Goal: Task Accomplishment & Management: Use online tool/utility

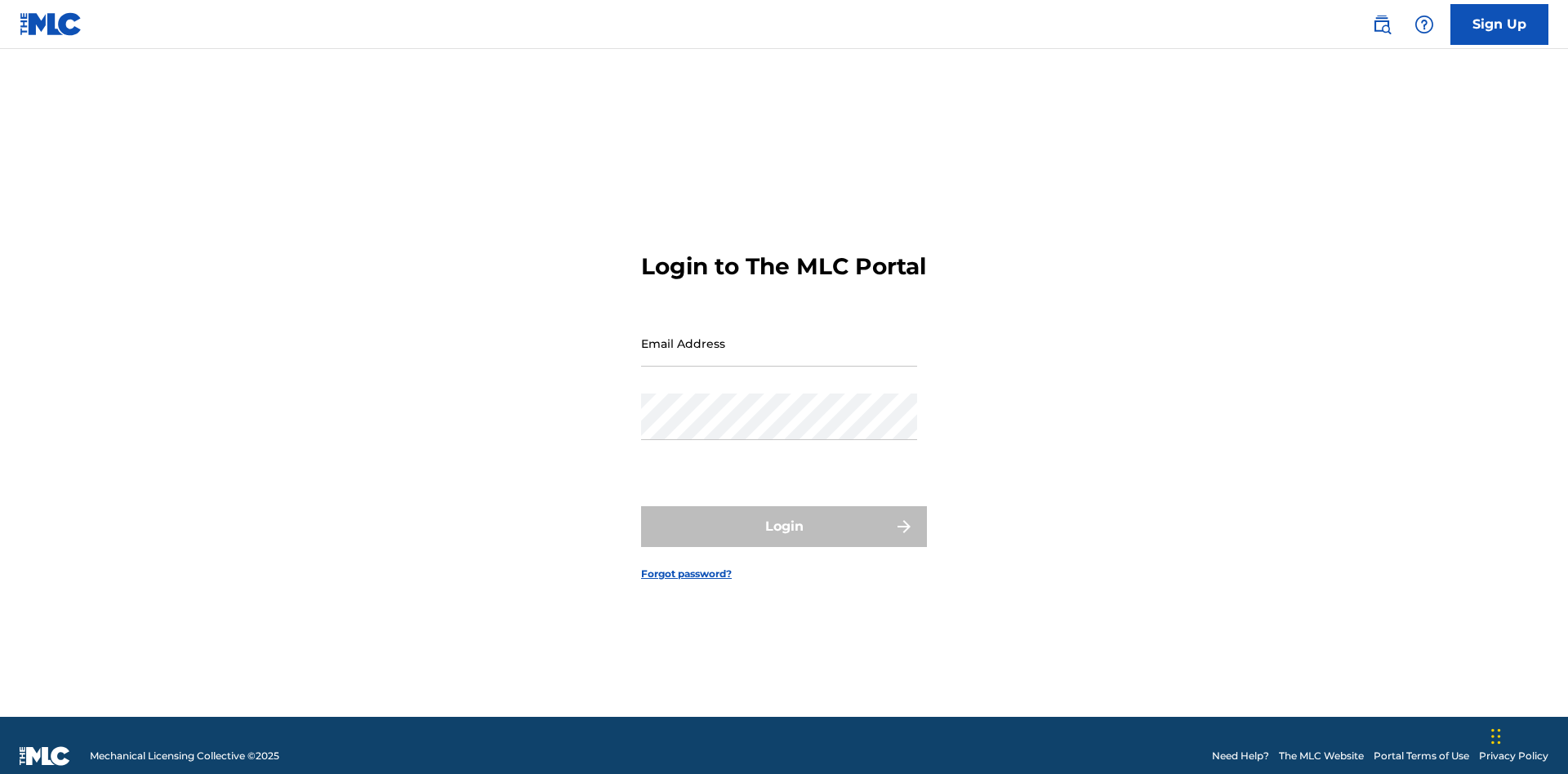
scroll to position [21, 0]
click at [779, 336] on input "Email Address" at bounding box center [779, 343] width 276 height 46
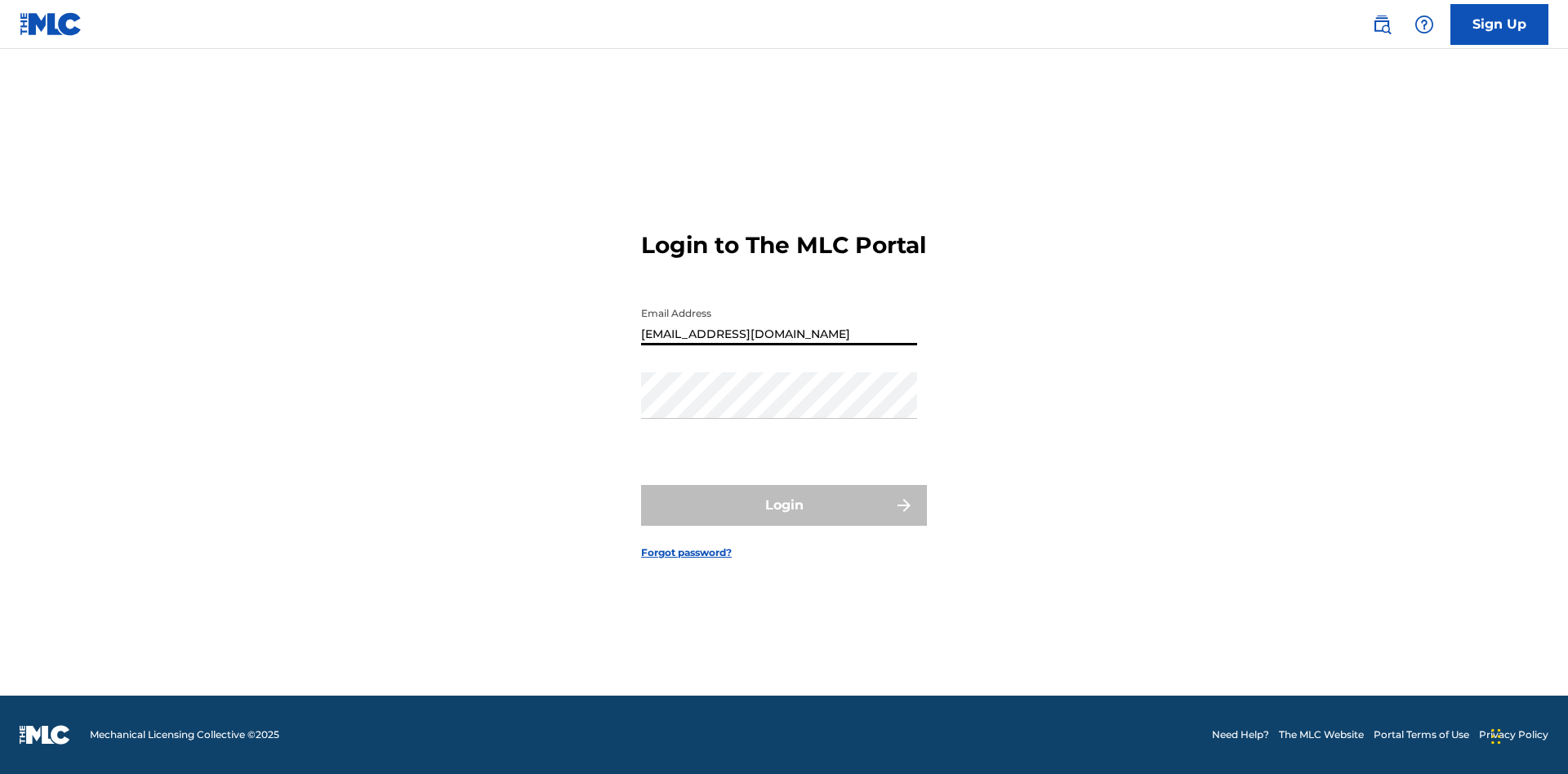
type input "[EMAIL_ADDRESS][DOMAIN_NAME]"
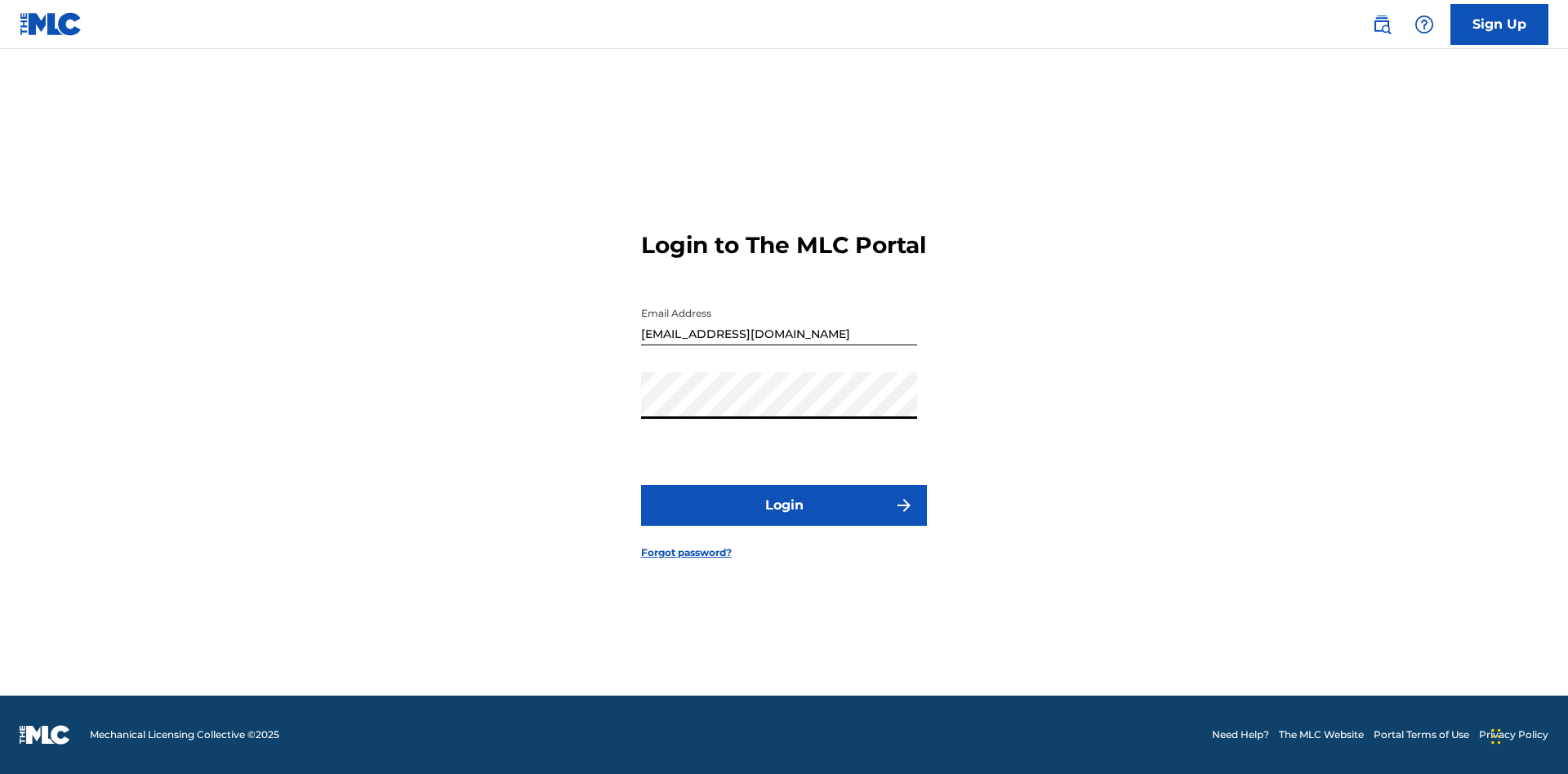
click at [784, 520] on button "Login" at bounding box center [784, 505] width 286 height 41
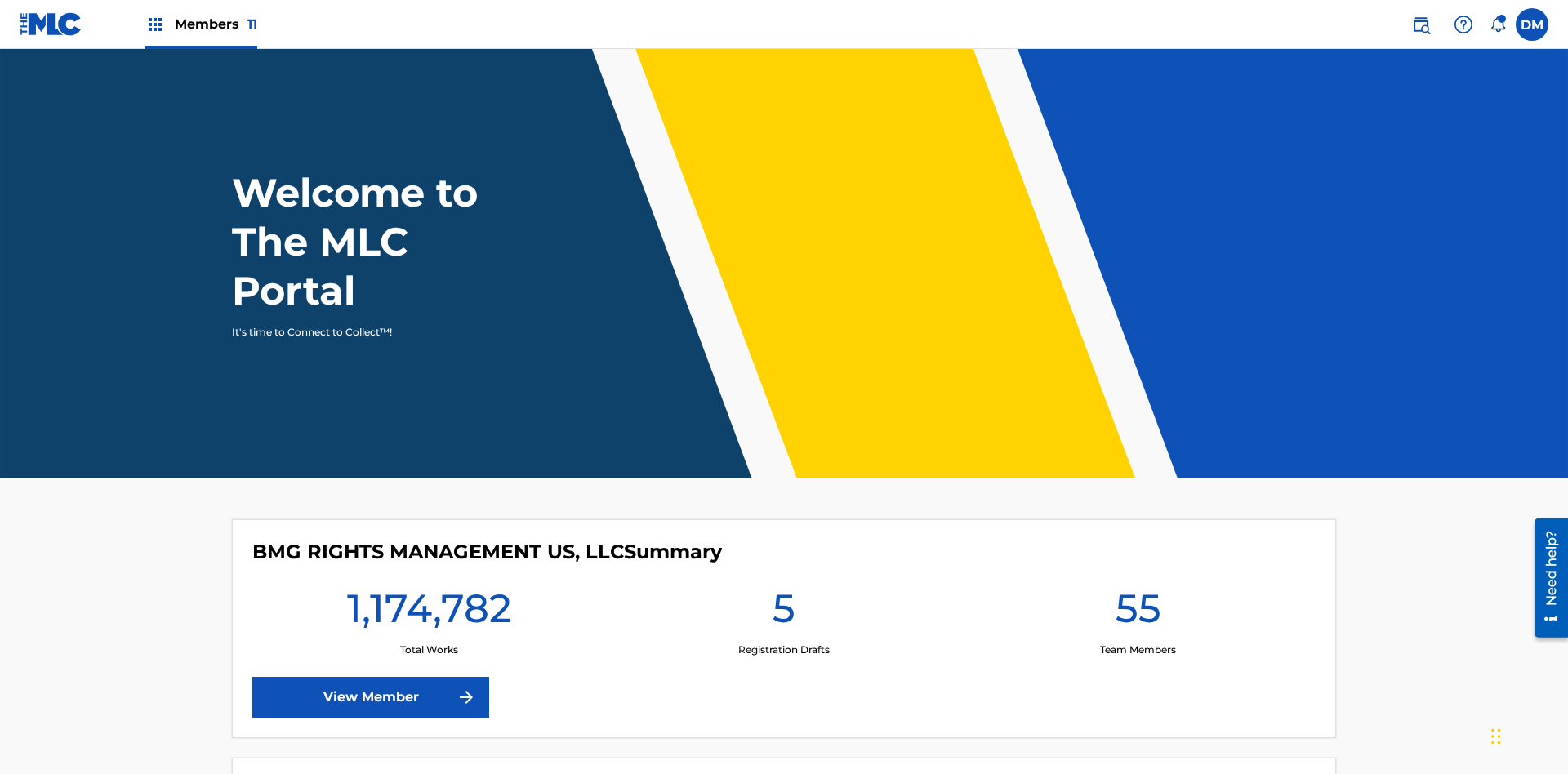
click at [201, 24] on span "Members 11" at bounding box center [215, 24] width 82 height 19
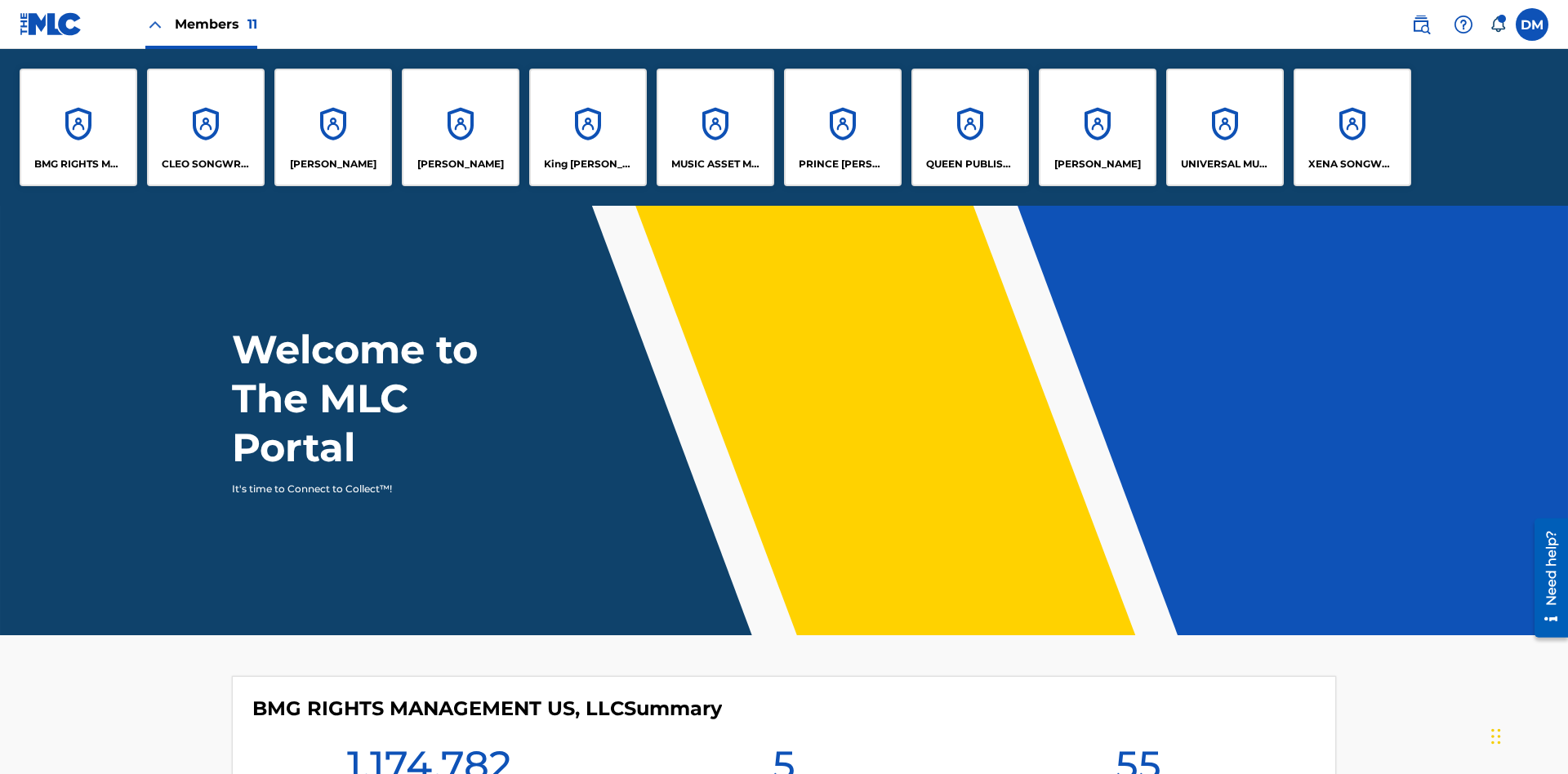
click at [588, 164] on p "King [PERSON_NAME]" at bounding box center [588, 164] width 89 height 14
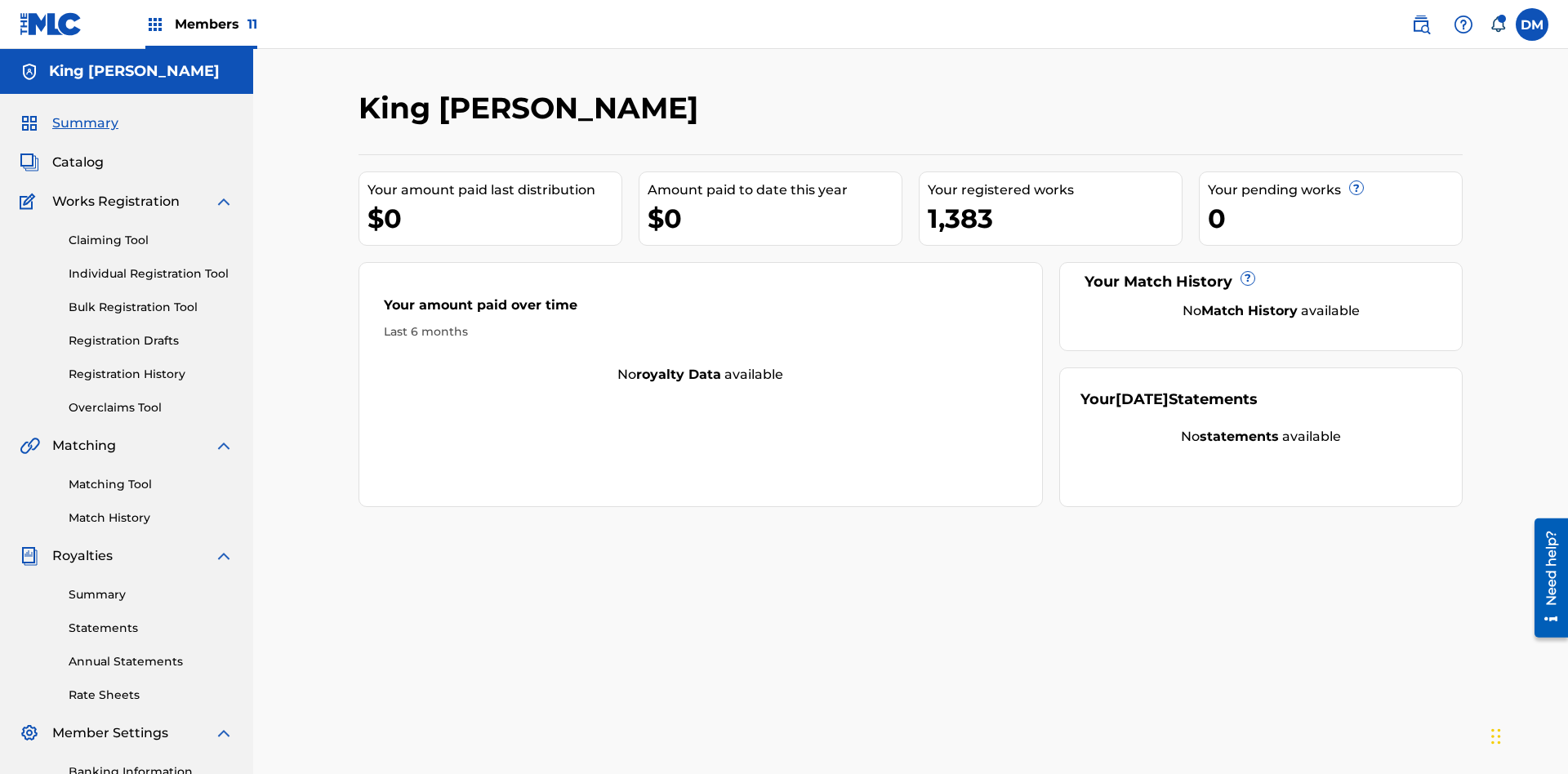
click at [151, 265] on link "Individual Registration Tool" at bounding box center [151, 273] width 165 height 17
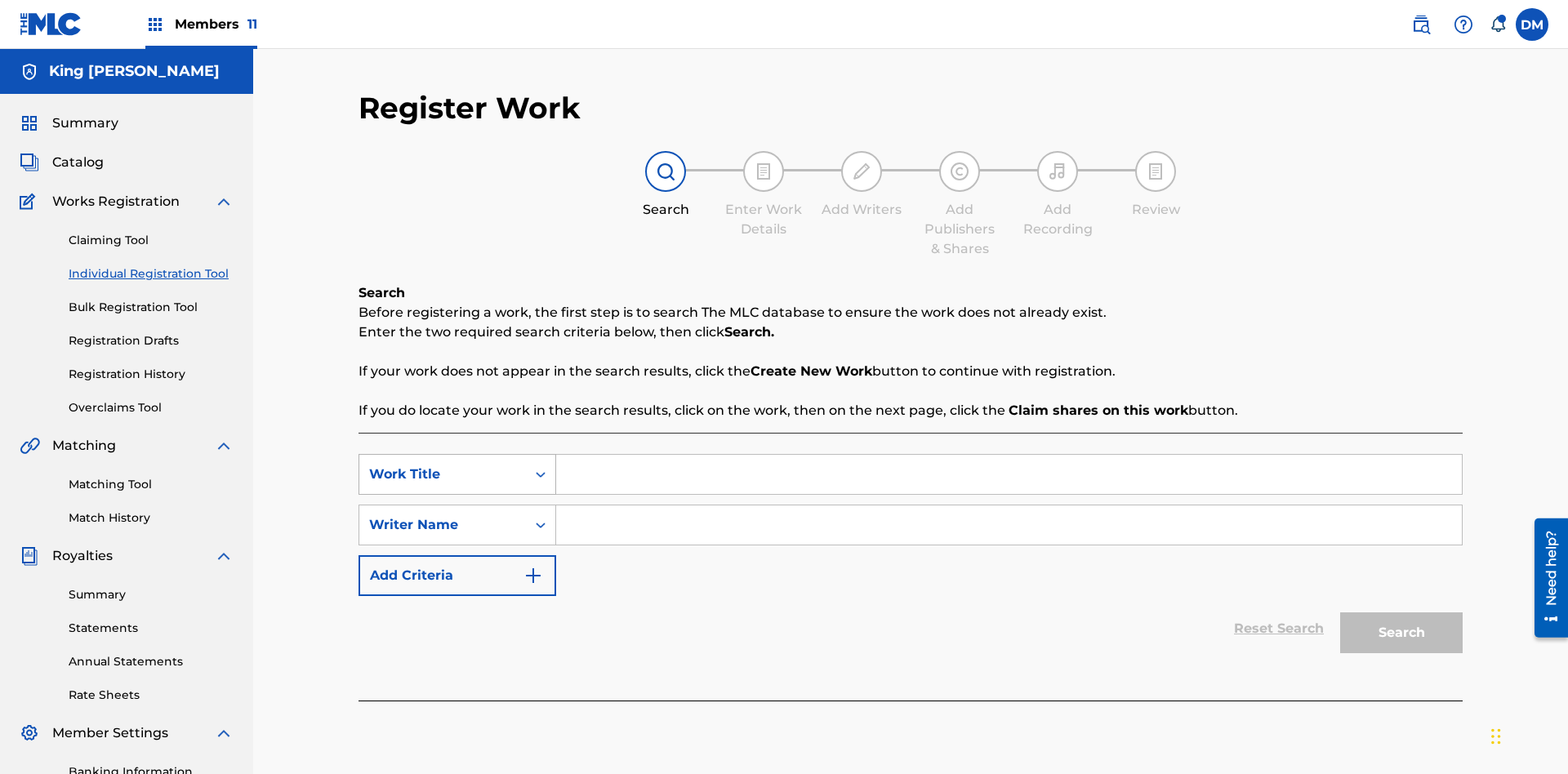
click at [443, 464] on div "Work Title" at bounding box center [443, 474] width 147 height 20
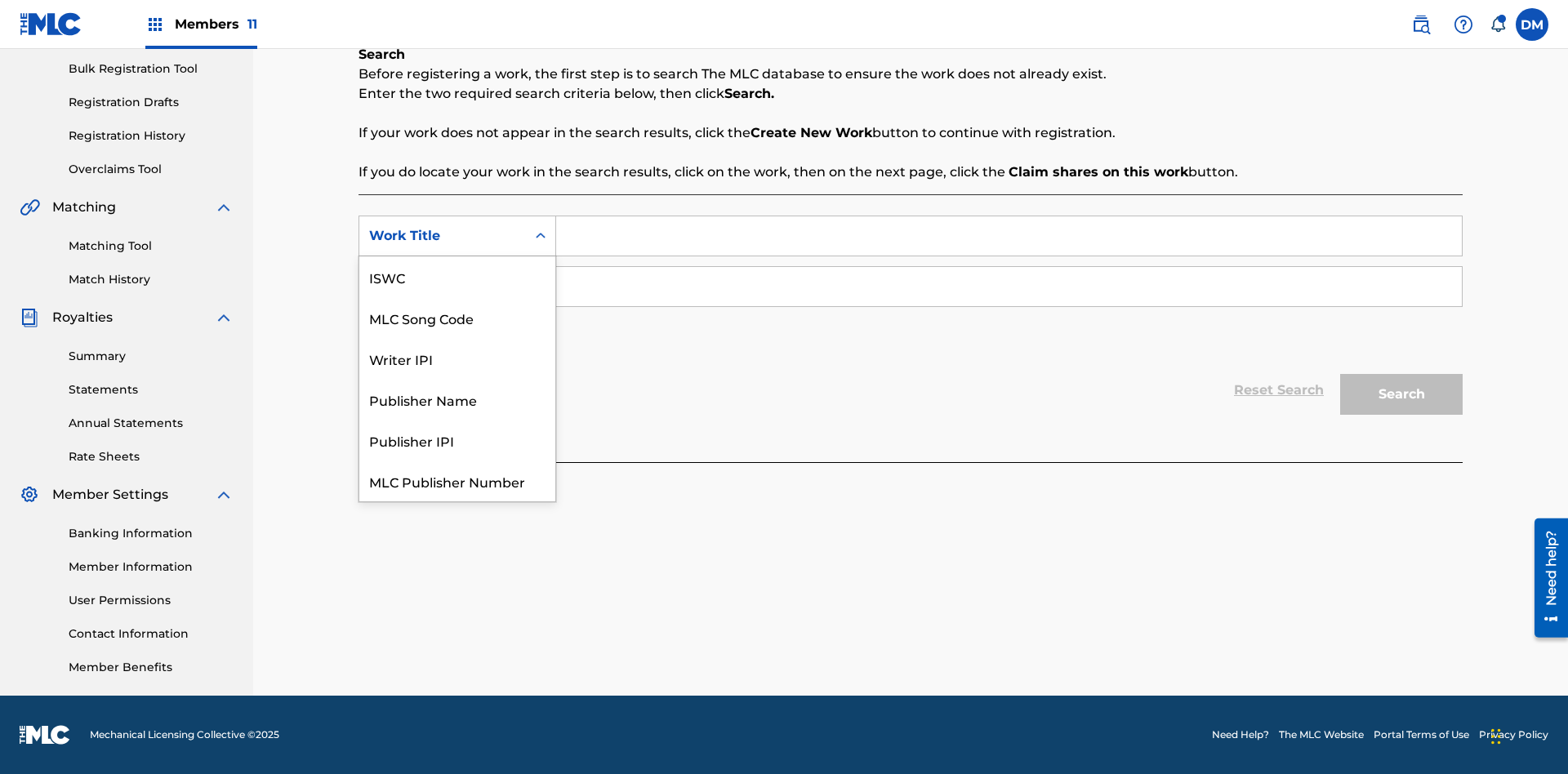
scroll to position [41, 0]
click at [457, 256] on div "ISWC" at bounding box center [457, 235] width 196 height 41
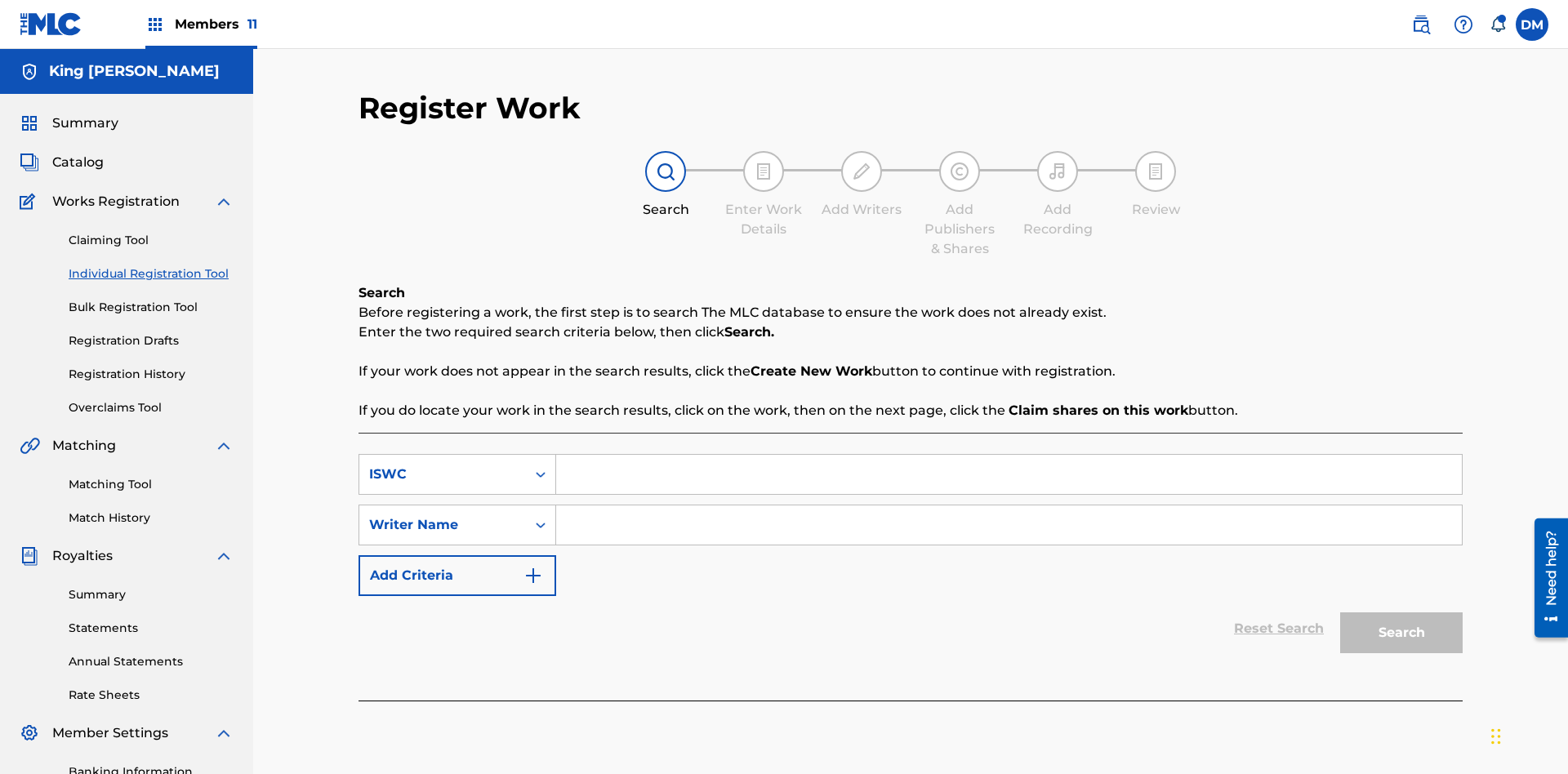
click at [1009, 455] on input "Search Form" at bounding box center [1009, 474] width 905 height 39
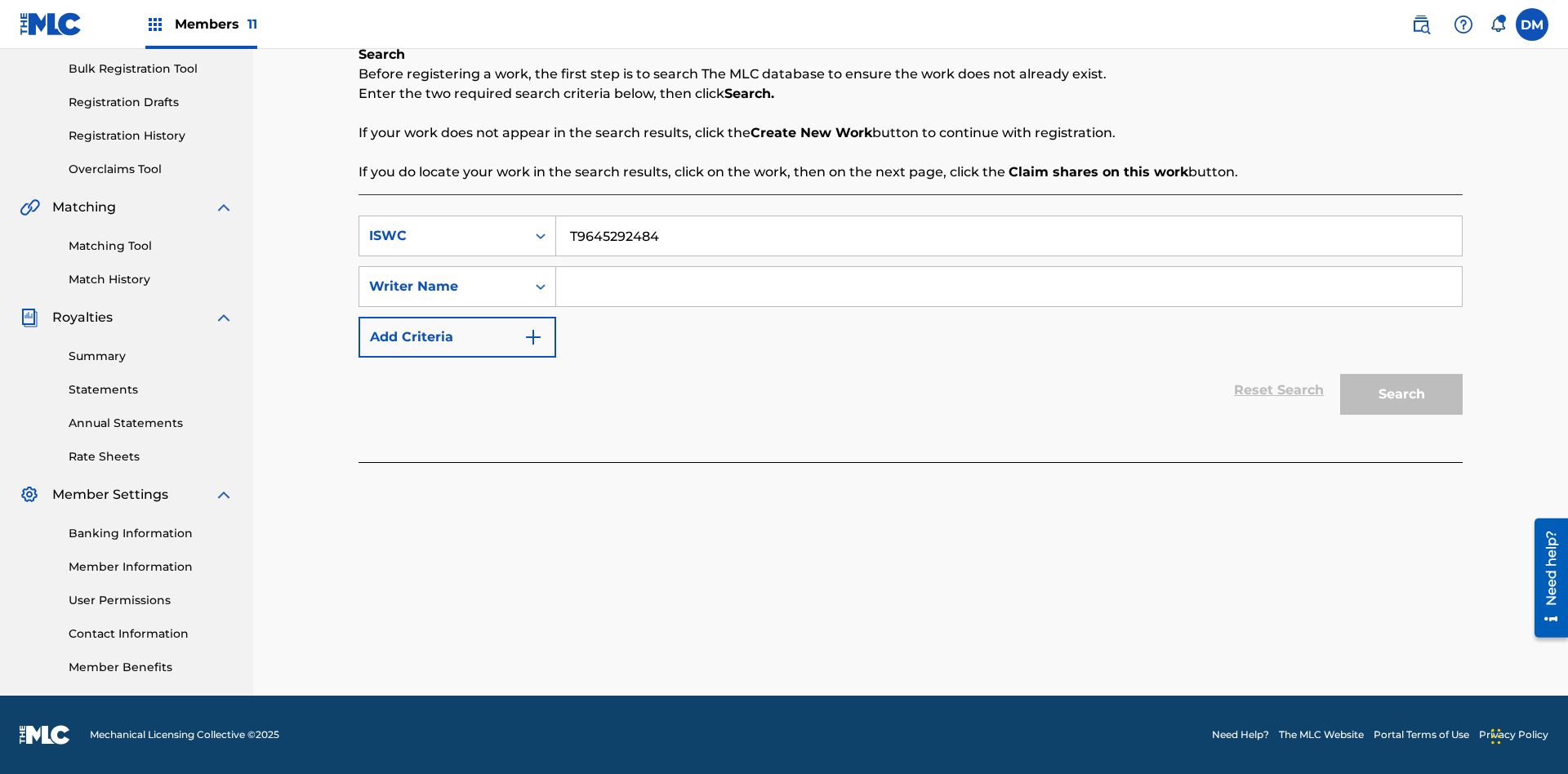
type input "T9645292484"
click at [1009, 287] on input "Search Form" at bounding box center [1009, 286] width 905 height 39
type input "[PERSON_NAME] [PERSON_NAME]"
click at [1401, 395] on button "Search" at bounding box center [1401, 394] width 122 height 41
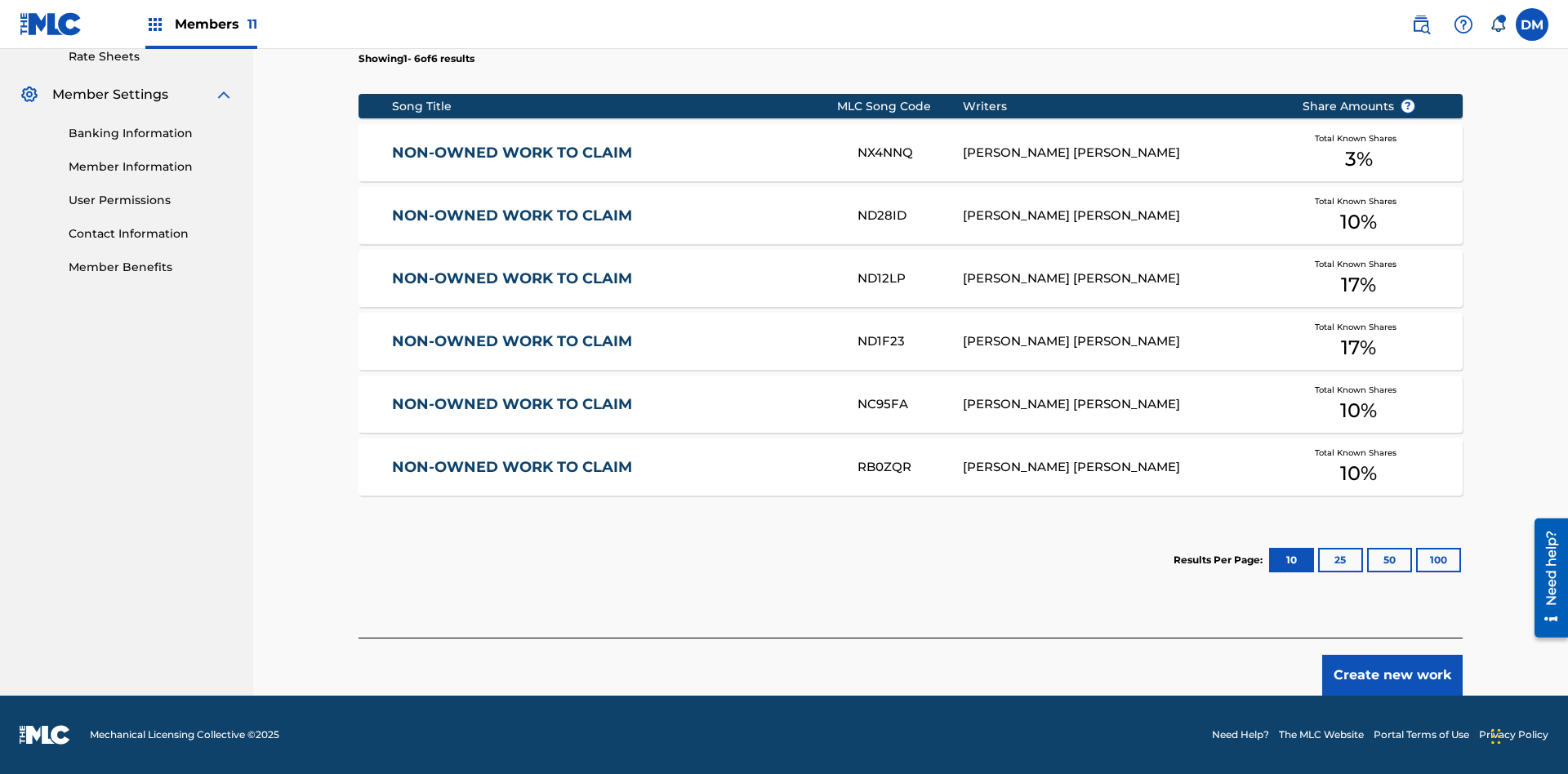
click at [1416, 560] on button "100" at bounding box center [1439, 559] width 45 height 24
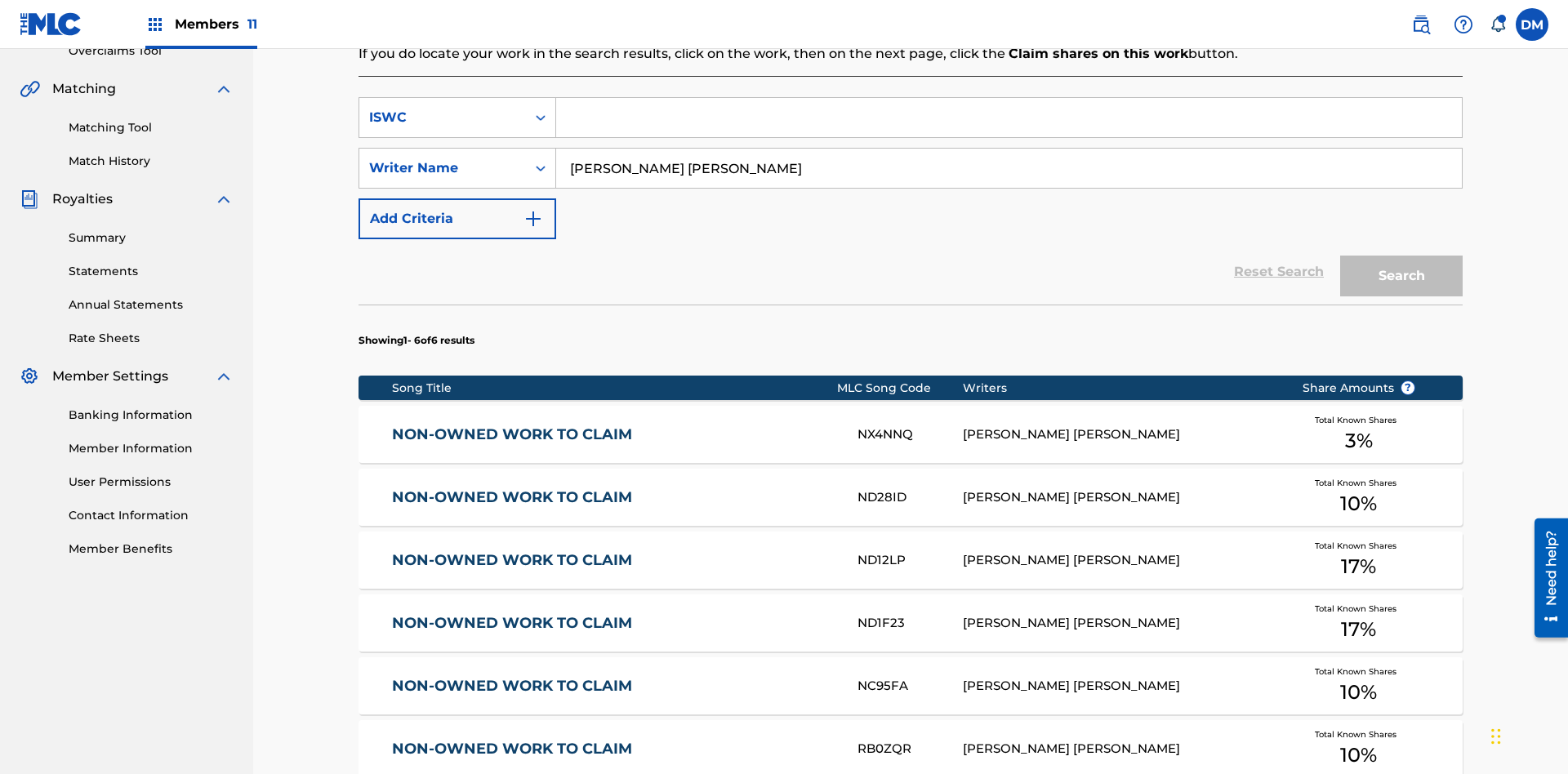
scroll to position [367, 0]
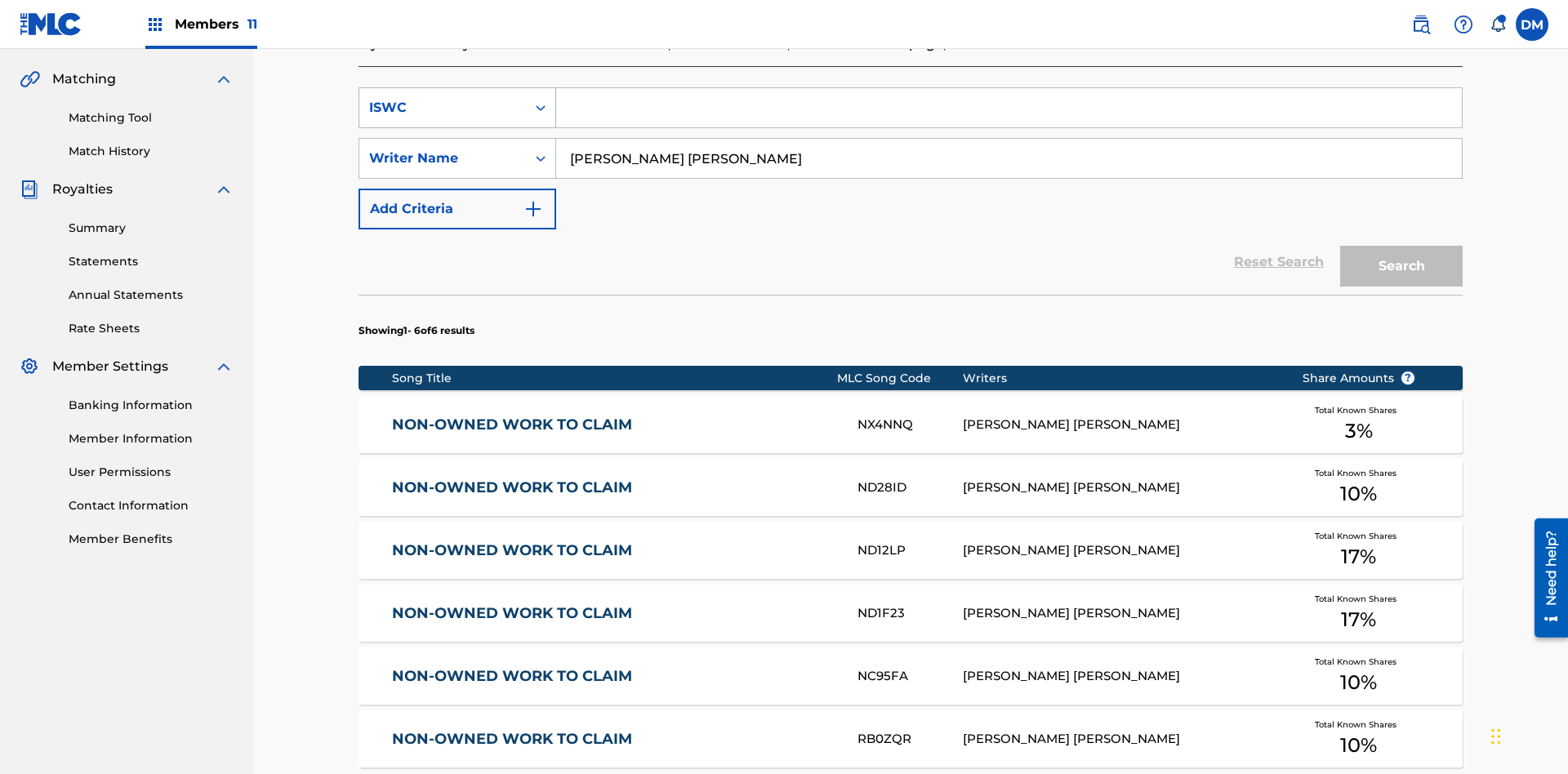
click at [443, 108] on div "ISWC" at bounding box center [443, 108] width 147 height 20
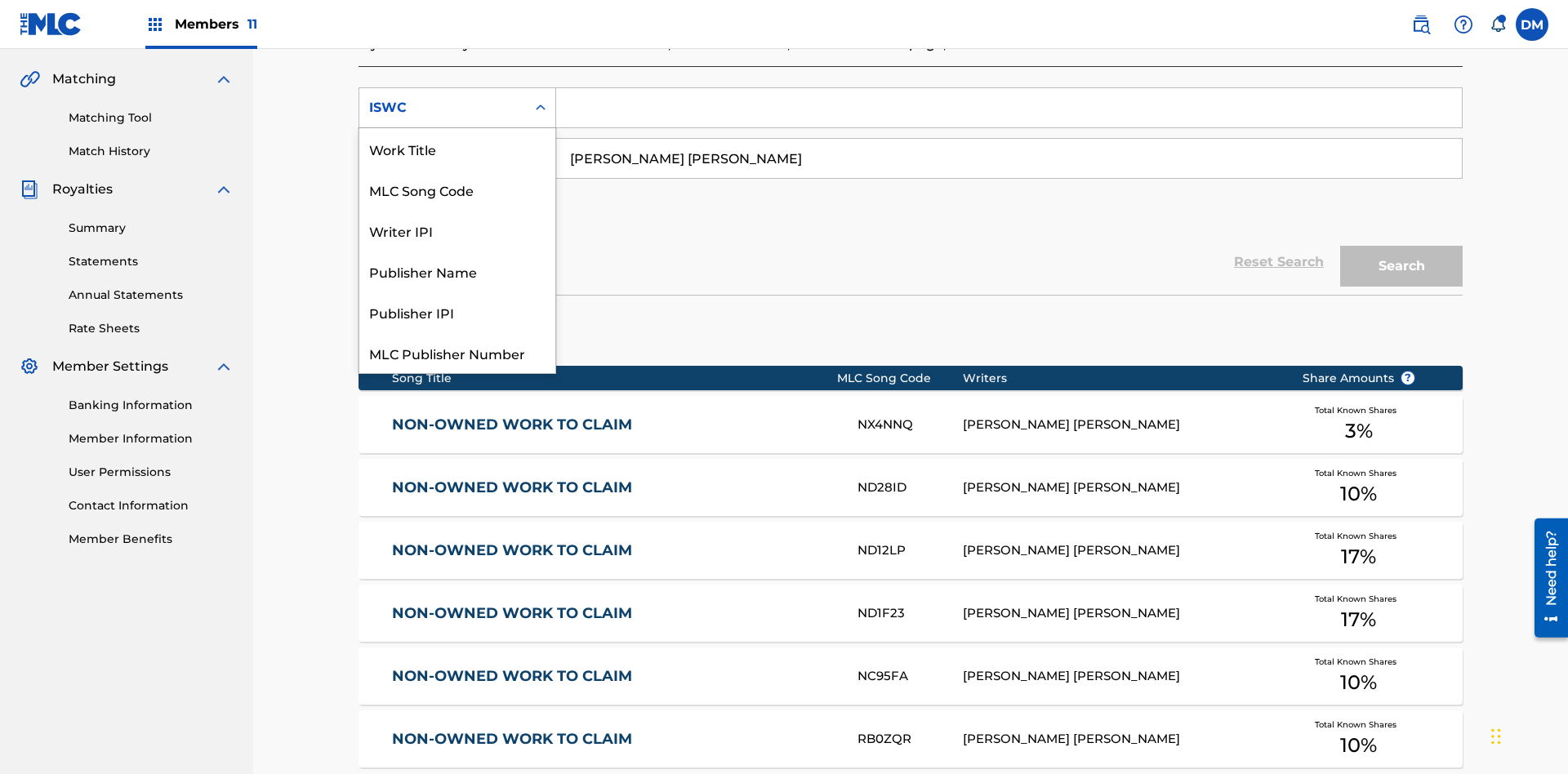
scroll to position [41, 0]
click at [457, 129] on div "Work Title" at bounding box center [457, 108] width 196 height 41
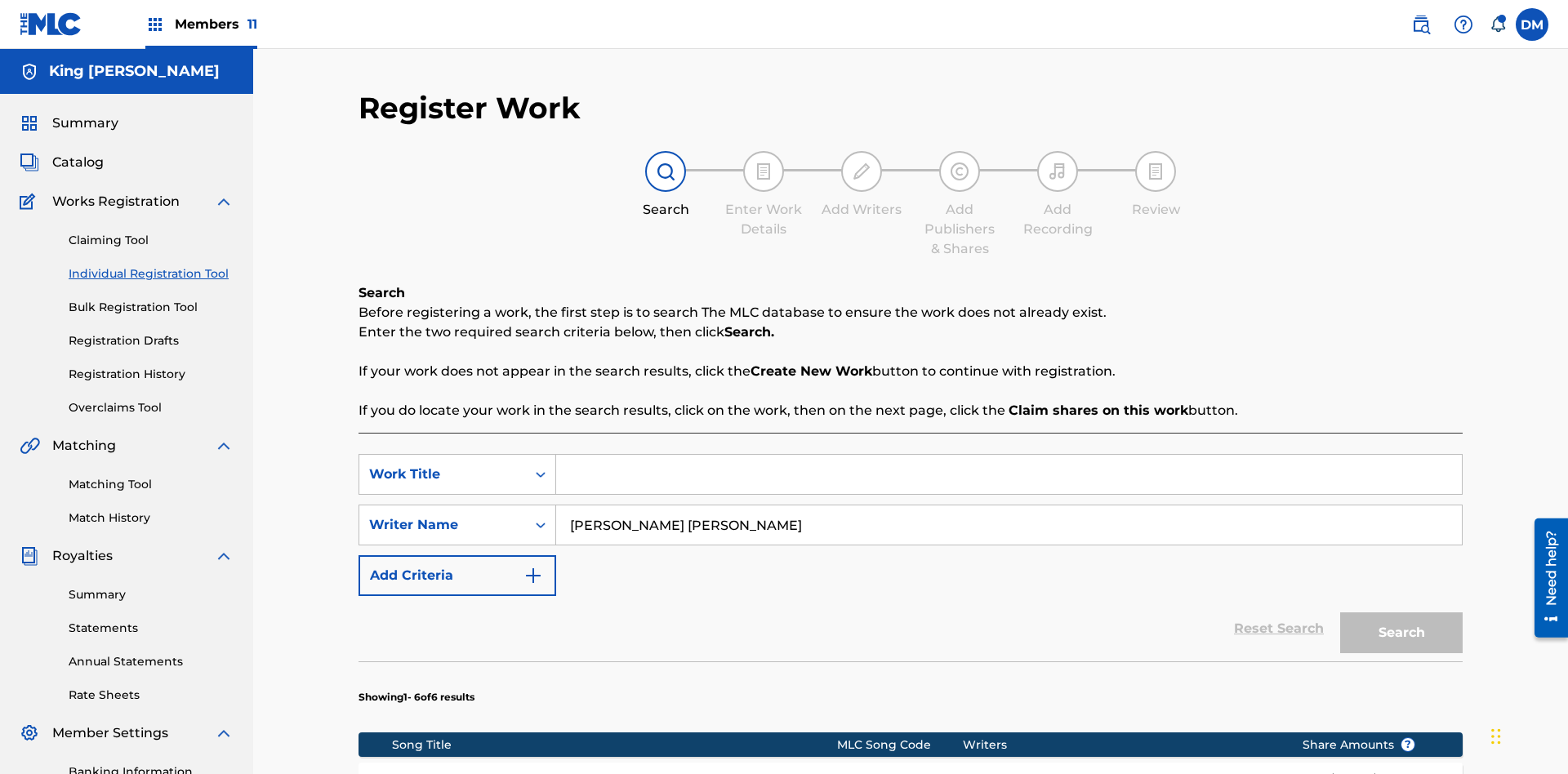
scroll to position [357, 0]
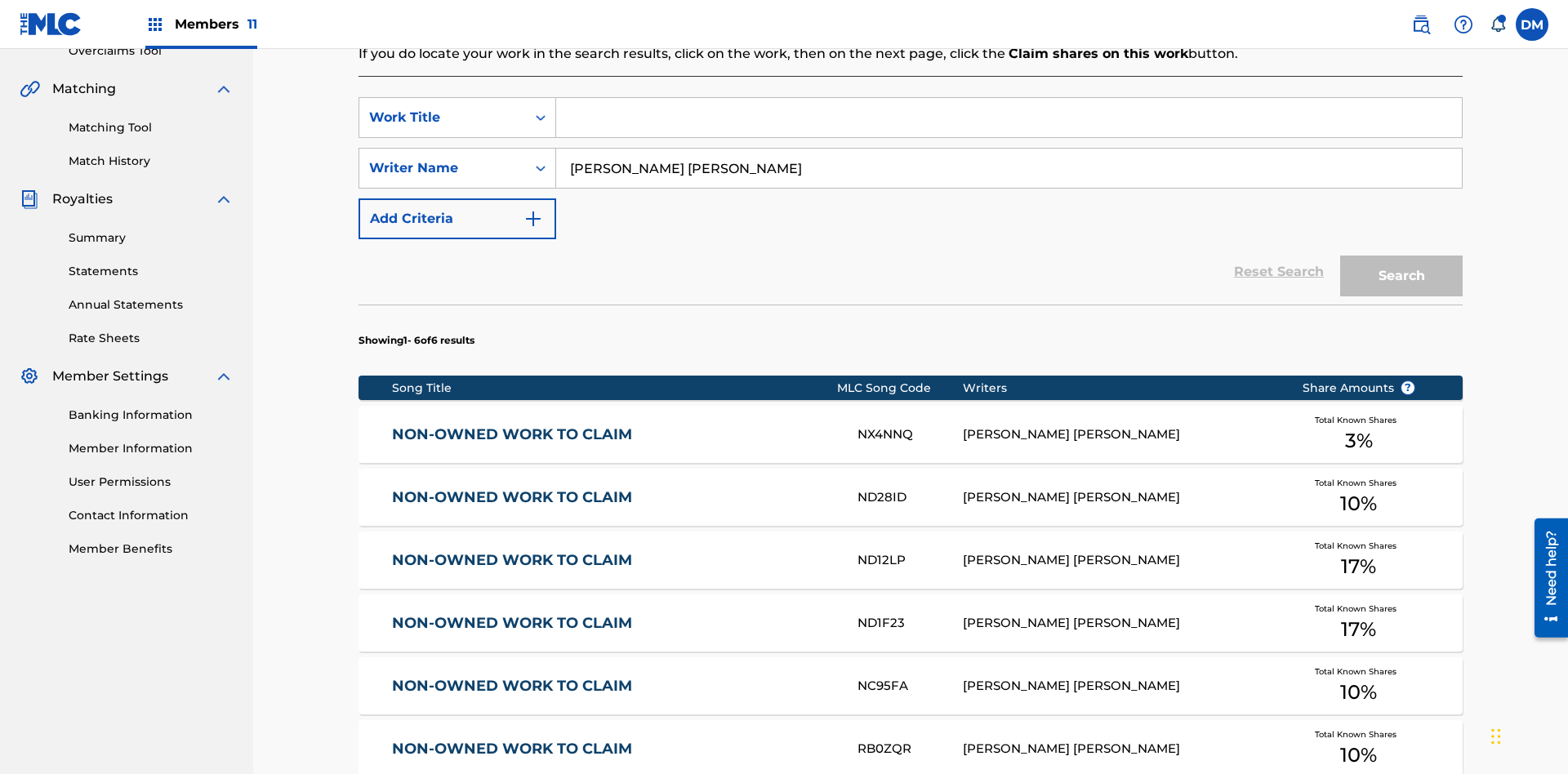
click at [1009, 118] on input "Search Form" at bounding box center [1009, 117] width 905 height 39
type input "NON-OWNED WORK TO CLAIM"
click at [1401, 255] on button "Search" at bounding box center [1401, 275] width 122 height 41
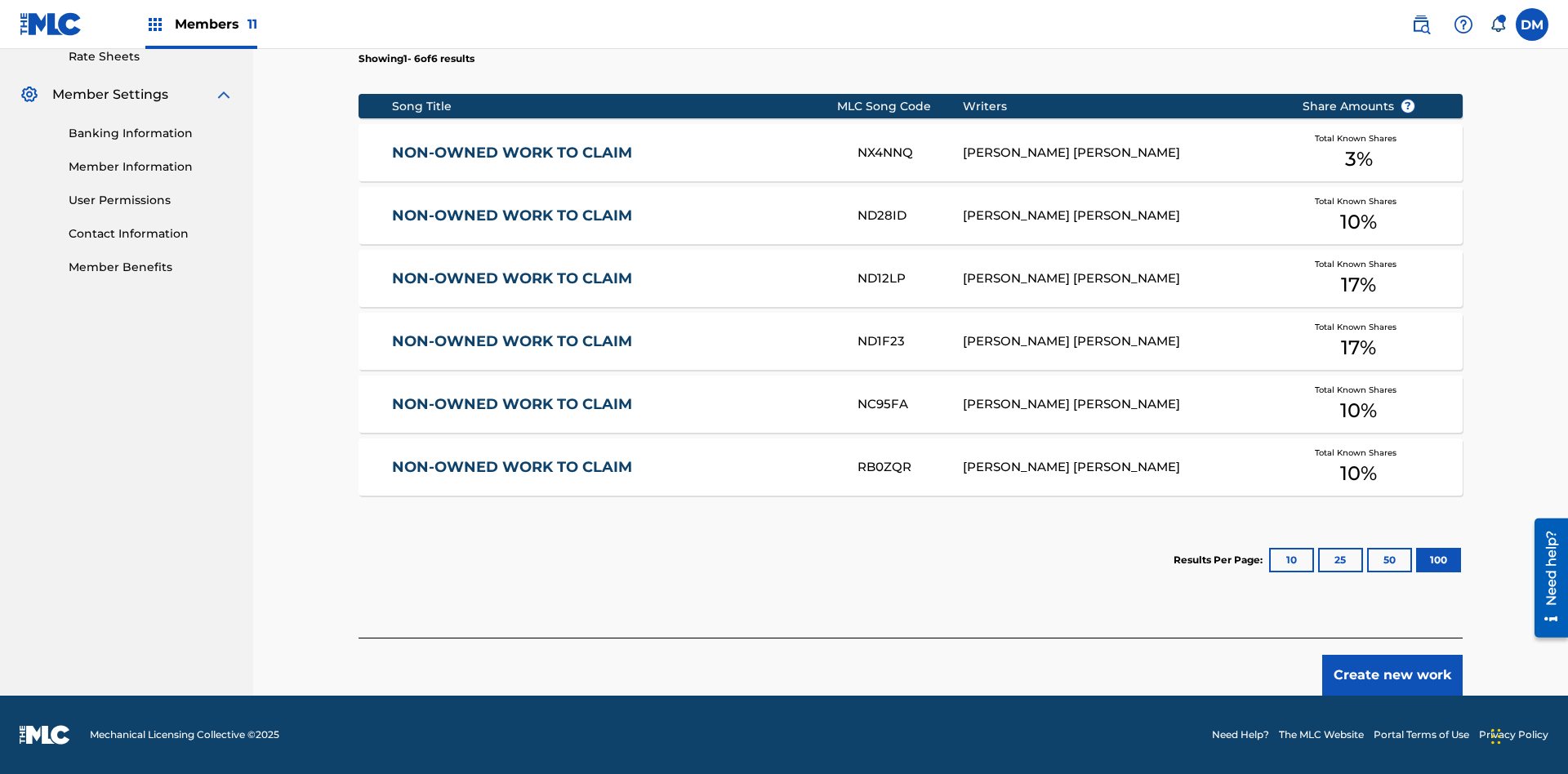
click at [1416, 560] on button "100" at bounding box center [1439, 559] width 45 height 24
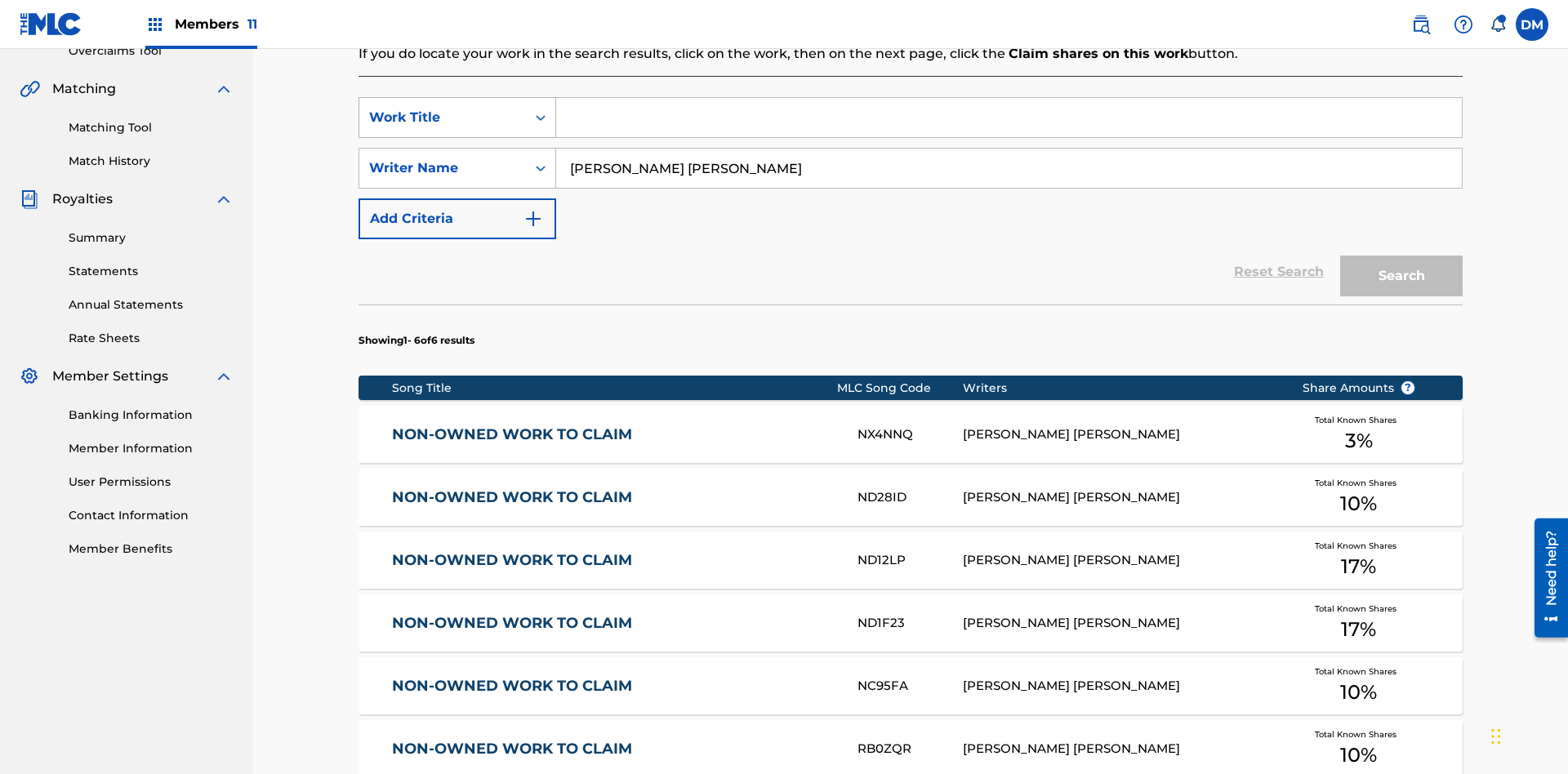
click at [443, 108] on div "Work Title" at bounding box center [443, 118] width 147 height 20
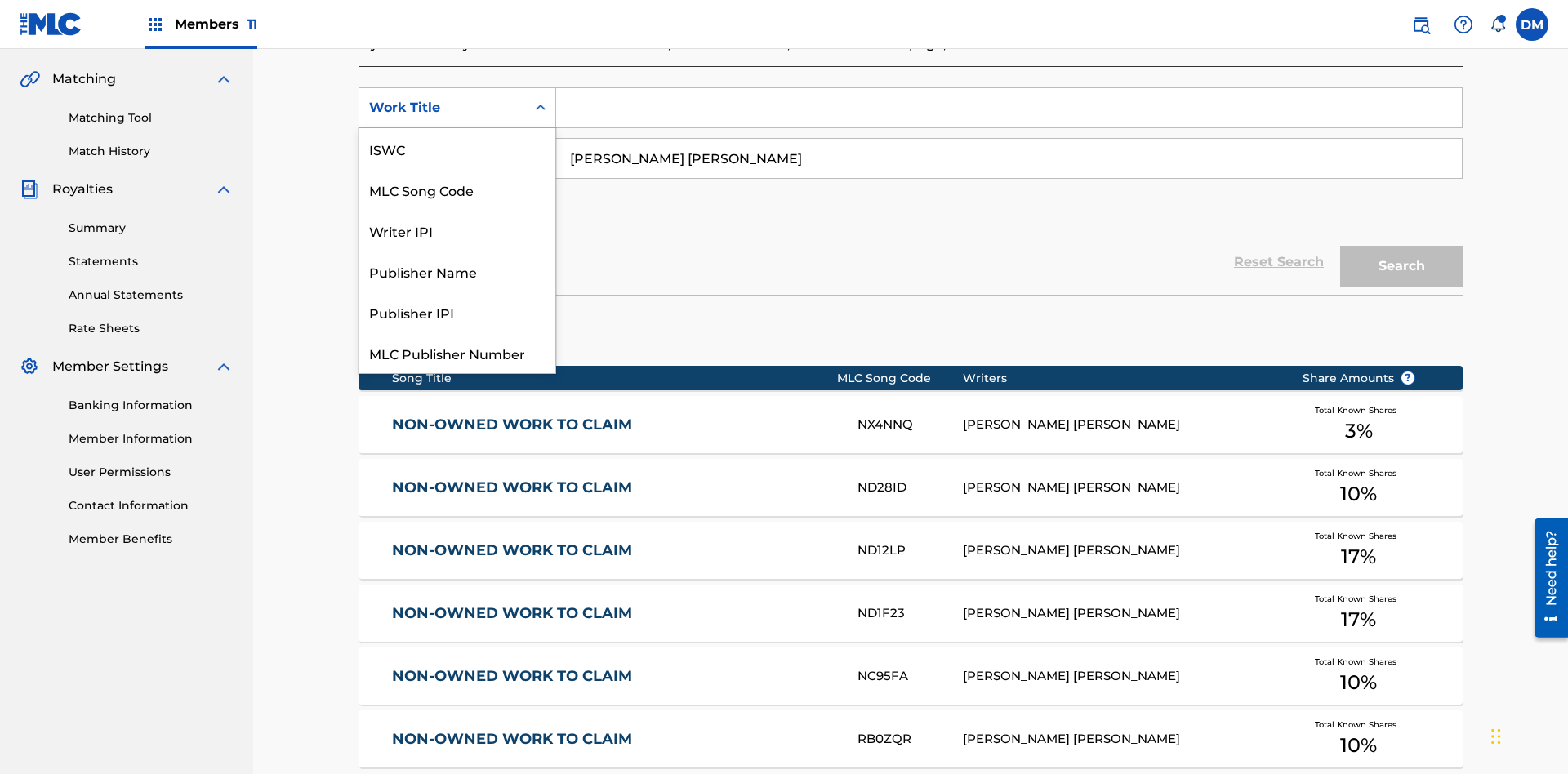
scroll to position [41, 0]
click at [457, 148] on div "MLC Song Code" at bounding box center [457, 148] width 196 height 41
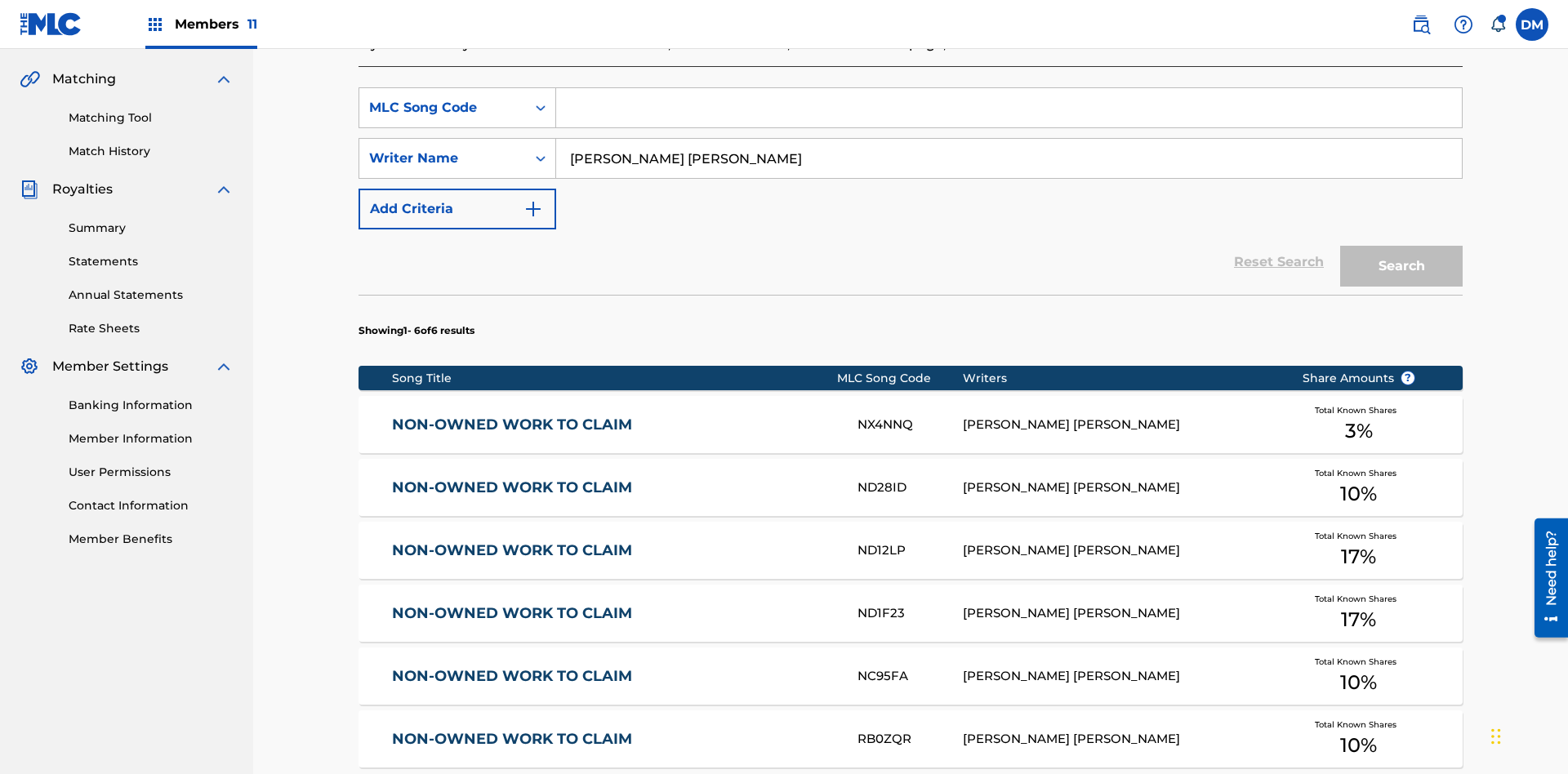
click at [1009, 118] on input "Search Form" at bounding box center [1009, 107] width 905 height 39
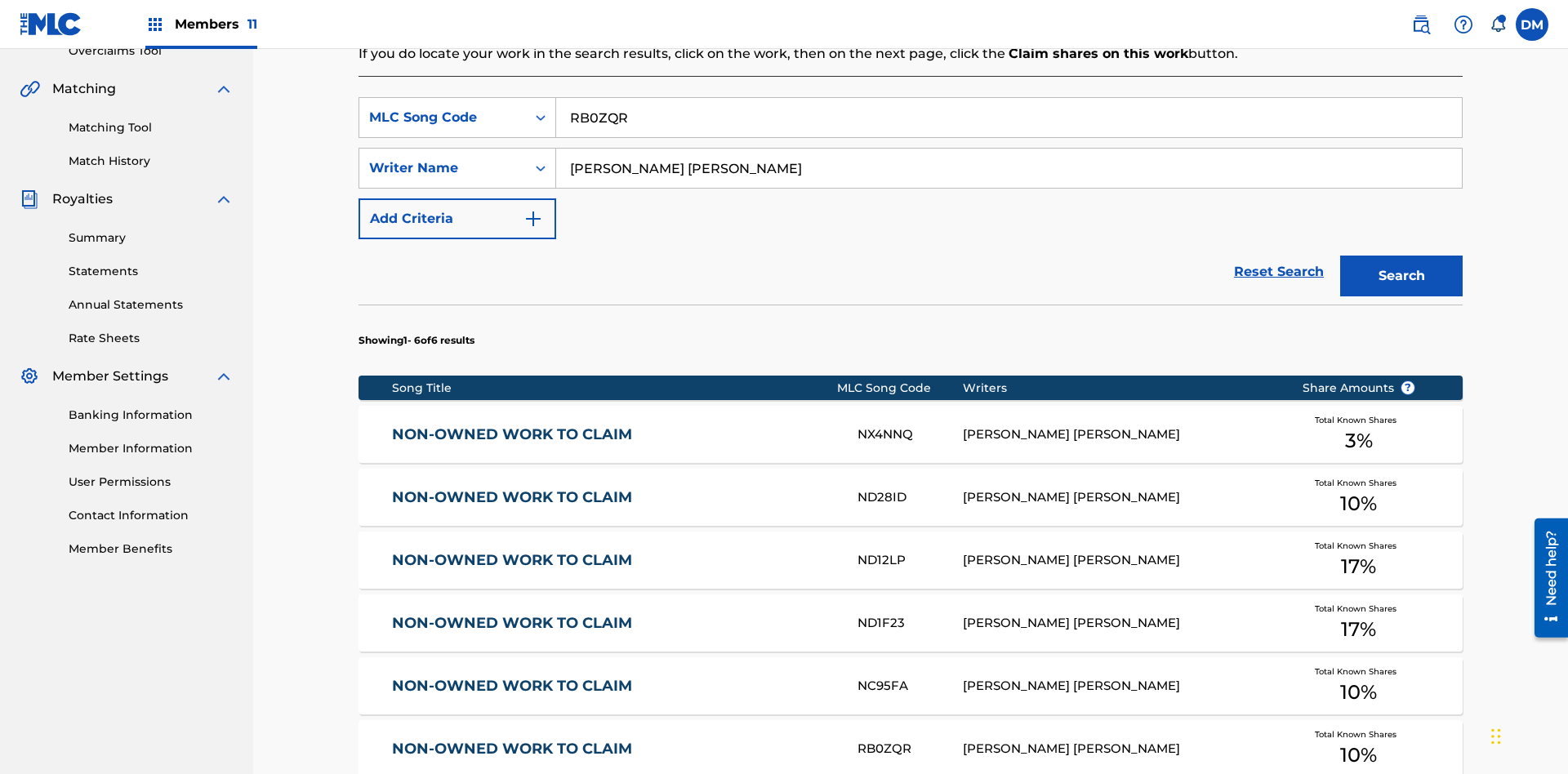
type input "RB0ZQR"
click at [1401, 255] on button "Search" at bounding box center [1401, 275] width 122 height 41
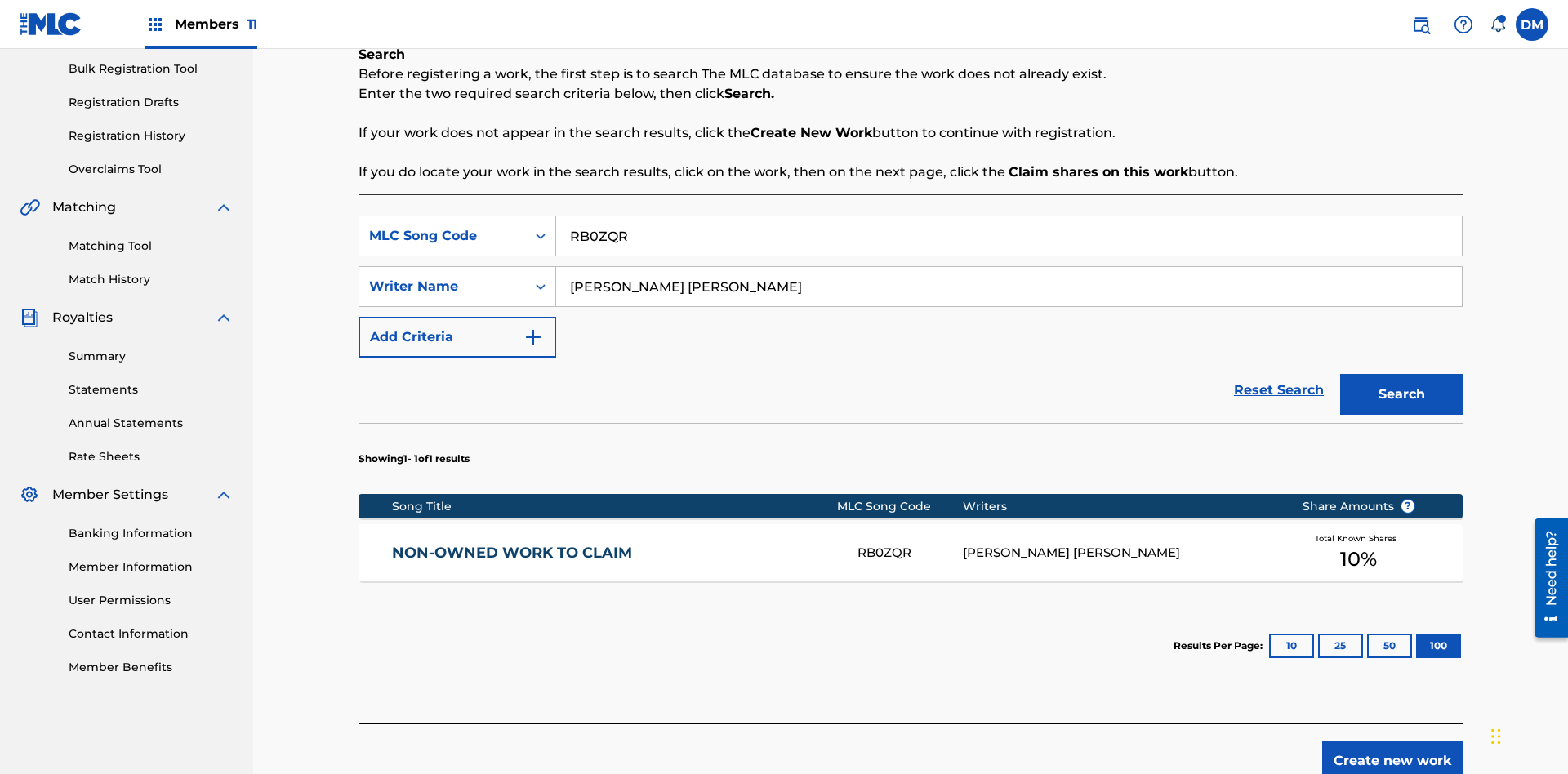
scroll to position [324, 0]
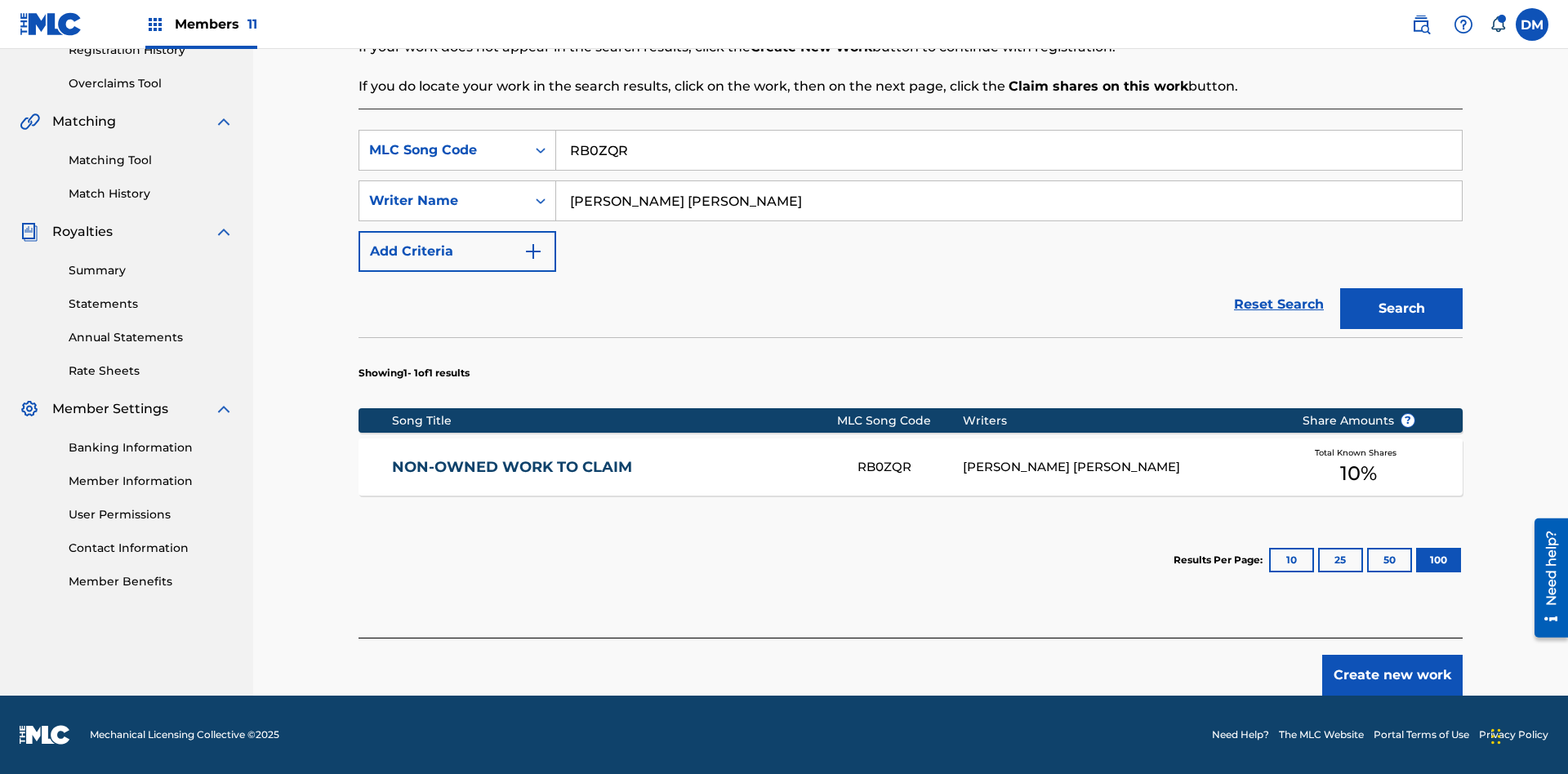
click at [1416, 560] on button "100" at bounding box center [1439, 559] width 45 height 24
click at [1009, 150] on input "RB0ZQR" at bounding box center [1009, 149] width 905 height 39
click at [443, 150] on div "MLC Song Code" at bounding box center [443, 150] width 147 height 20
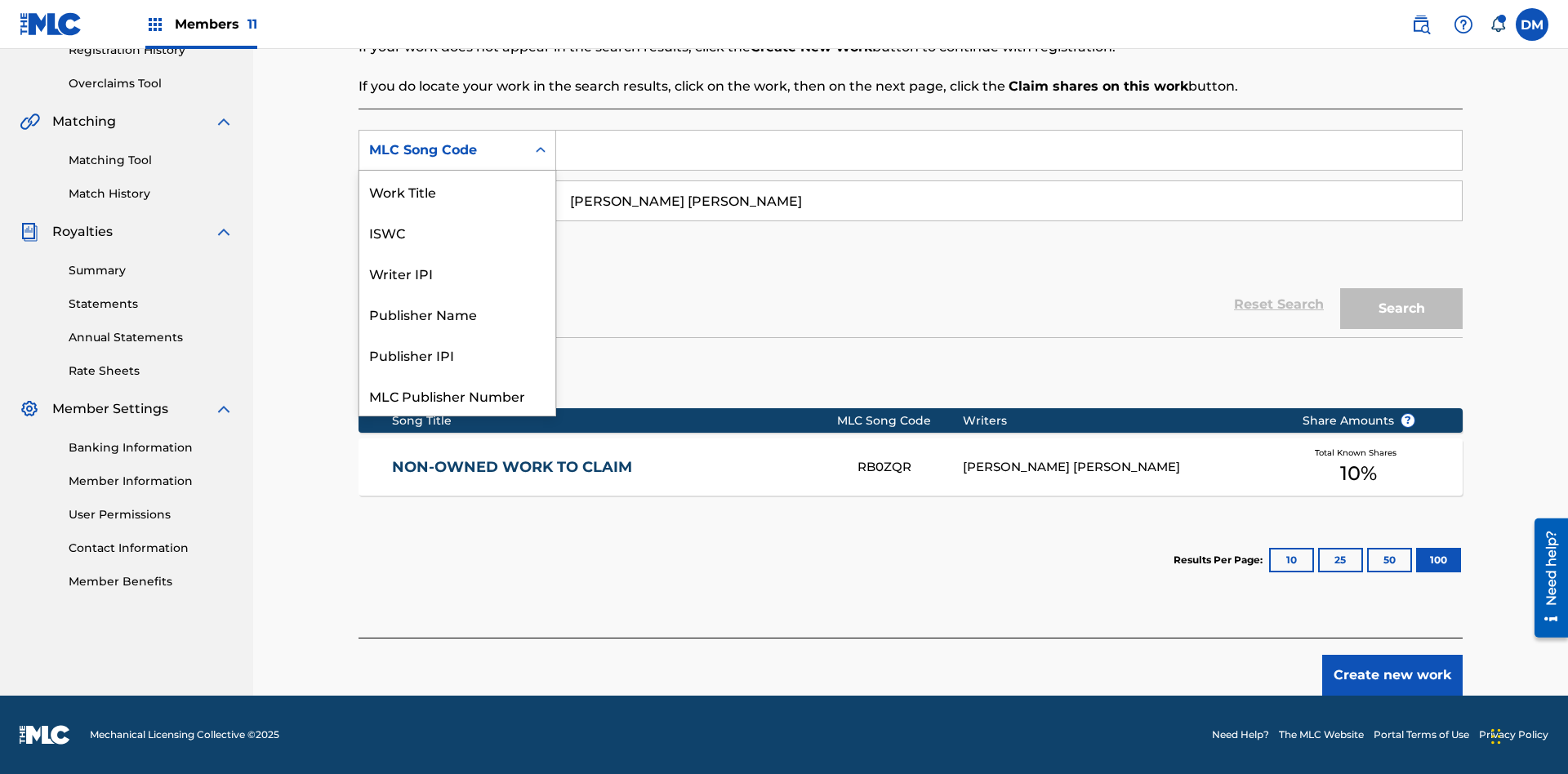
scroll to position [41, 0]
click at [457, 232] on div "Writer IPI" at bounding box center [457, 232] width 196 height 41
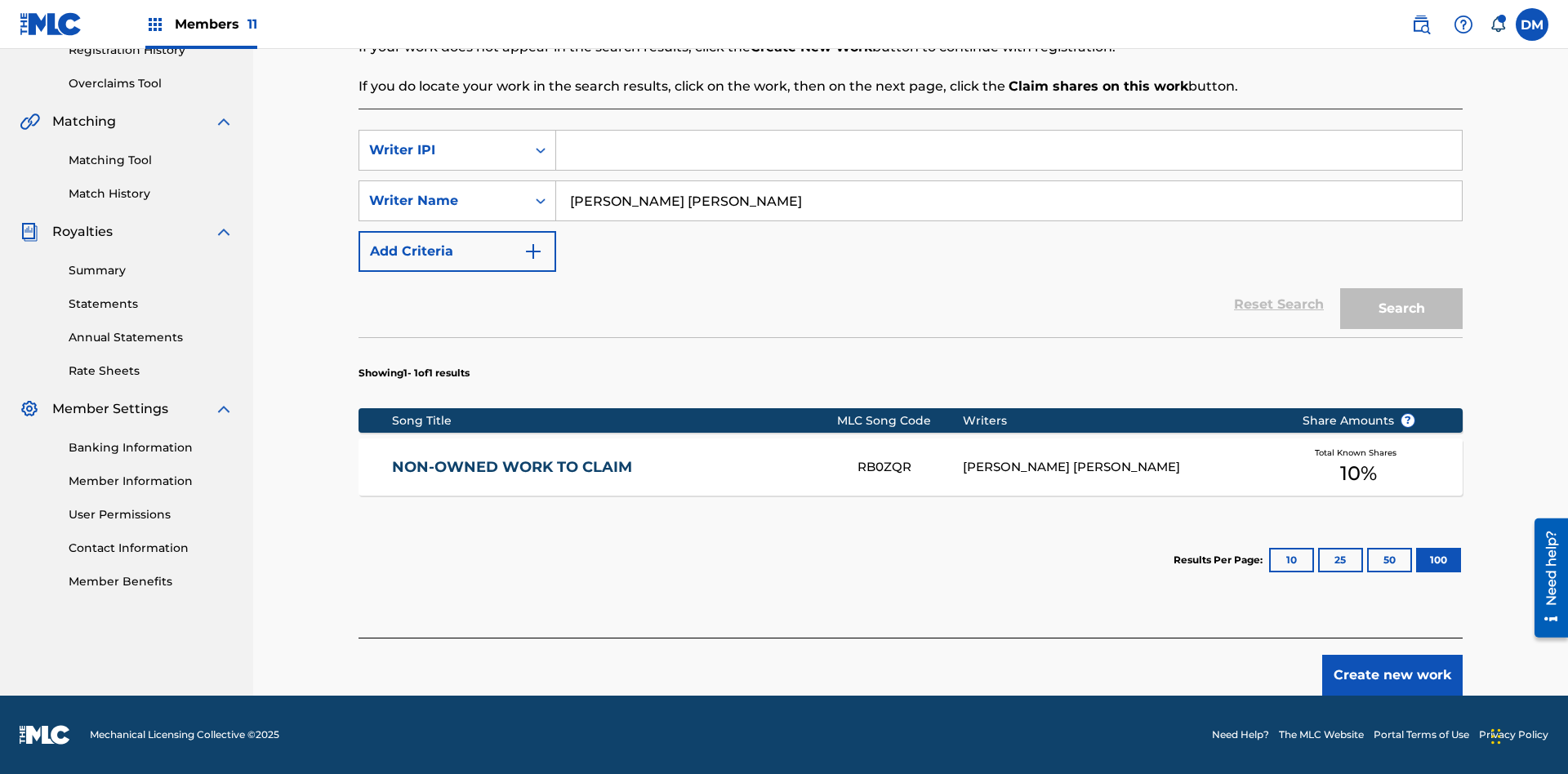
click at [1009, 150] on input "Search Form" at bounding box center [1009, 149] width 905 height 39
type input "00369275519"
click at [1401, 309] on button "Search" at bounding box center [1401, 308] width 122 height 41
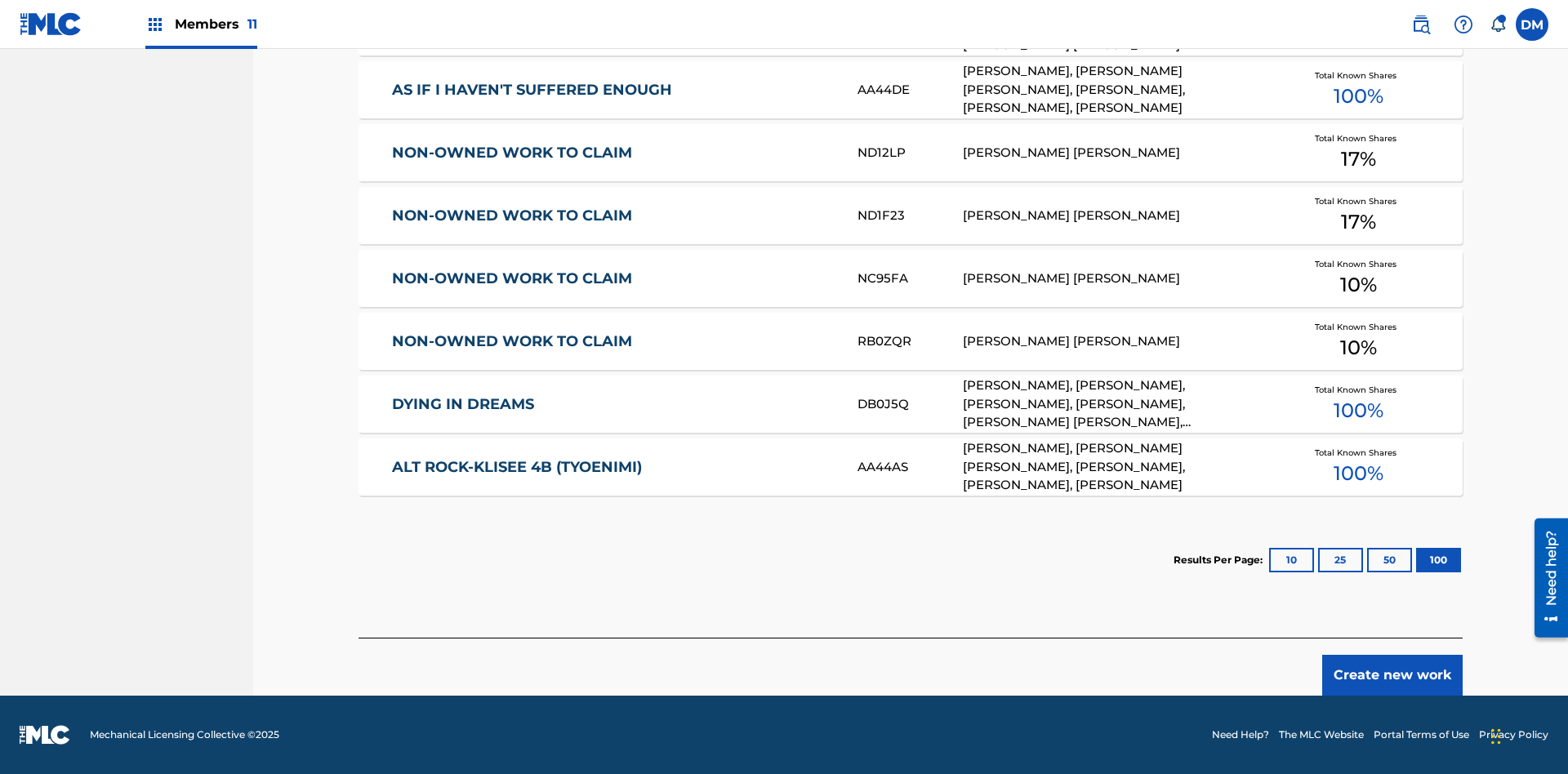
click at [1416, 560] on button "100" at bounding box center [1439, 559] width 45 height 24
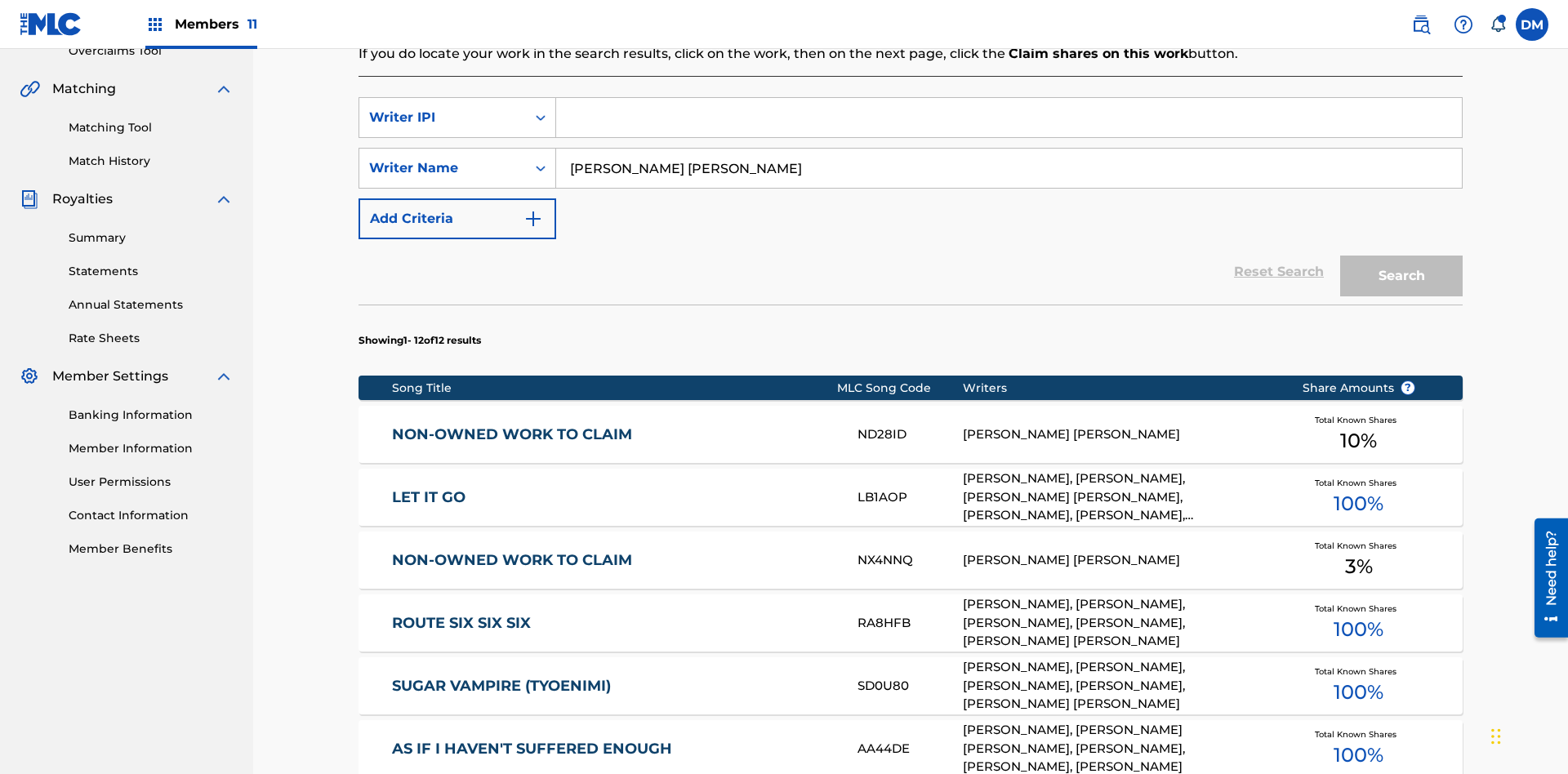
scroll to position [367, 0]
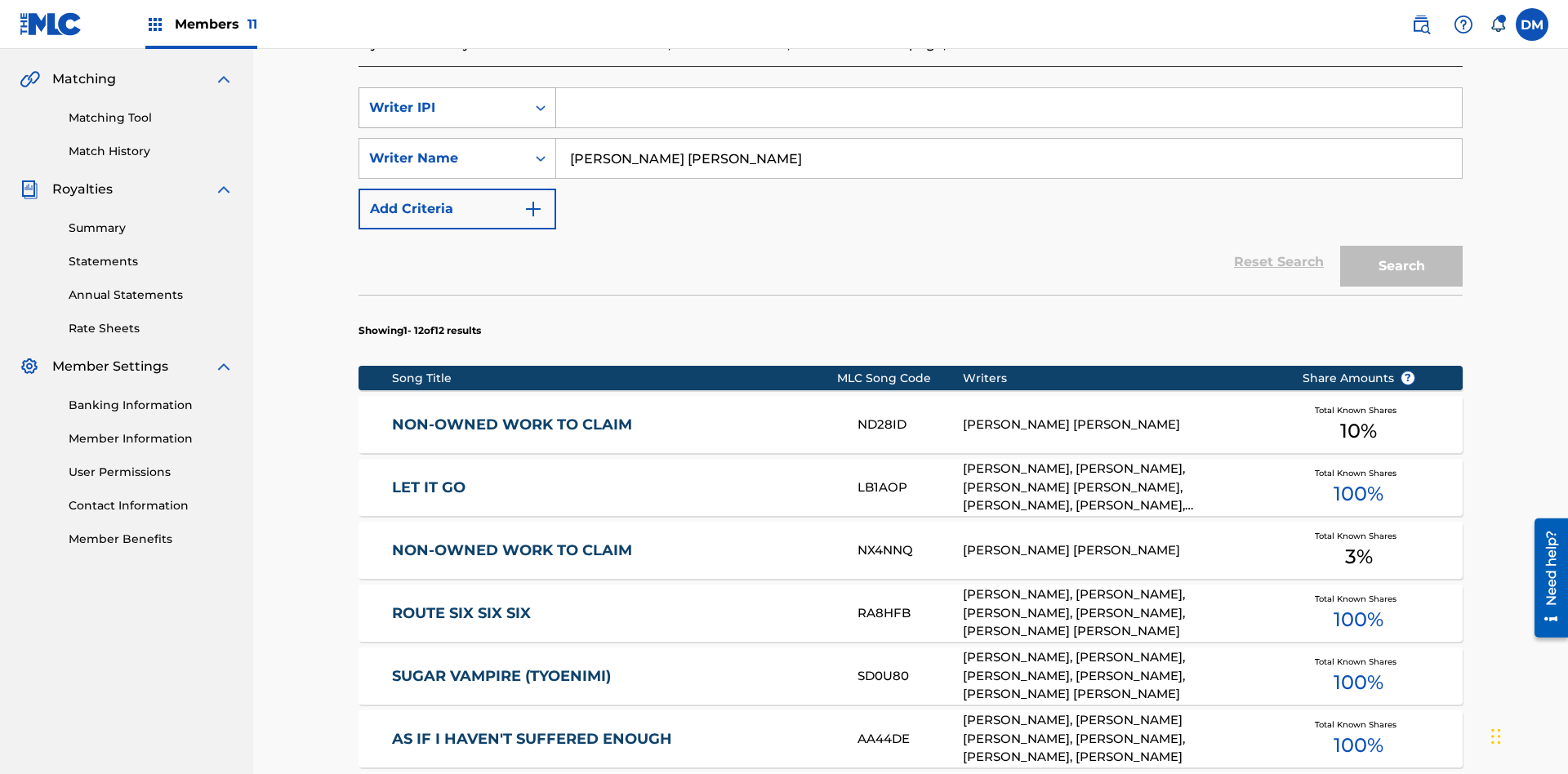
click at [443, 108] on div "Writer IPI" at bounding box center [443, 108] width 147 height 20
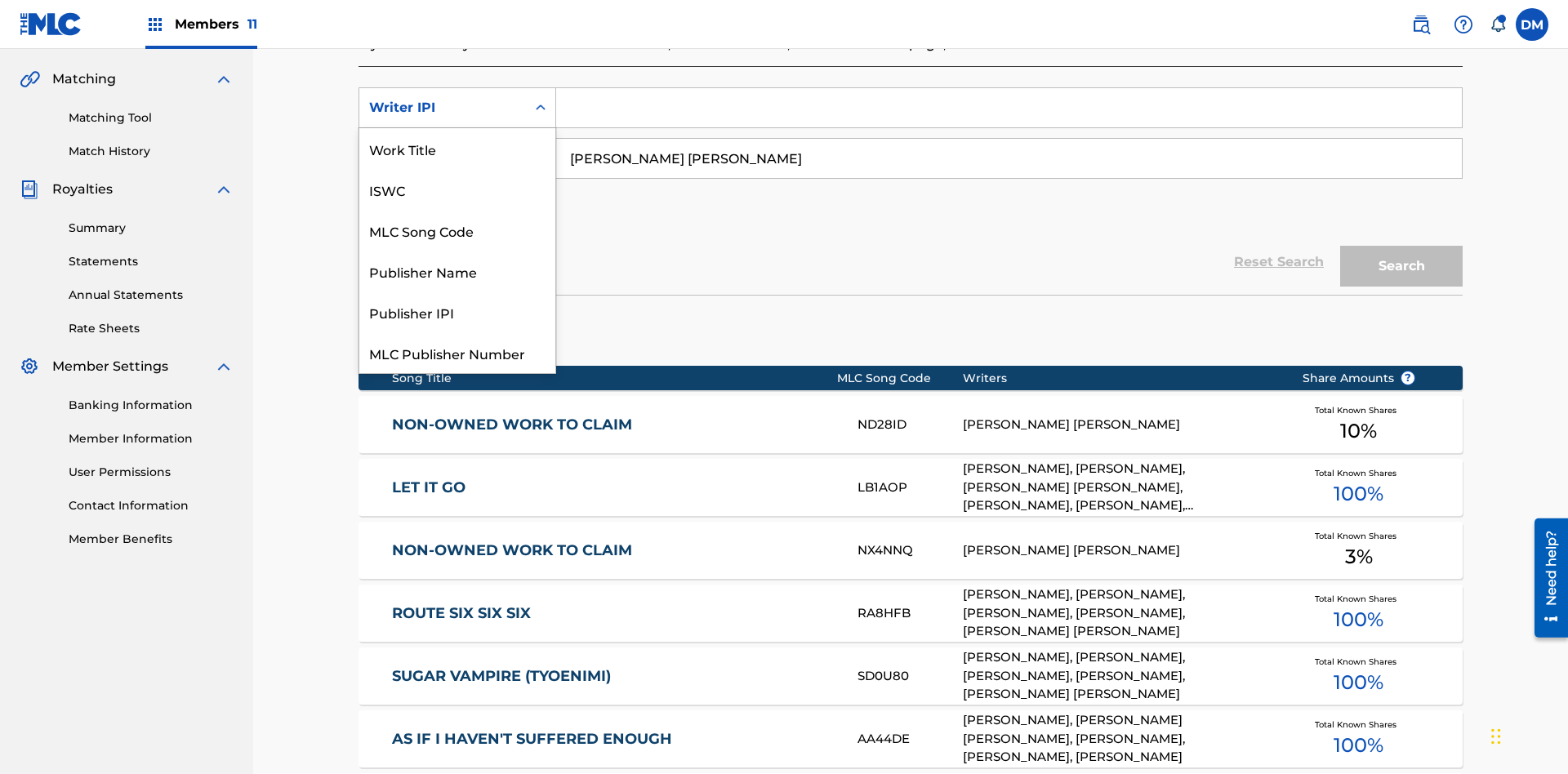
scroll to position [41, 0]
click at [457, 230] on div "Publisher Name" at bounding box center [457, 230] width 196 height 41
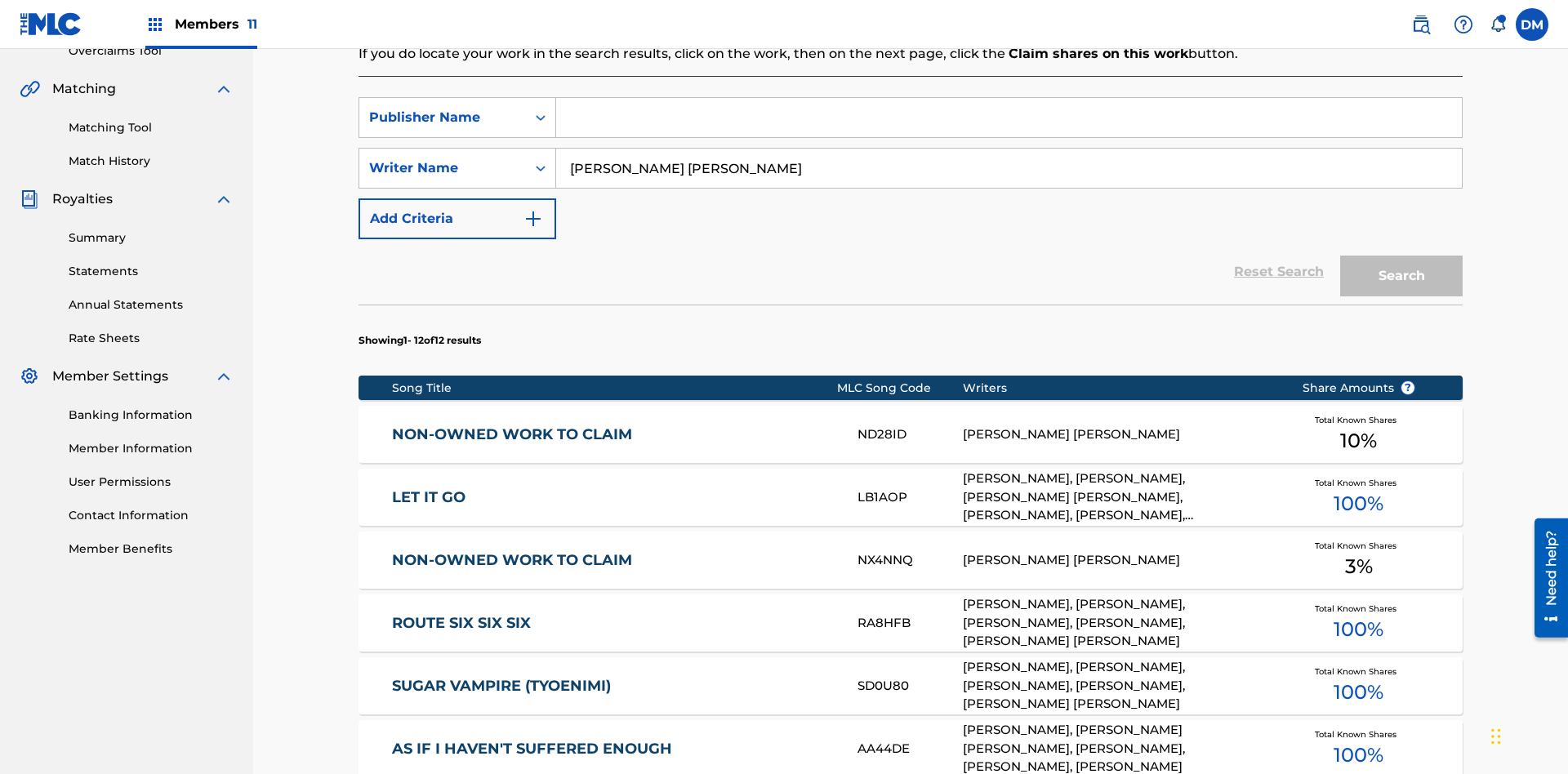
click at [1009, 118] on input "Search Form" at bounding box center [1009, 117] width 905 height 39
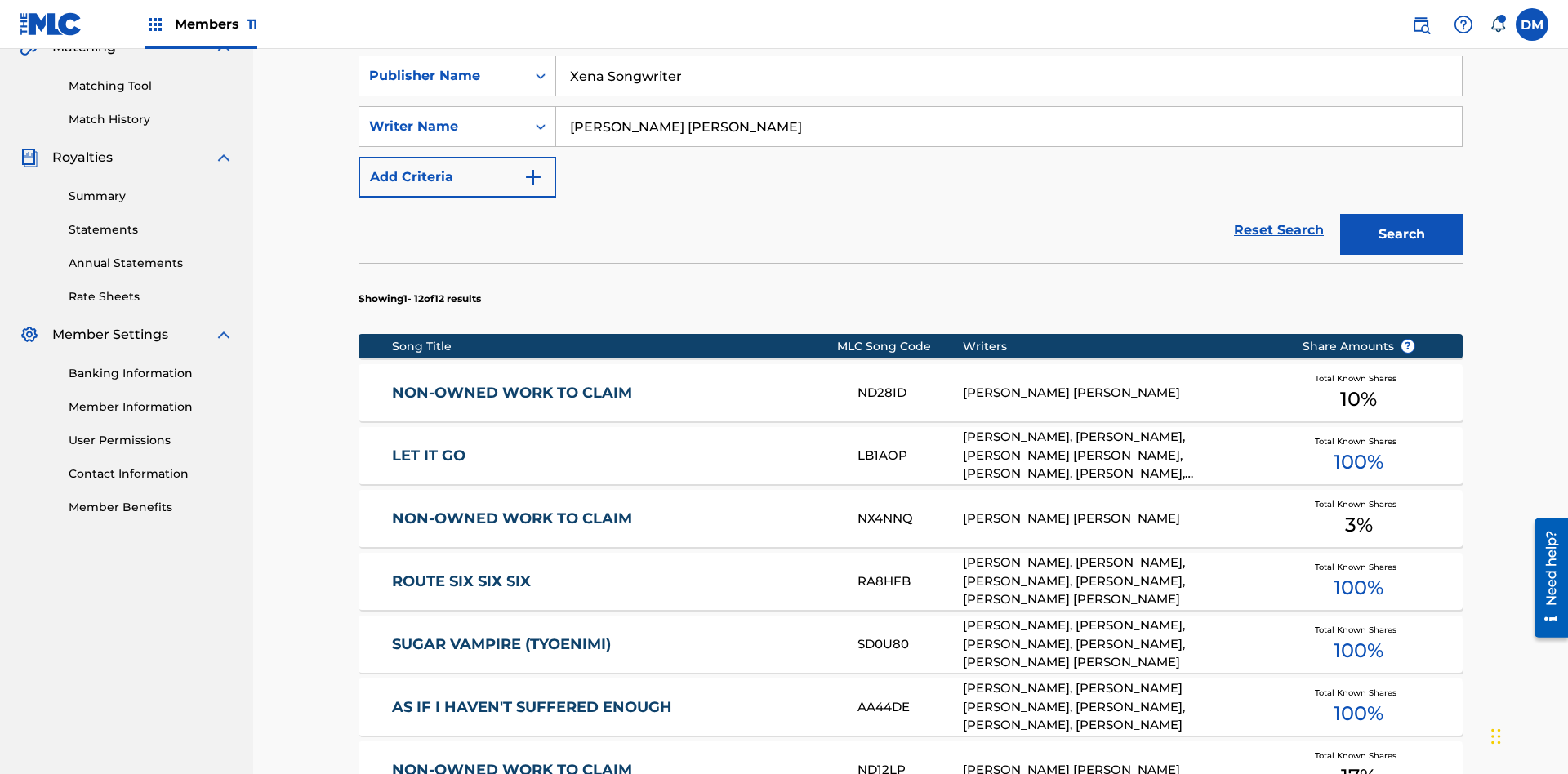
type input "Xena Songwriter"
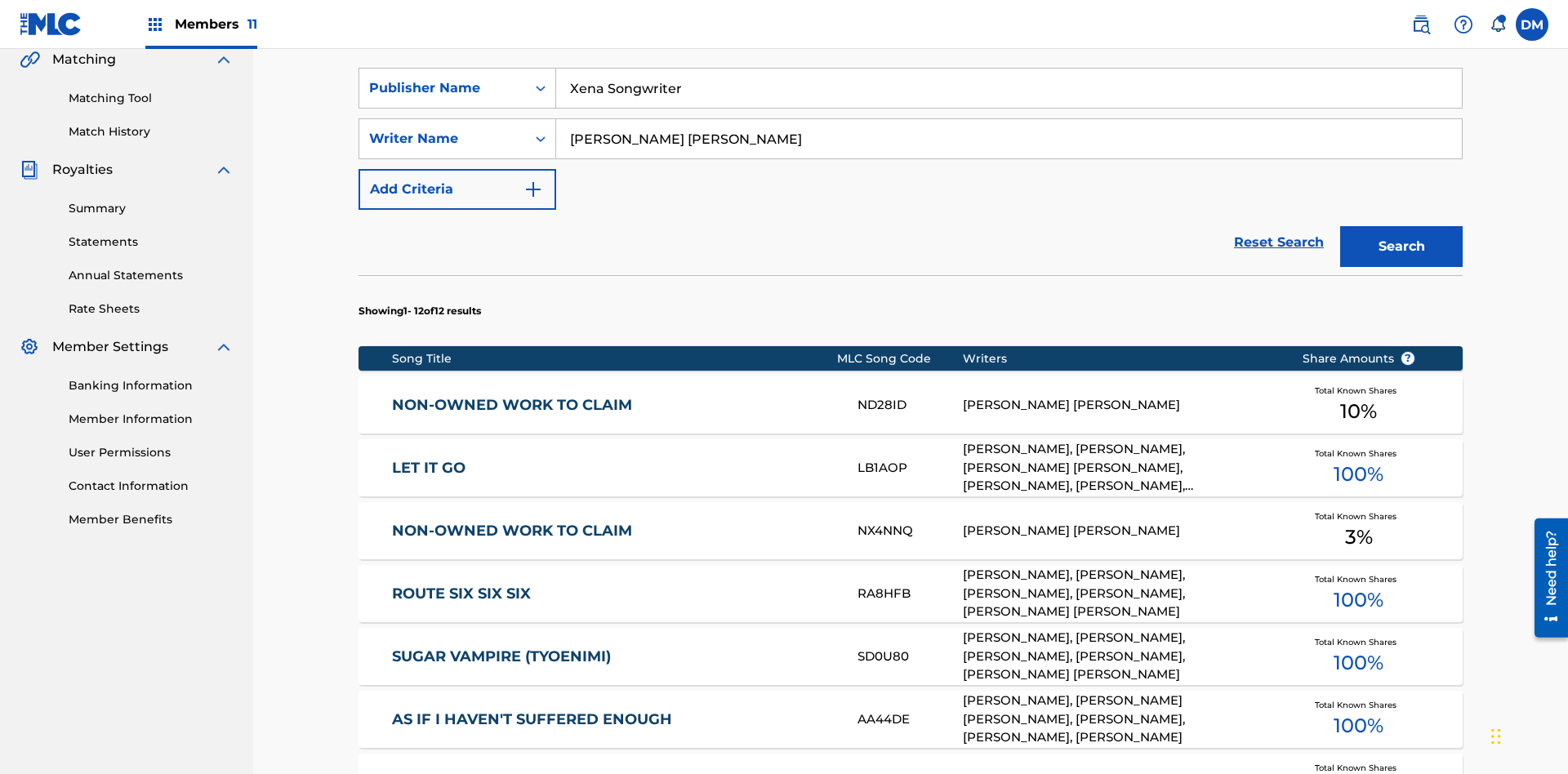
click at [1401, 226] on button "Search" at bounding box center [1401, 246] width 122 height 41
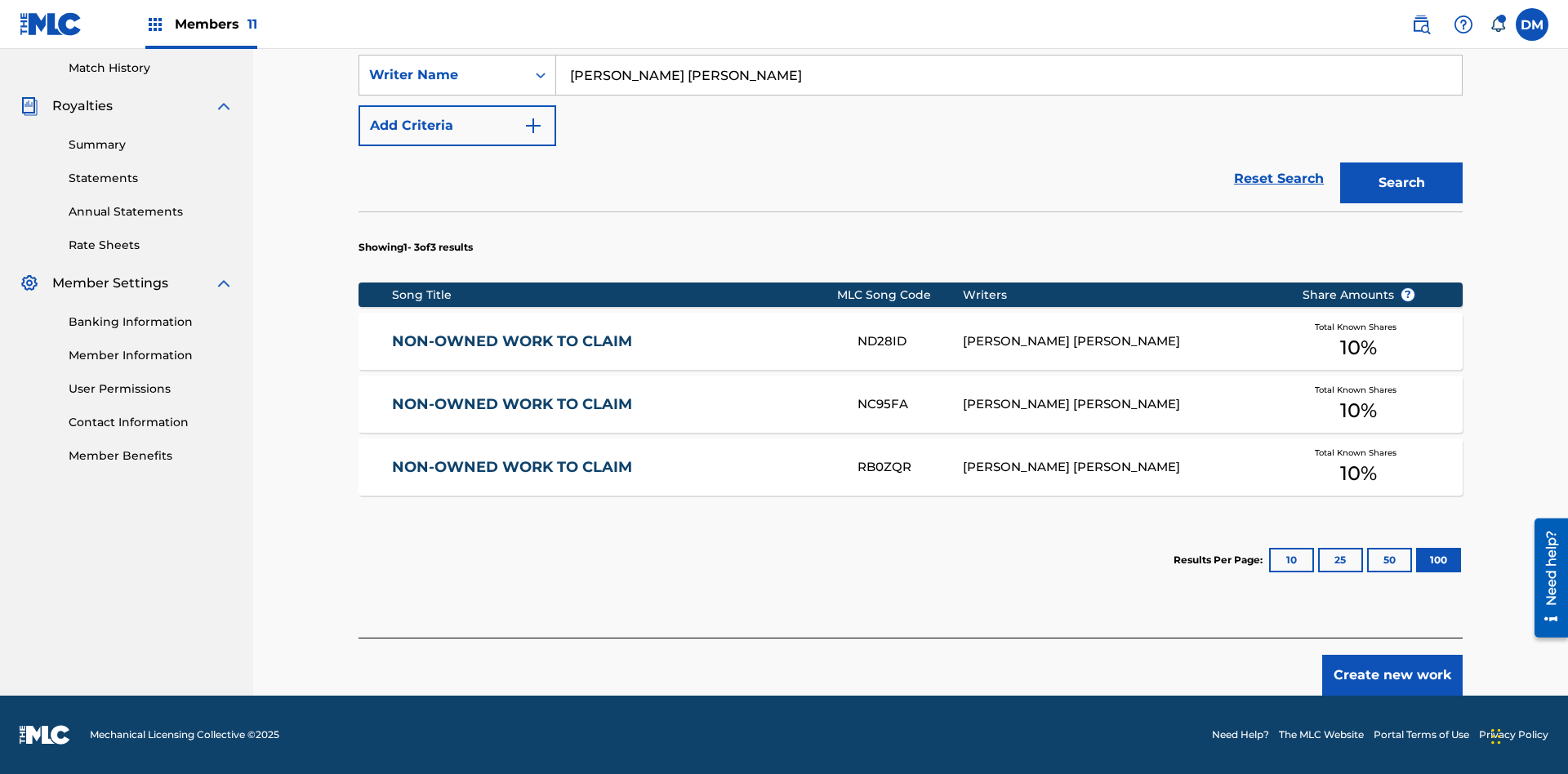
click at [1416, 560] on button "100" at bounding box center [1439, 559] width 45 height 24
click at [1009, 44] on input "Xena Songwriter" at bounding box center [1009, 24] width 905 height 39
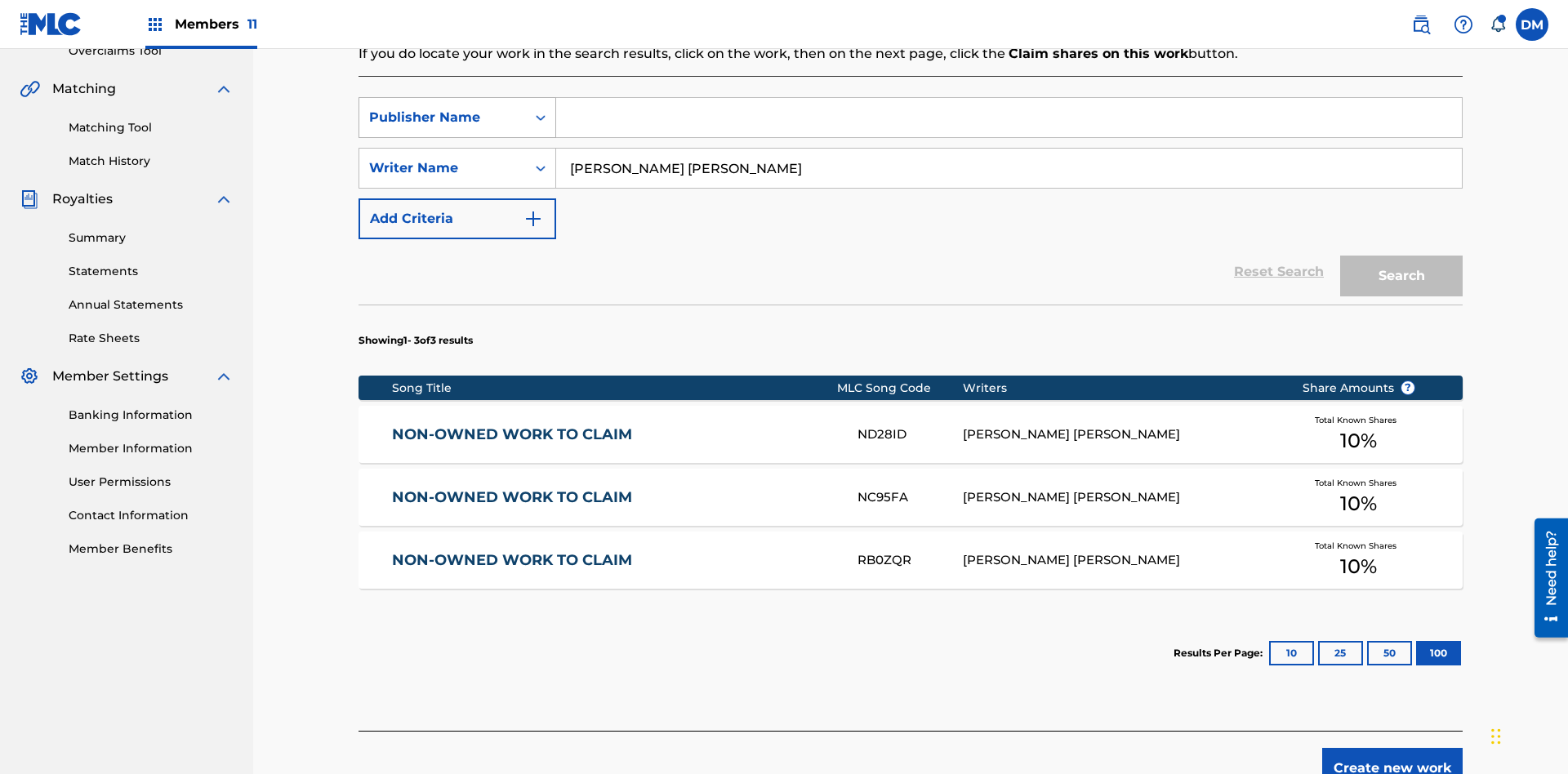
click at [443, 108] on div "Publisher Name" at bounding box center [443, 118] width 147 height 20
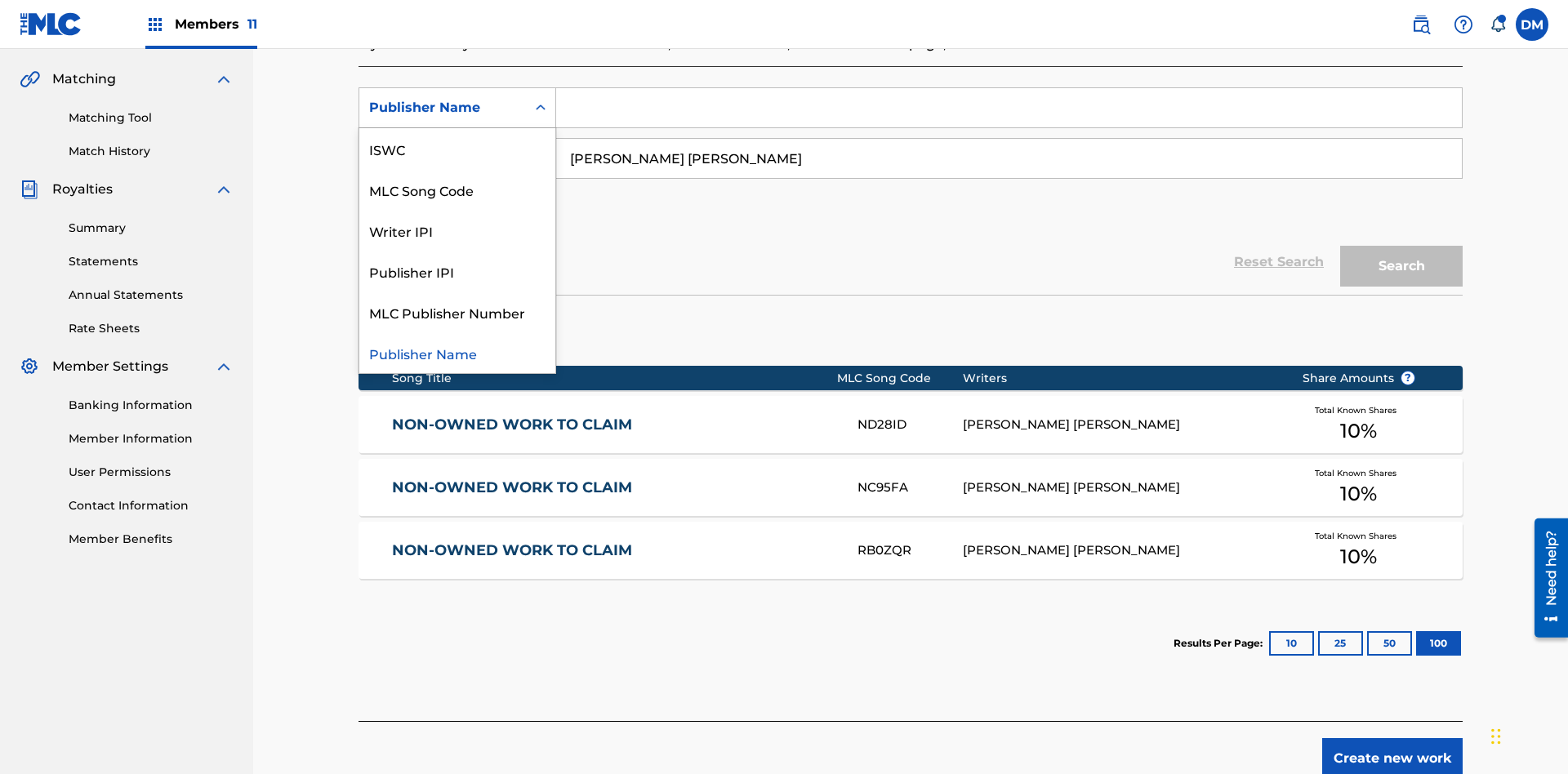
click at [457, 272] on div "Publisher IPI" at bounding box center [457, 271] width 196 height 41
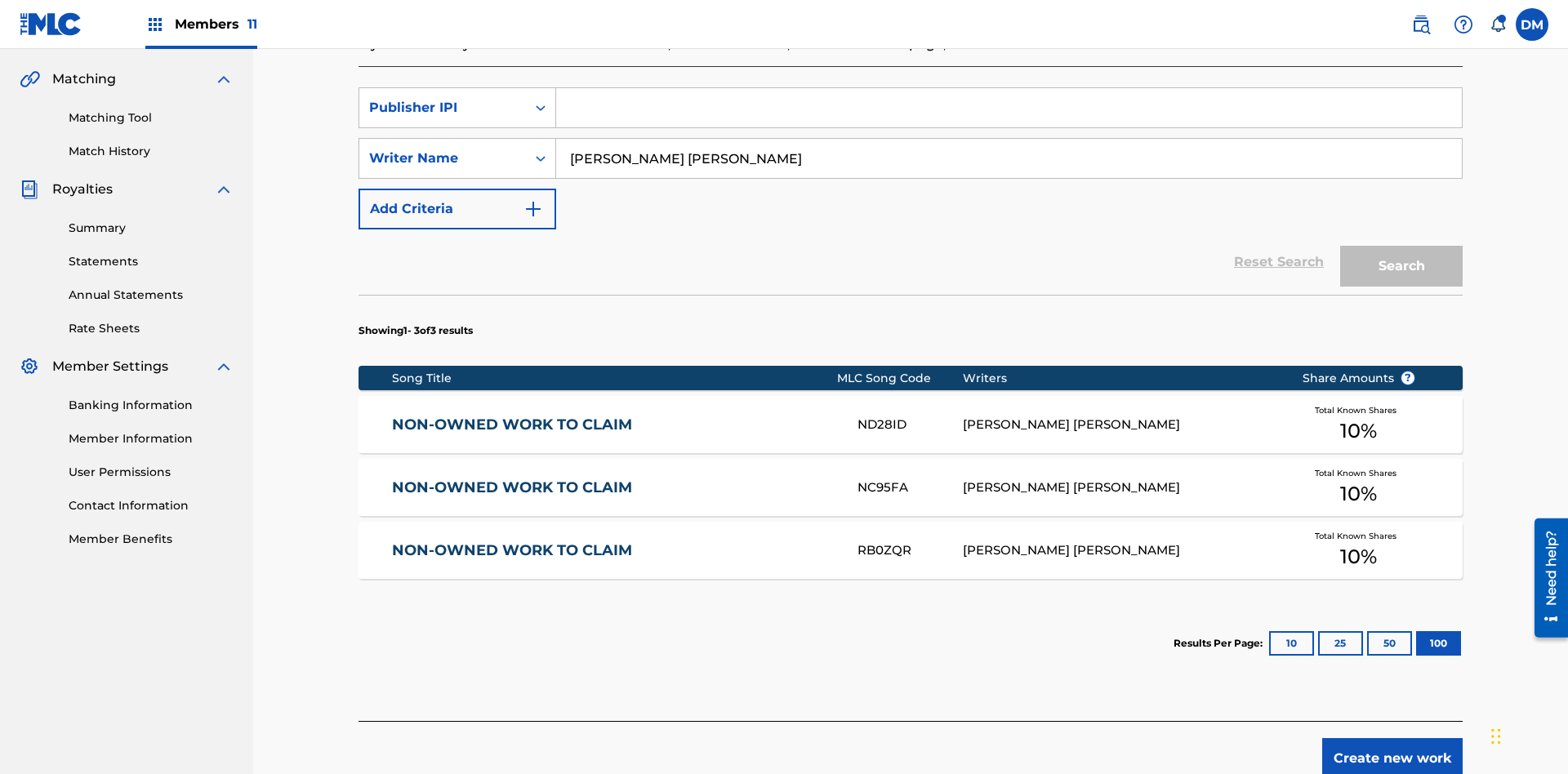
click at [1009, 118] on input "Search Form" at bounding box center [1009, 107] width 905 height 39
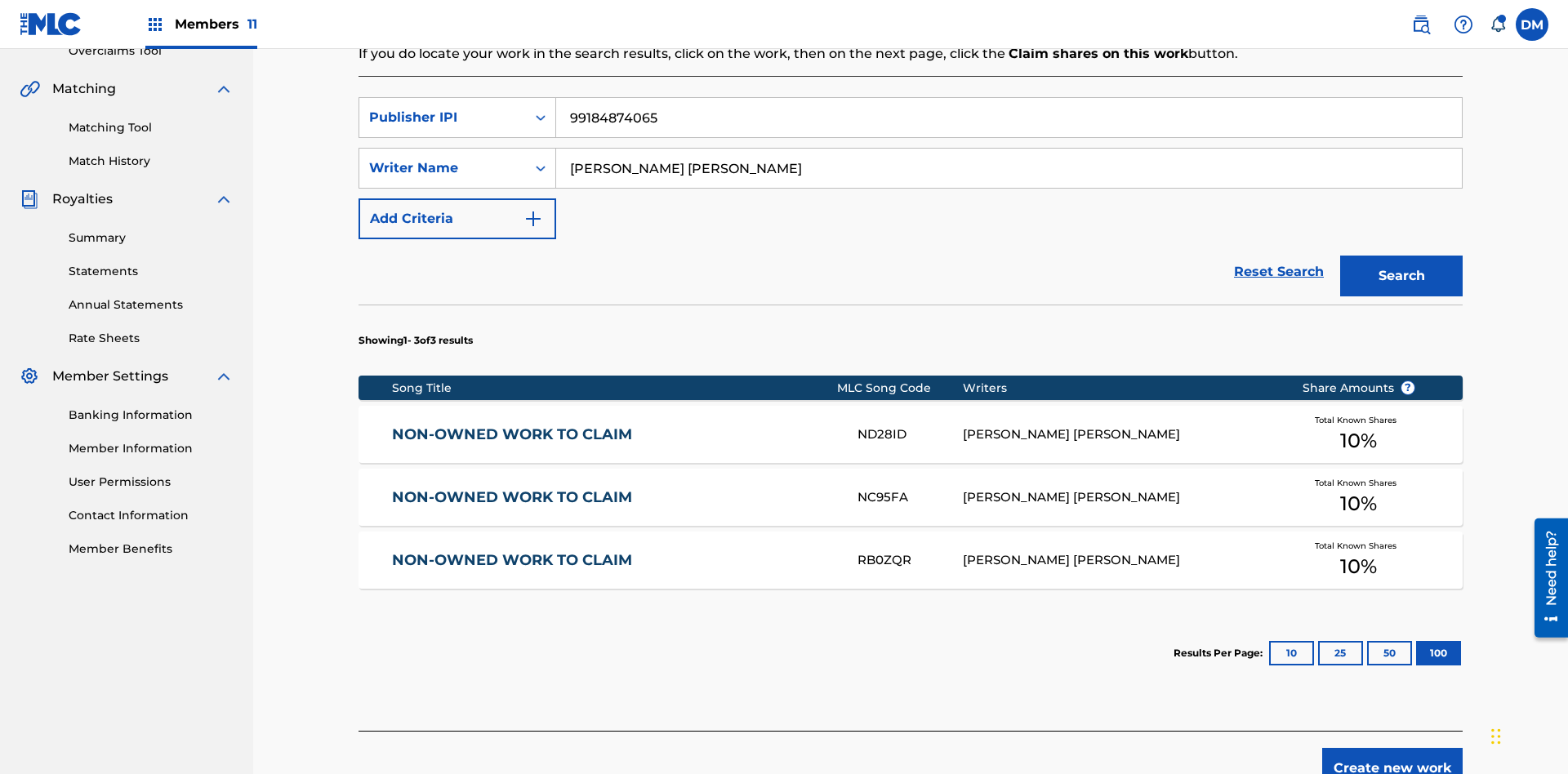
type input "99184874065"
click at [1401, 255] on button "Search" at bounding box center [1401, 275] width 122 height 41
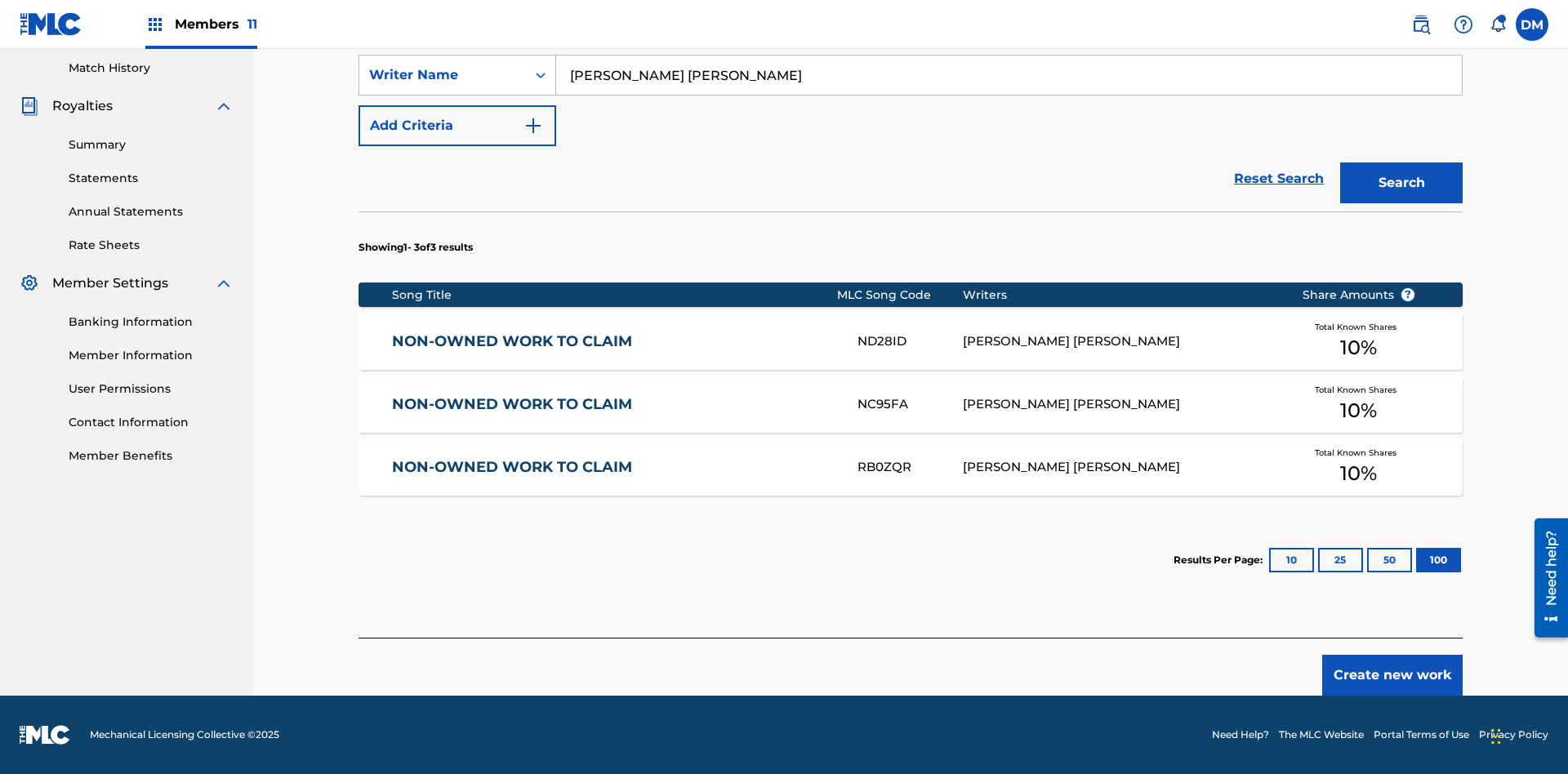
click at [1416, 560] on button "100" at bounding box center [1439, 559] width 45 height 24
click at [1009, 95] on input "[PERSON_NAME] [PERSON_NAME]" at bounding box center [1009, 74] width 905 height 39
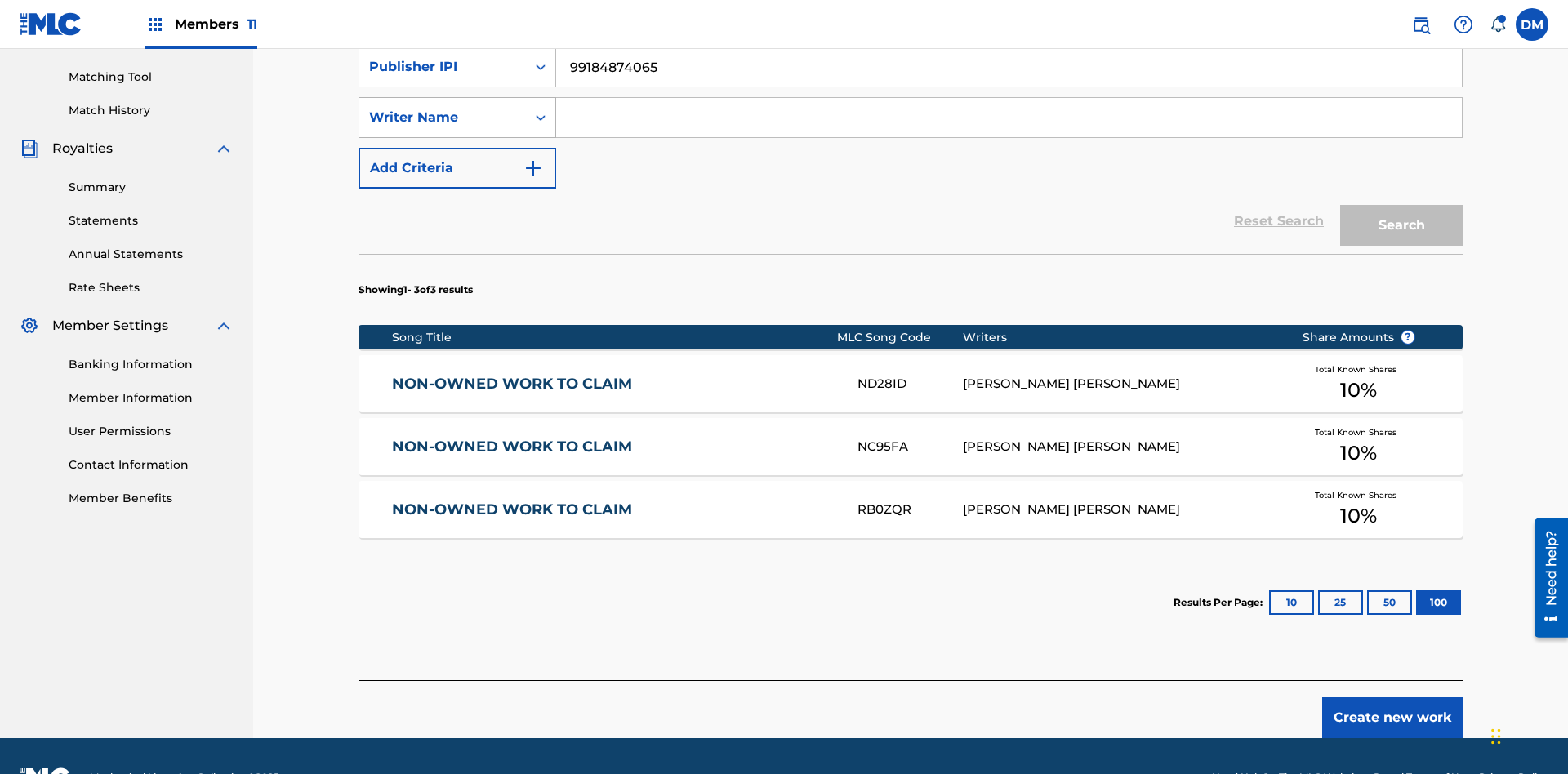
click at [443, 108] on div "Writer Name" at bounding box center [443, 118] width 147 height 20
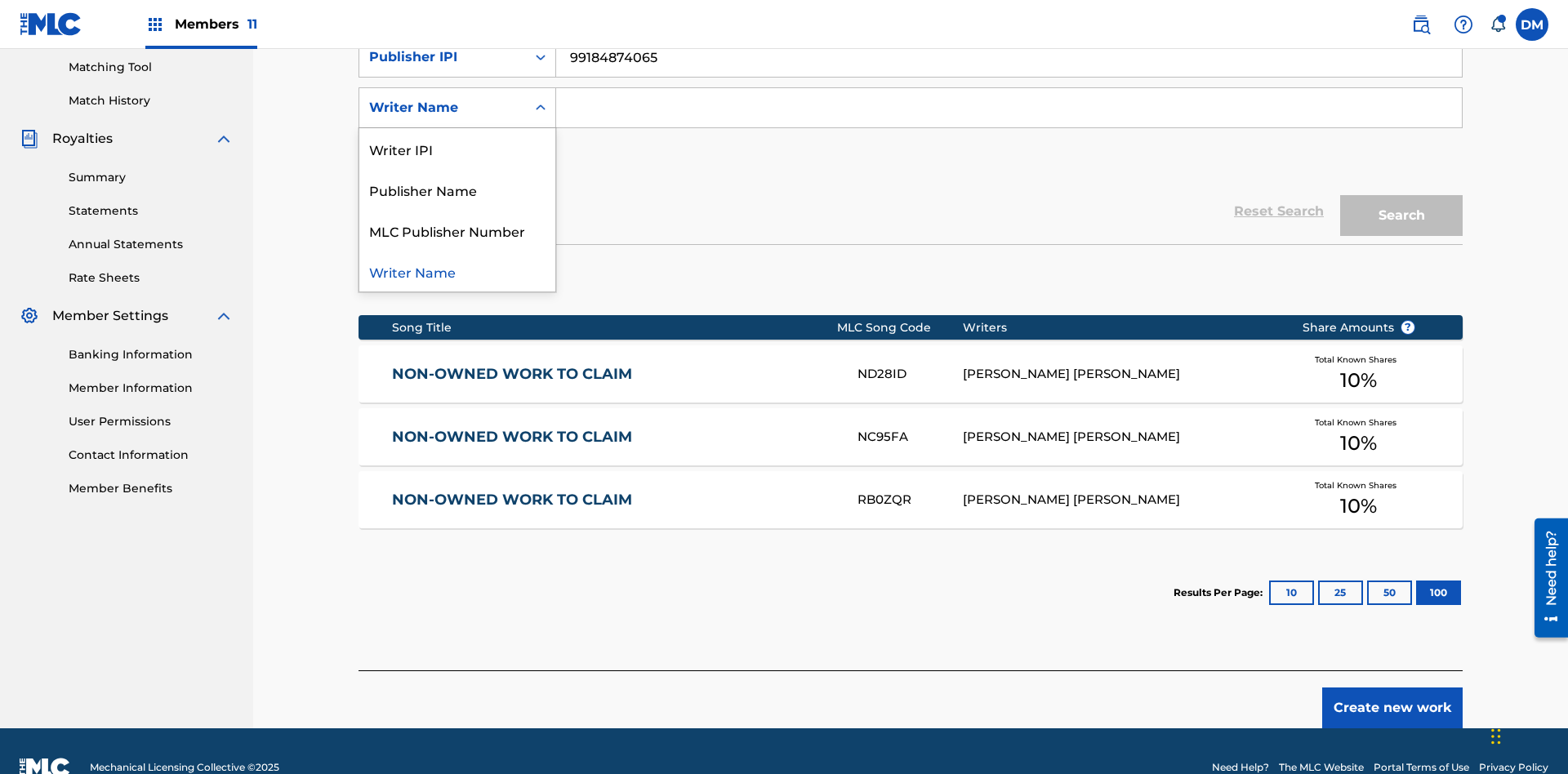
click at [457, 230] on div "MLC Publisher Number" at bounding box center [457, 230] width 196 height 41
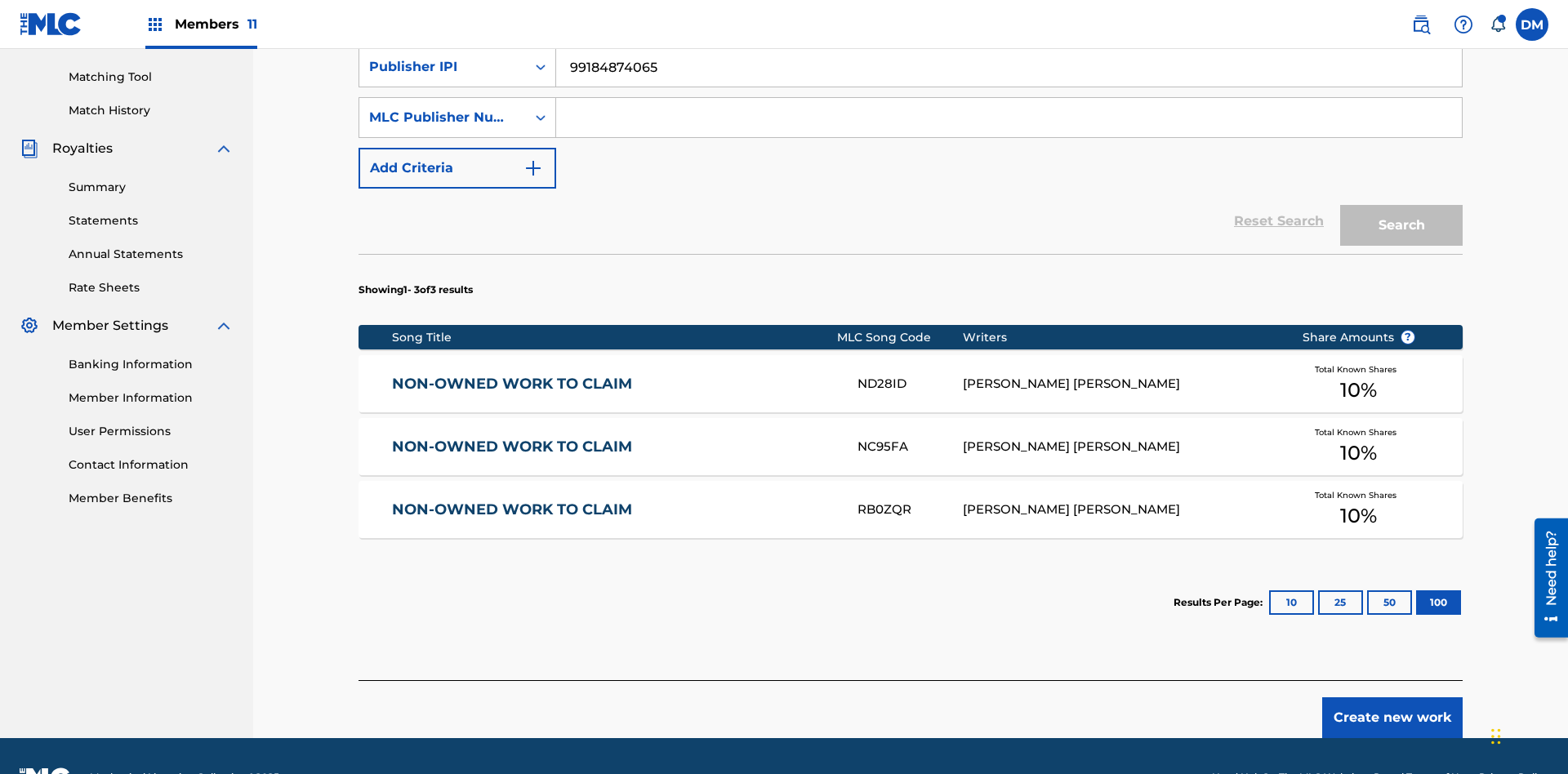
click at [1009, 118] on input "Search Form" at bounding box center [1009, 117] width 905 height 39
type input "P077WM"
click at [1401, 205] on button "Search" at bounding box center [1401, 225] width 122 height 41
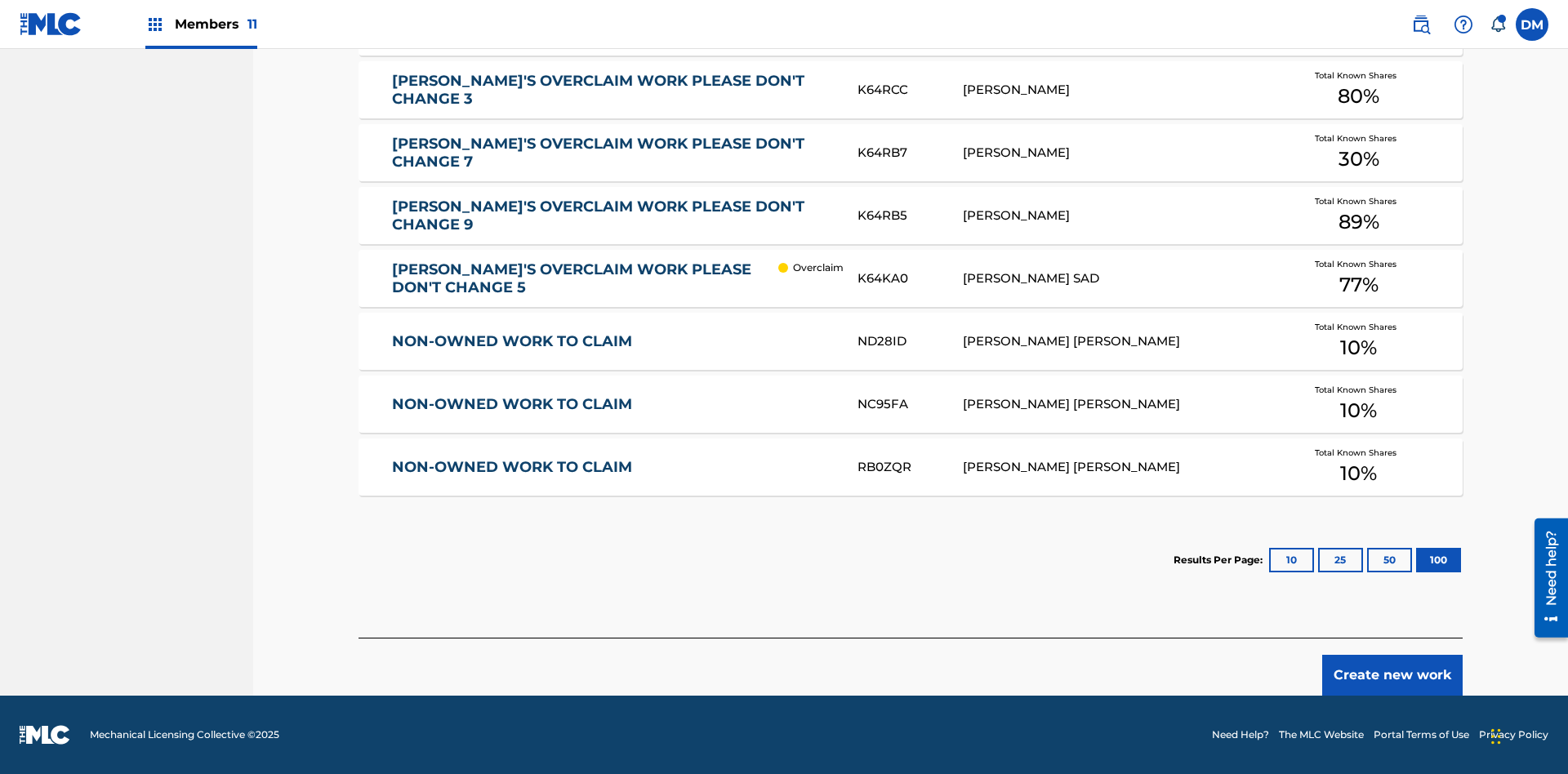
click at [1416, 560] on button "100" at bounding box center [1439, 559] width 45 height 24
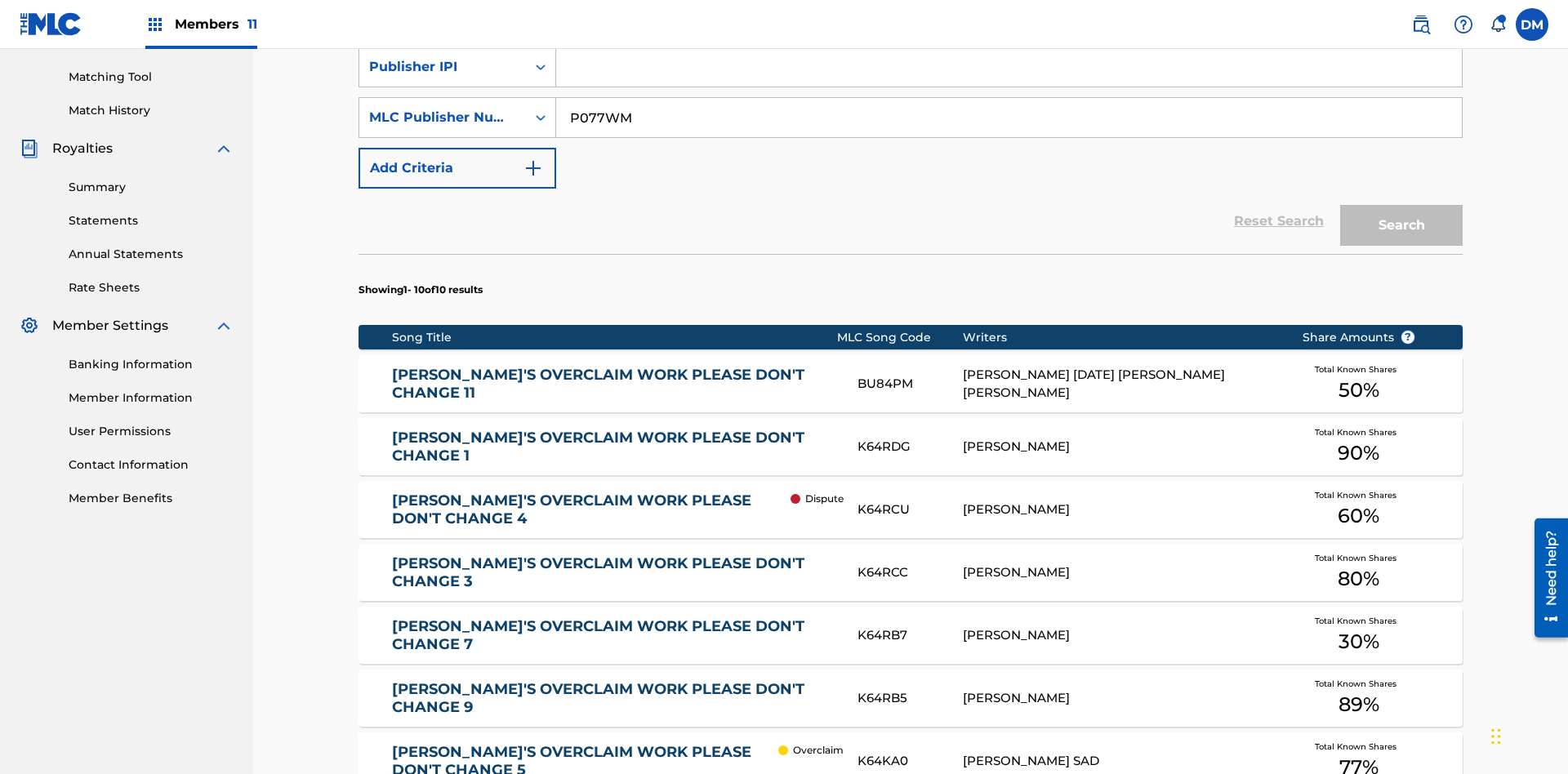
click at [1009, 118] on input "P077WM" at bounding box center [1009, 117] width 905 height 39
click at [443, 77] on div "Publisher IPI" at bounding box center [443, 67] width 147 height 20
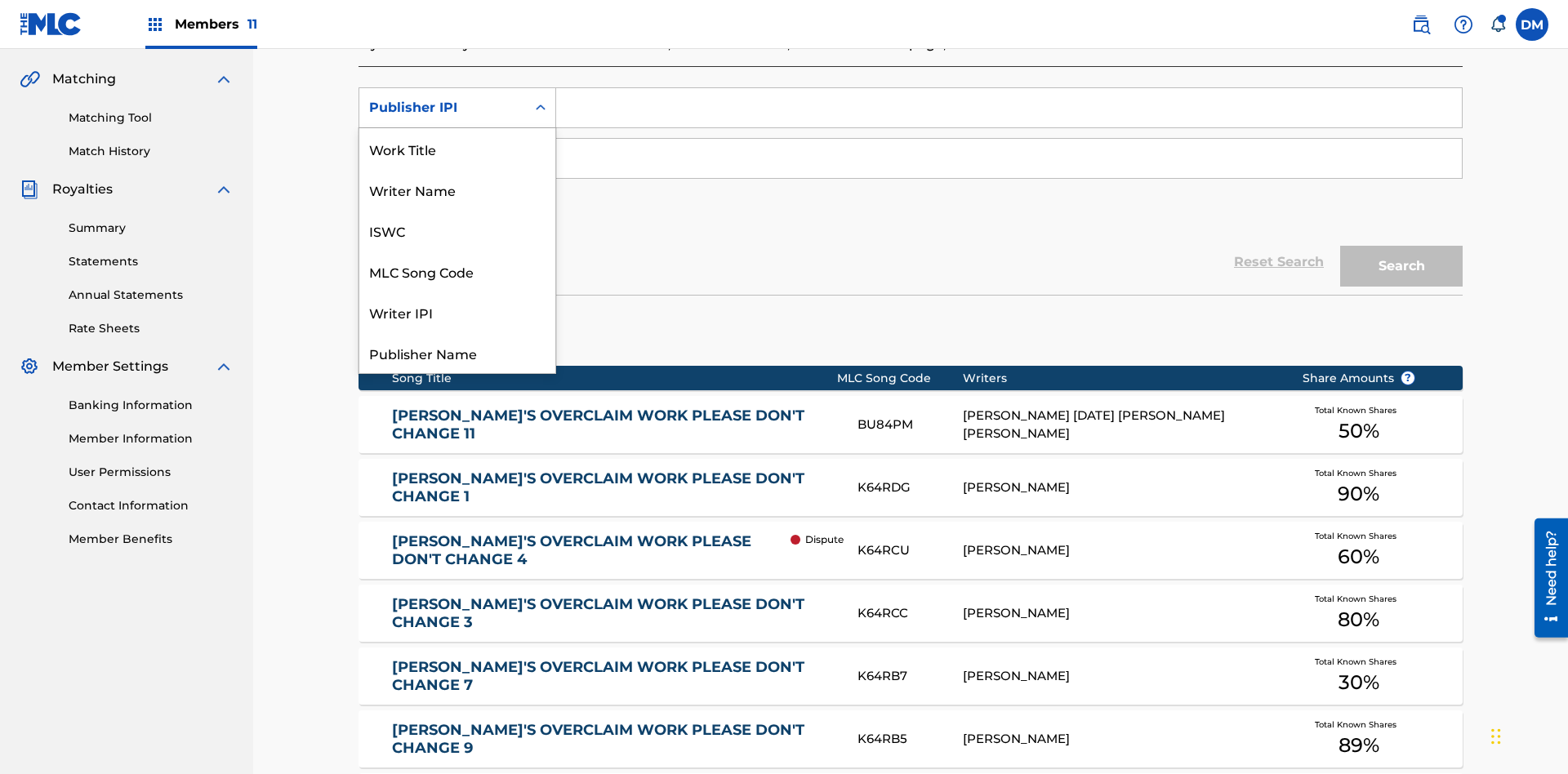
scroll to position [41, 0]
click at [457, 129] on div "Work Title" at bounding box center [457, 108] width 196 height 41
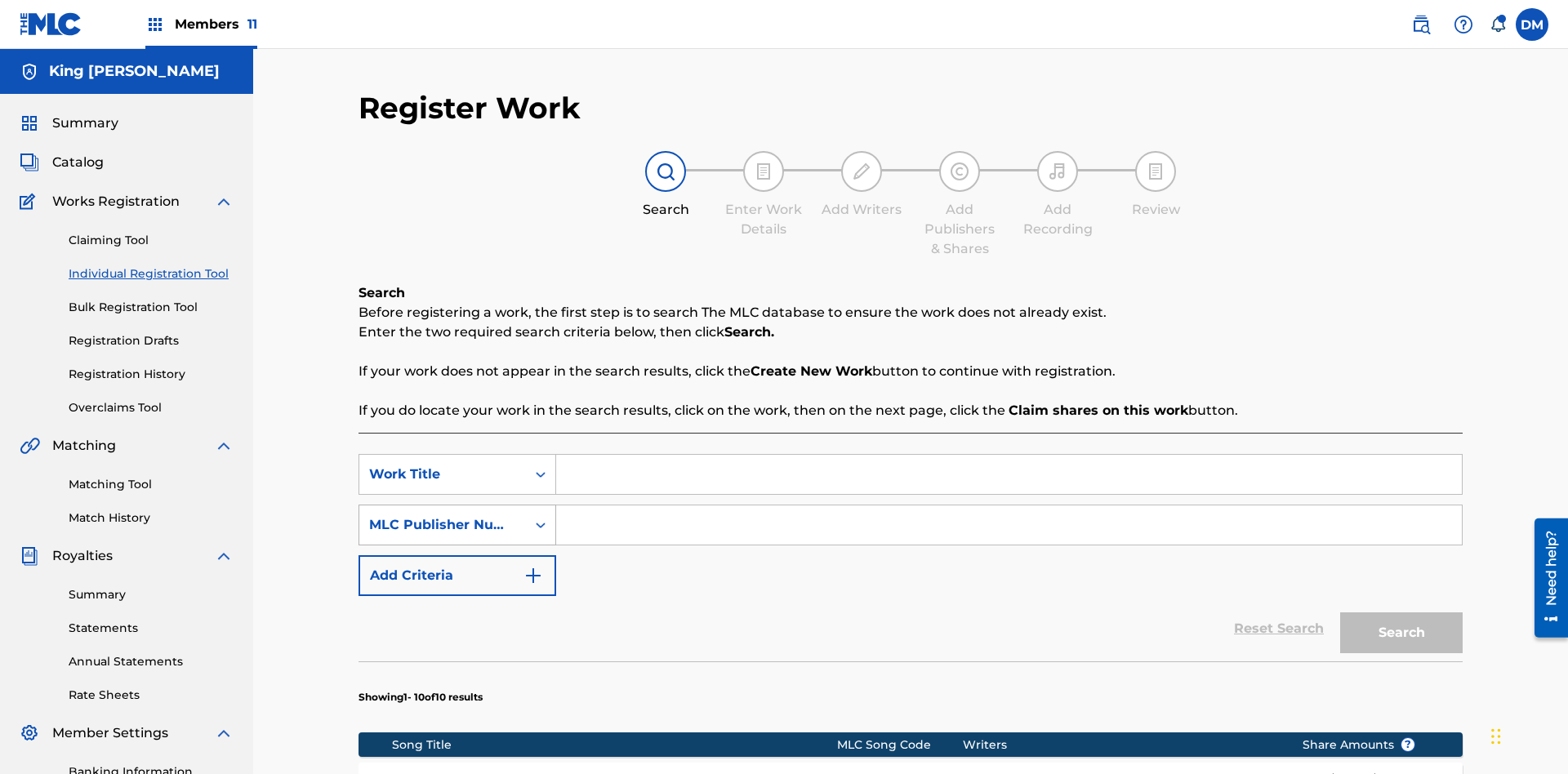
click at [443, 515] on div "MLC Publisher Number" at bounding box center [443, 525] width 147 height 20
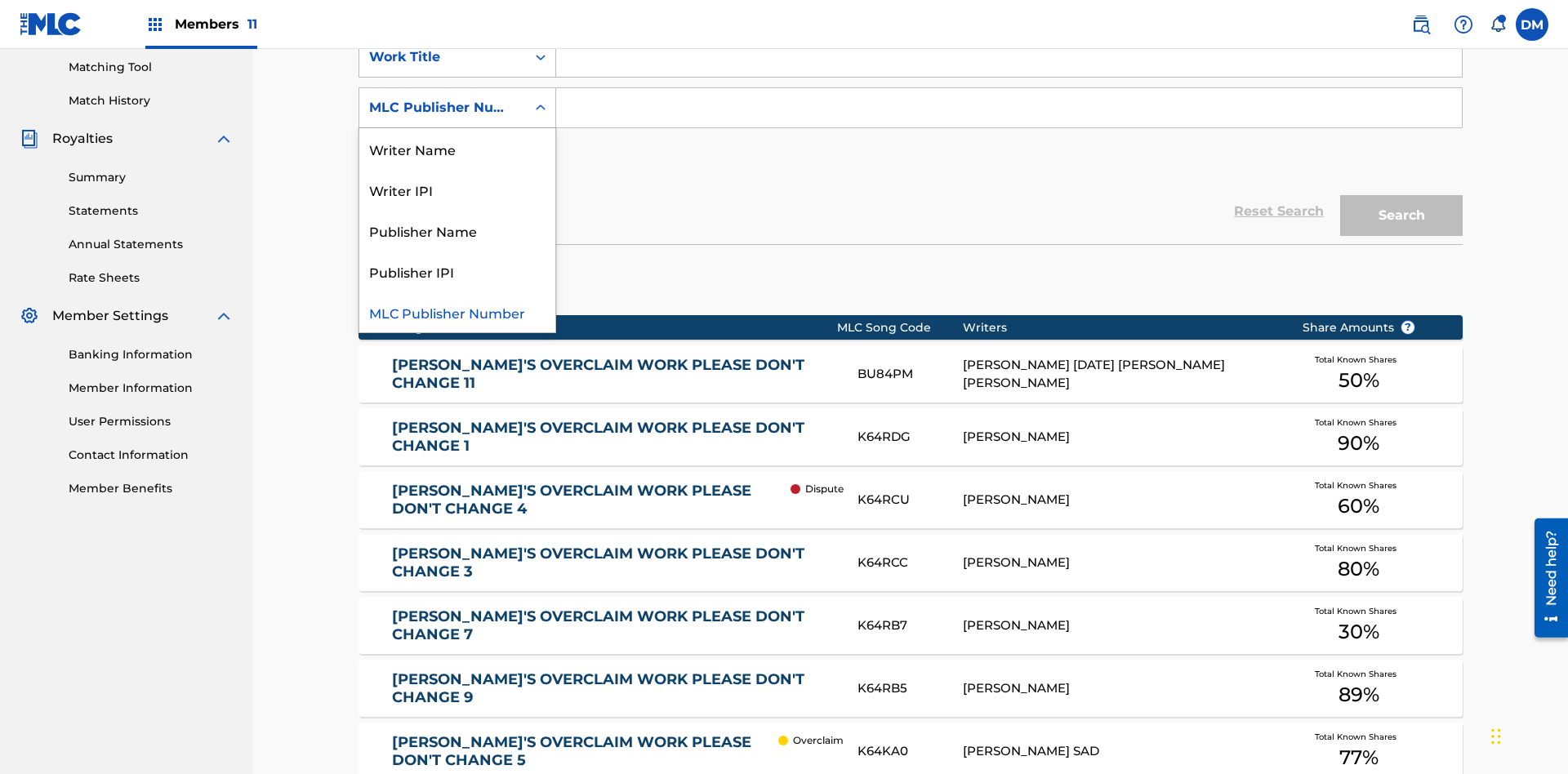
click at [457, 230] on div "Publisher Name" at bounding box center [457, 230] width 196 height 41
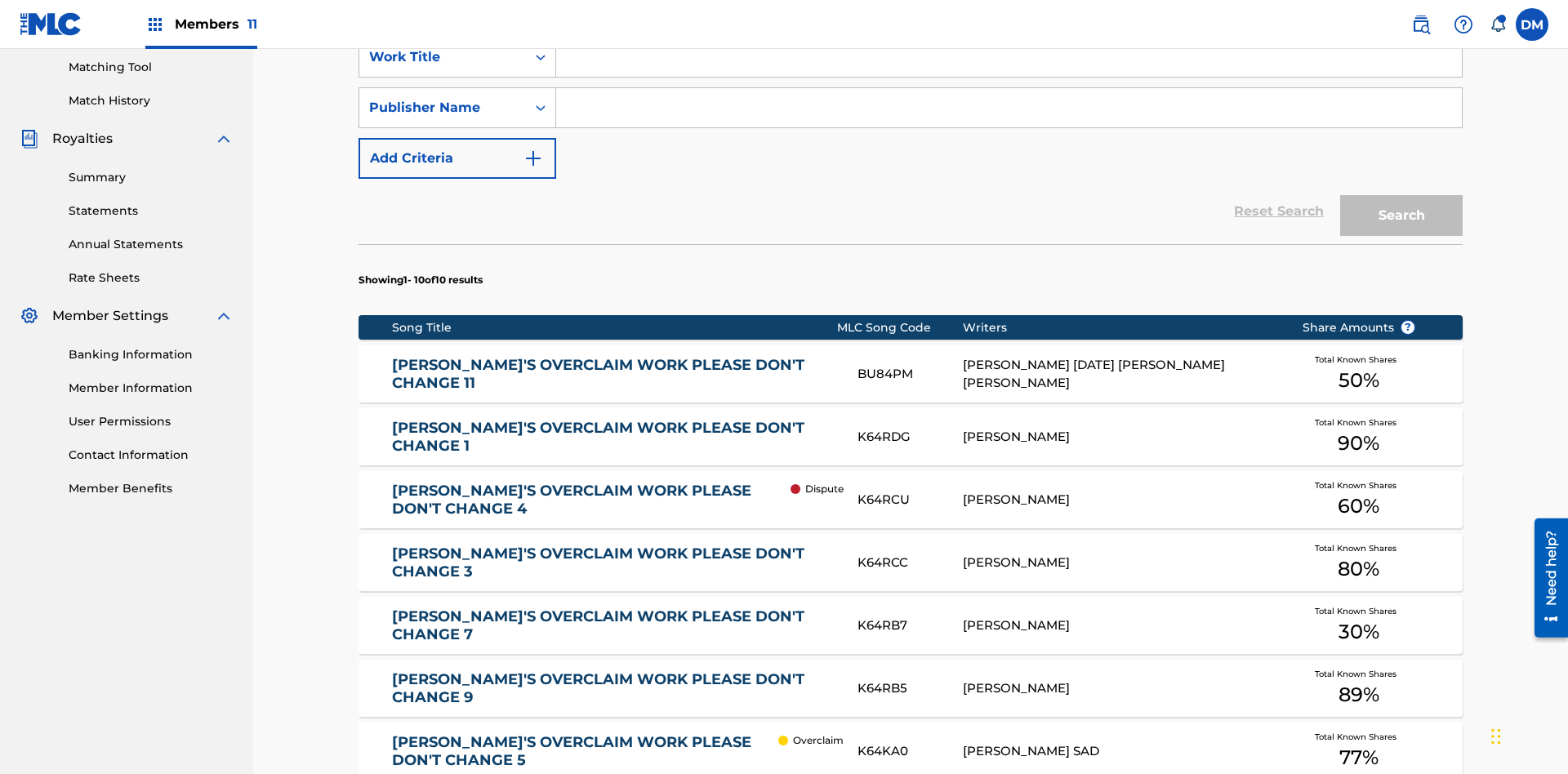
click at [457, 138] on button "Add Criteria" at bounding box center [457, 158] width 197 height 41
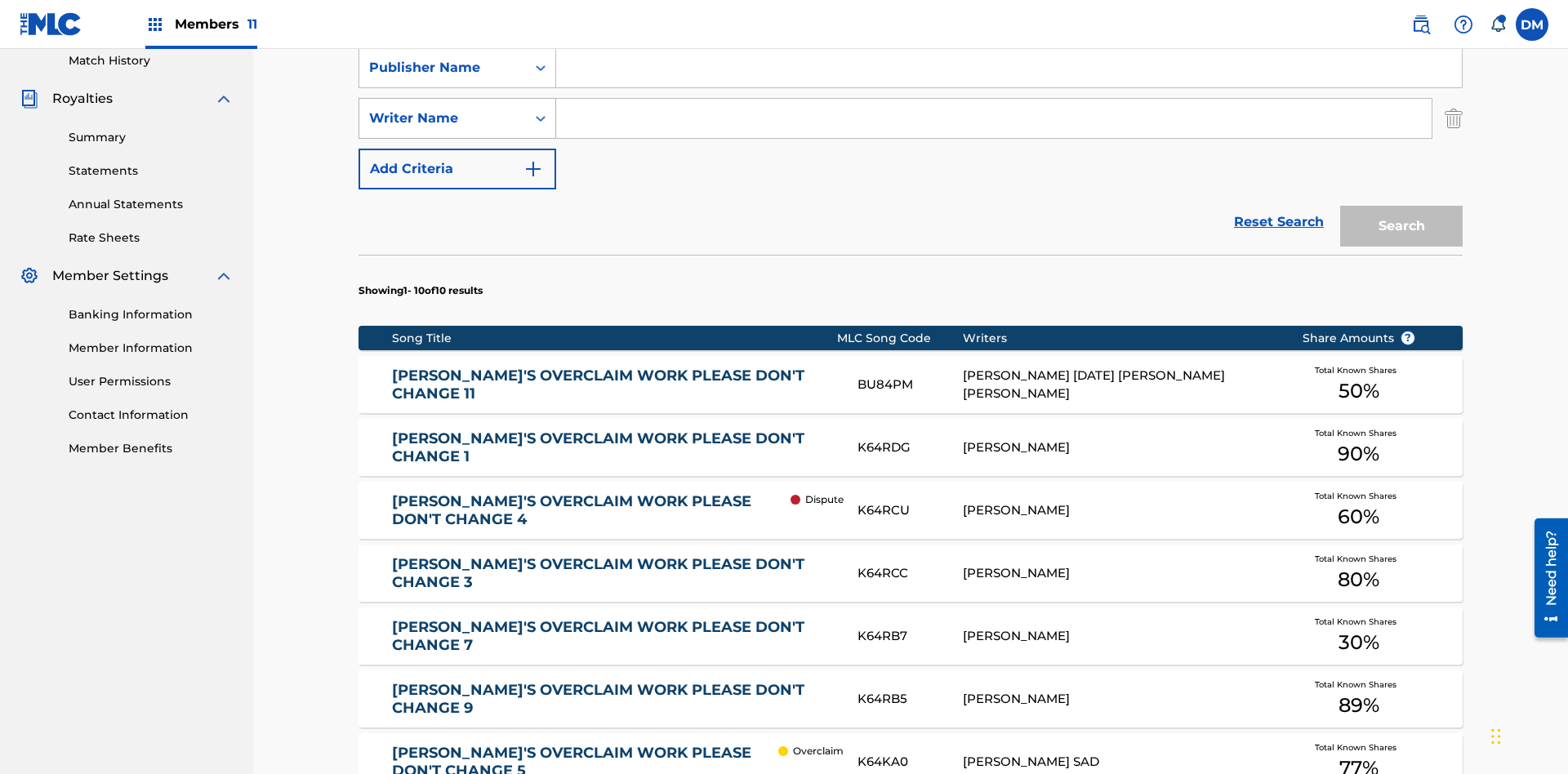
click at [443, 109] on div "Writer Name" at bounding box center [443, 119] width 147 height 20
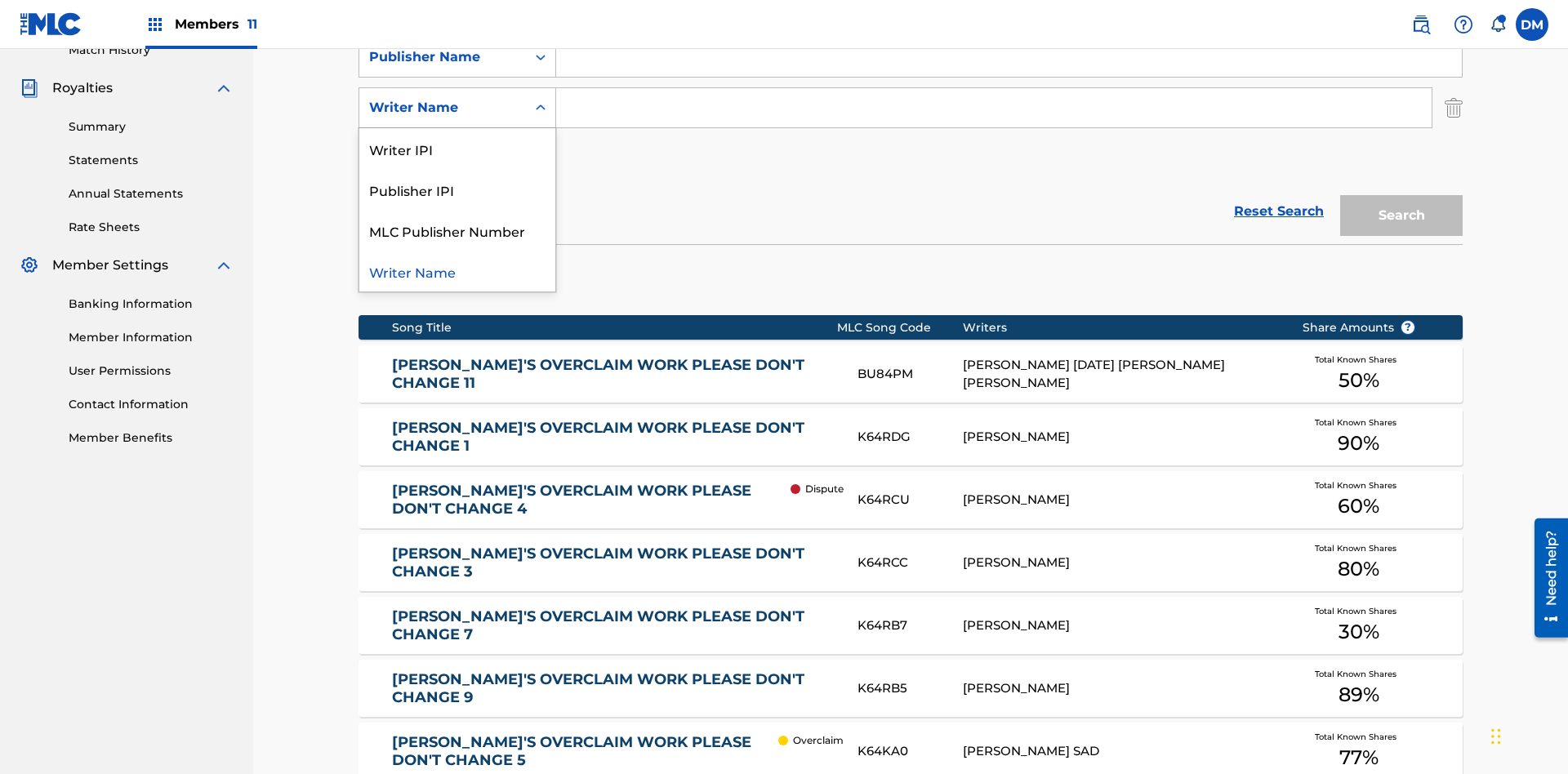
click at [457, 189] on div "Publisher IPI" at bounding box center [457, 189] width 196 height 41
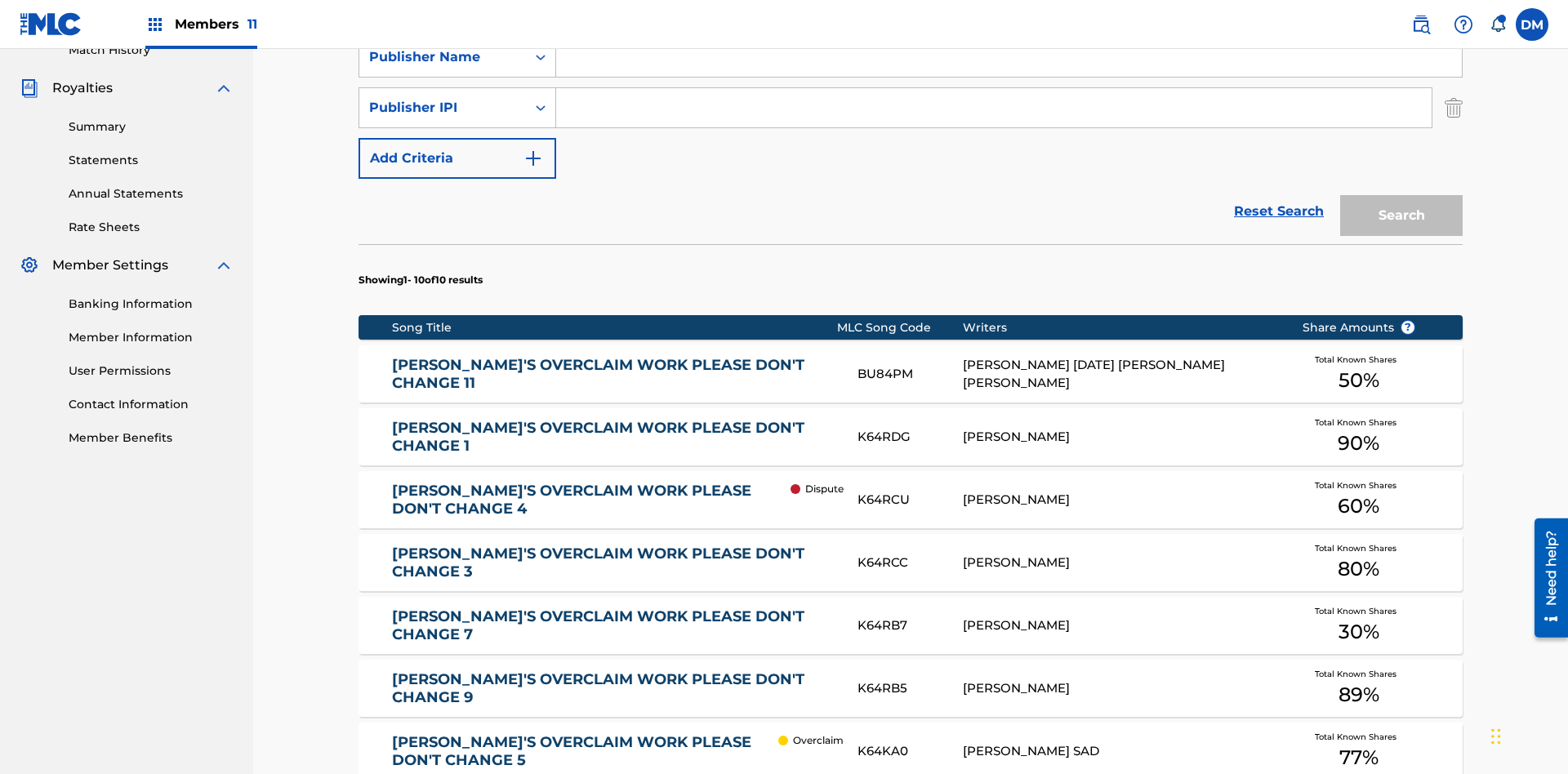
click at [457, 138] on button "Add Criteria" at bounding box center [457, 158] width 197 height 41
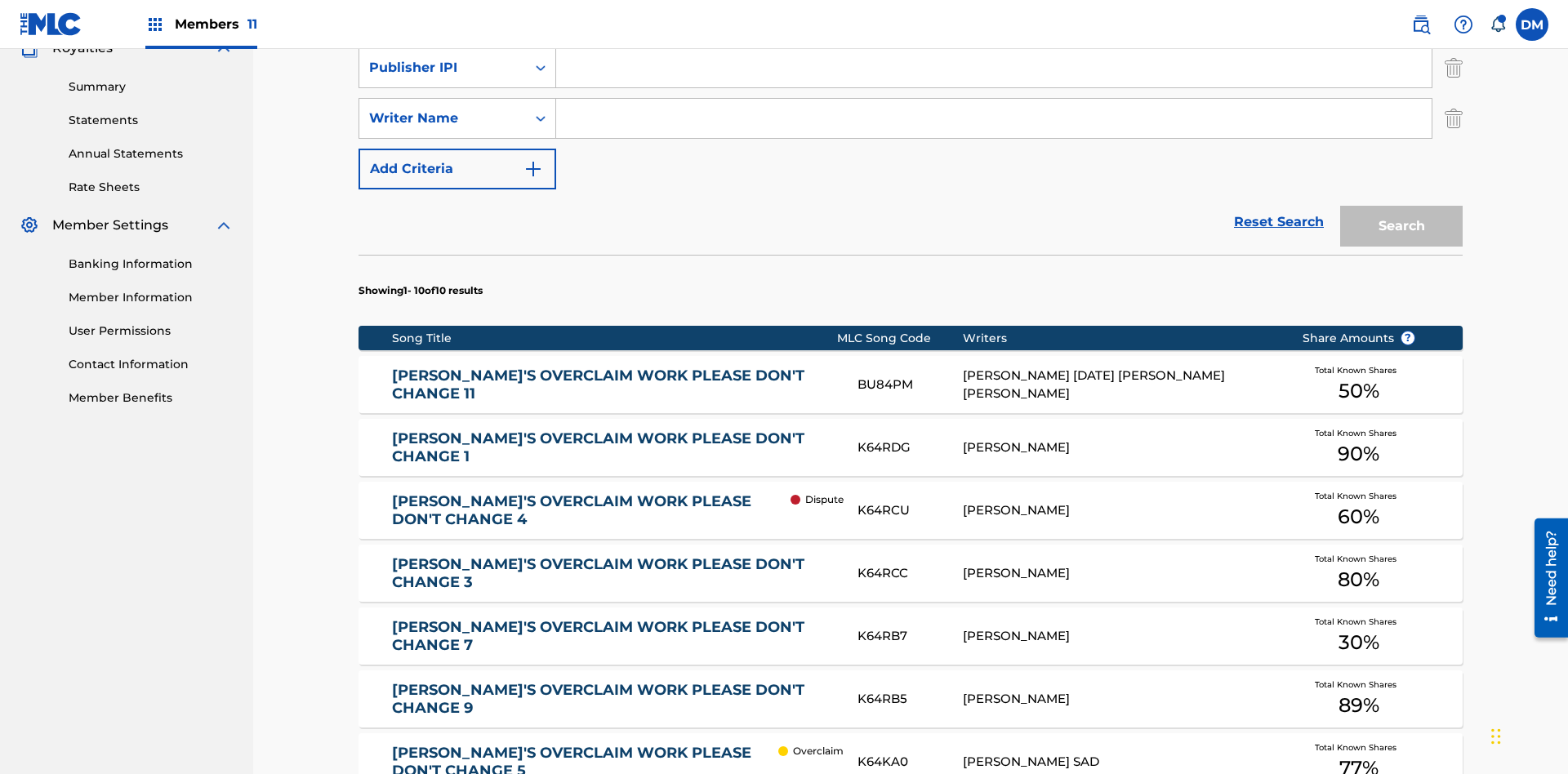
scroll to position [519, 0]
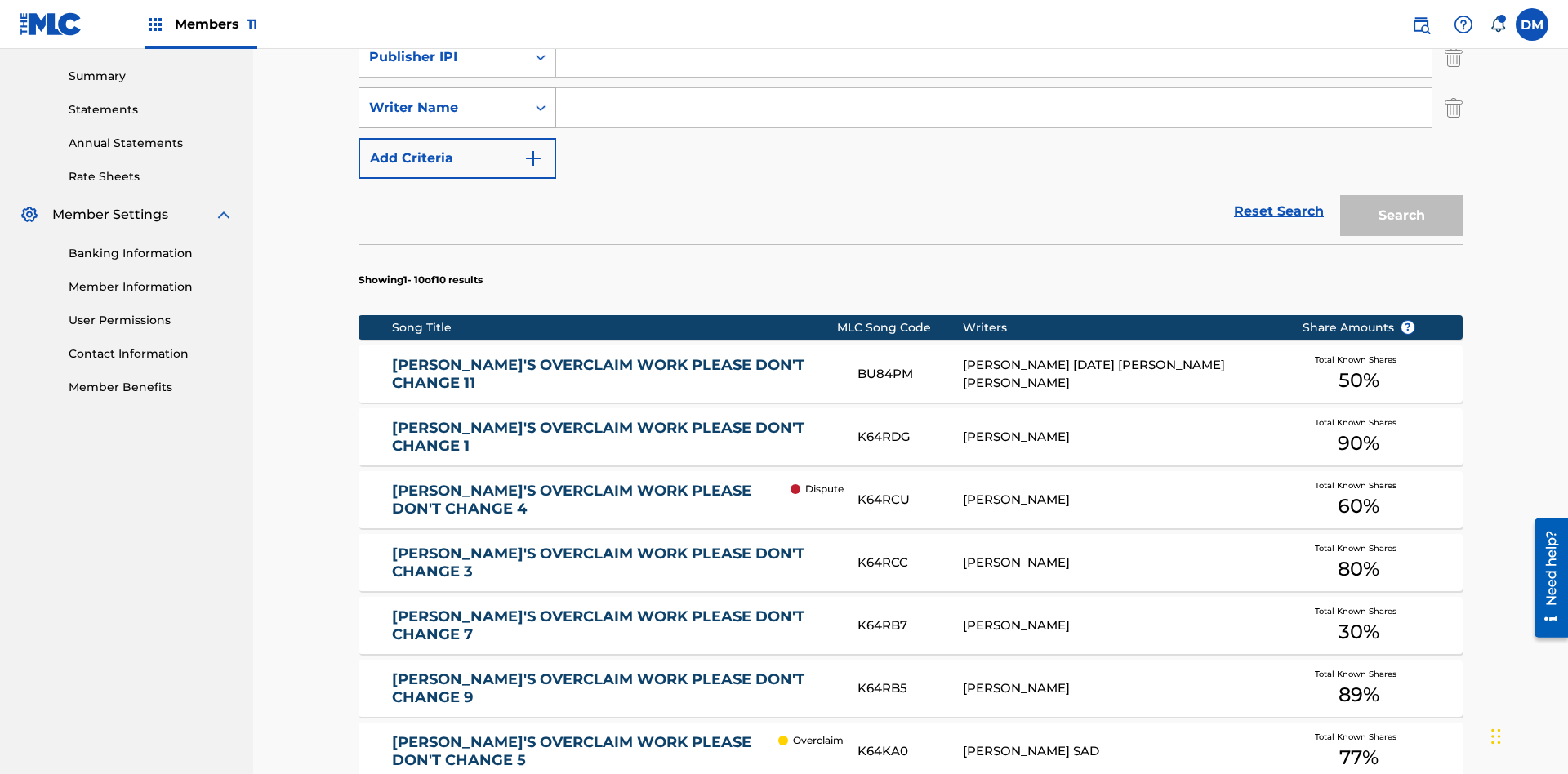
click at [443, 108] on div "Writer Name" at bounding box center [443, 108] width 147 height 20
click at [457, 230] on div "Writer Name" at bounding box center [457, 230] width 196 height 41
click at [457, 138] on button "Add Criteria" at bounding box center [457, 158] width 197 height 41
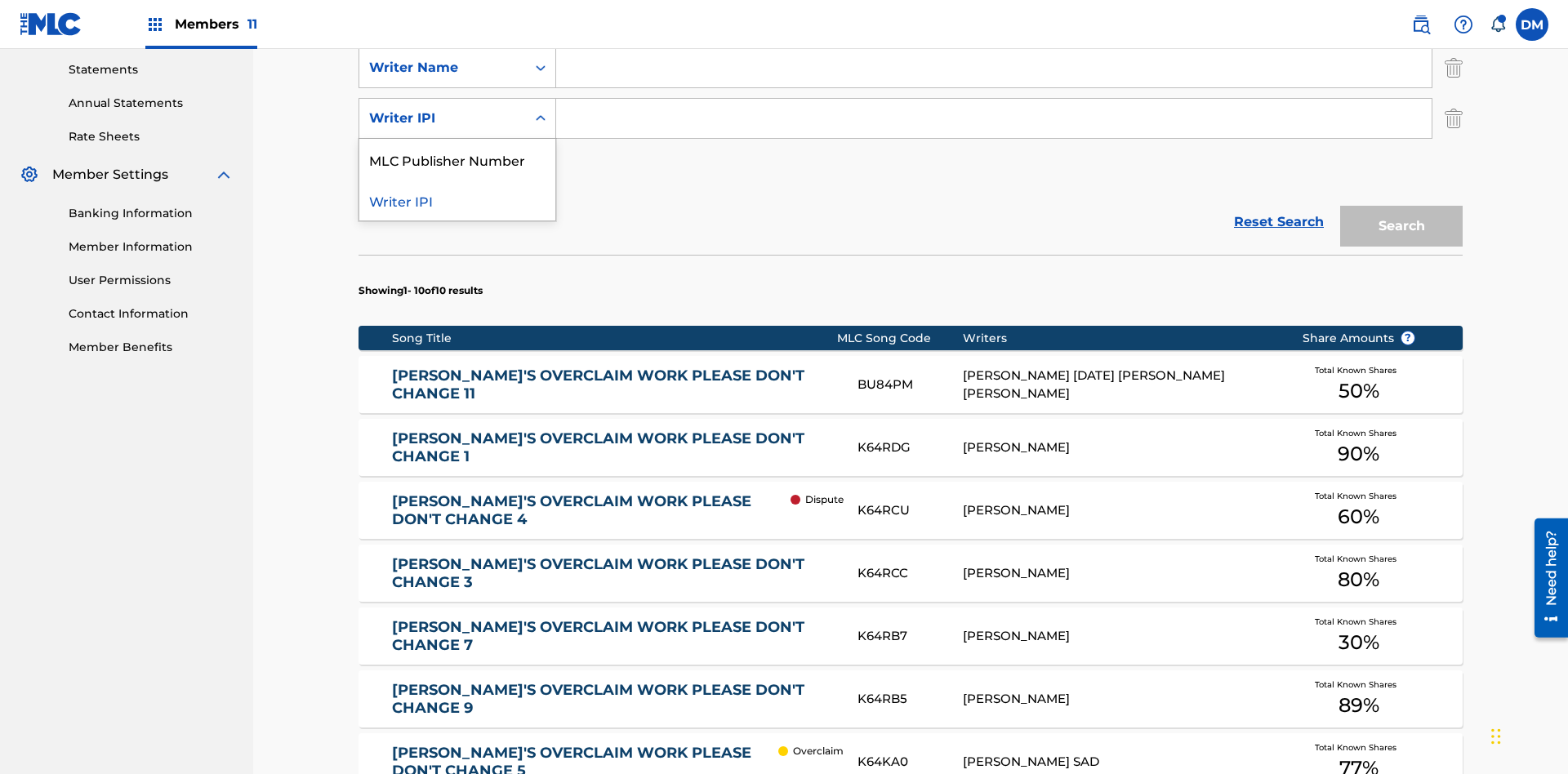
click at [457, 148] on div "MLC Publisher Number" at bounding box center [457, 158] width 196 height 41
type input "NON-OWNED WORK TO CLAIM"
type input "Xena Songwriter"
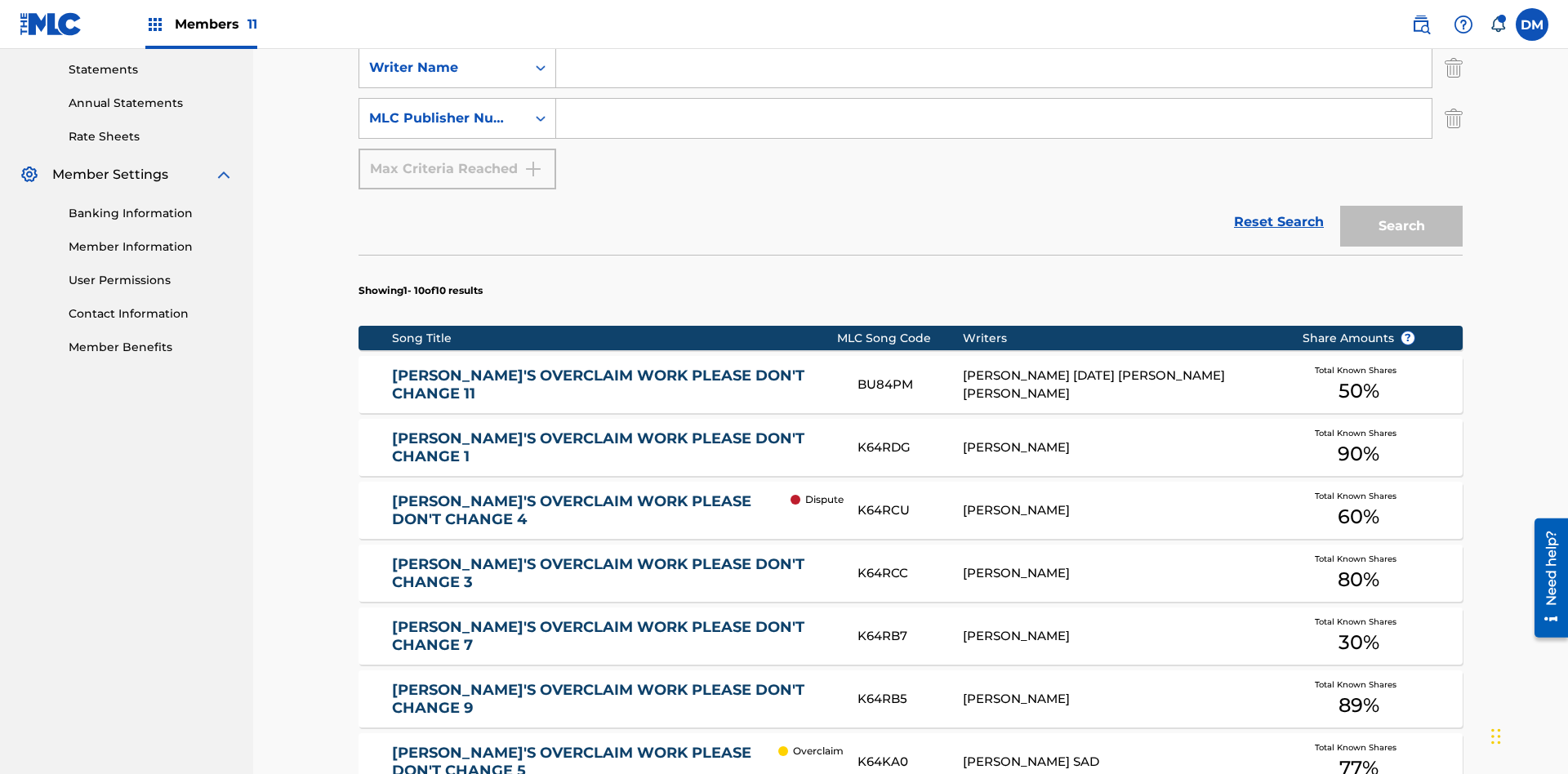
click at [994, 37] on input "Search Form" at bounding box center [993, 16] width 875 height 39
type input "99184874065"
click at [994, 88] on input "Search Form" at bounding box center [993, 67] width 875 height 39
type input "[PERSON_NAME] [PERSON_NAME]"
click at [994, 118] on input "Search Form" at bounding box center [993, 118] width 875 height 39
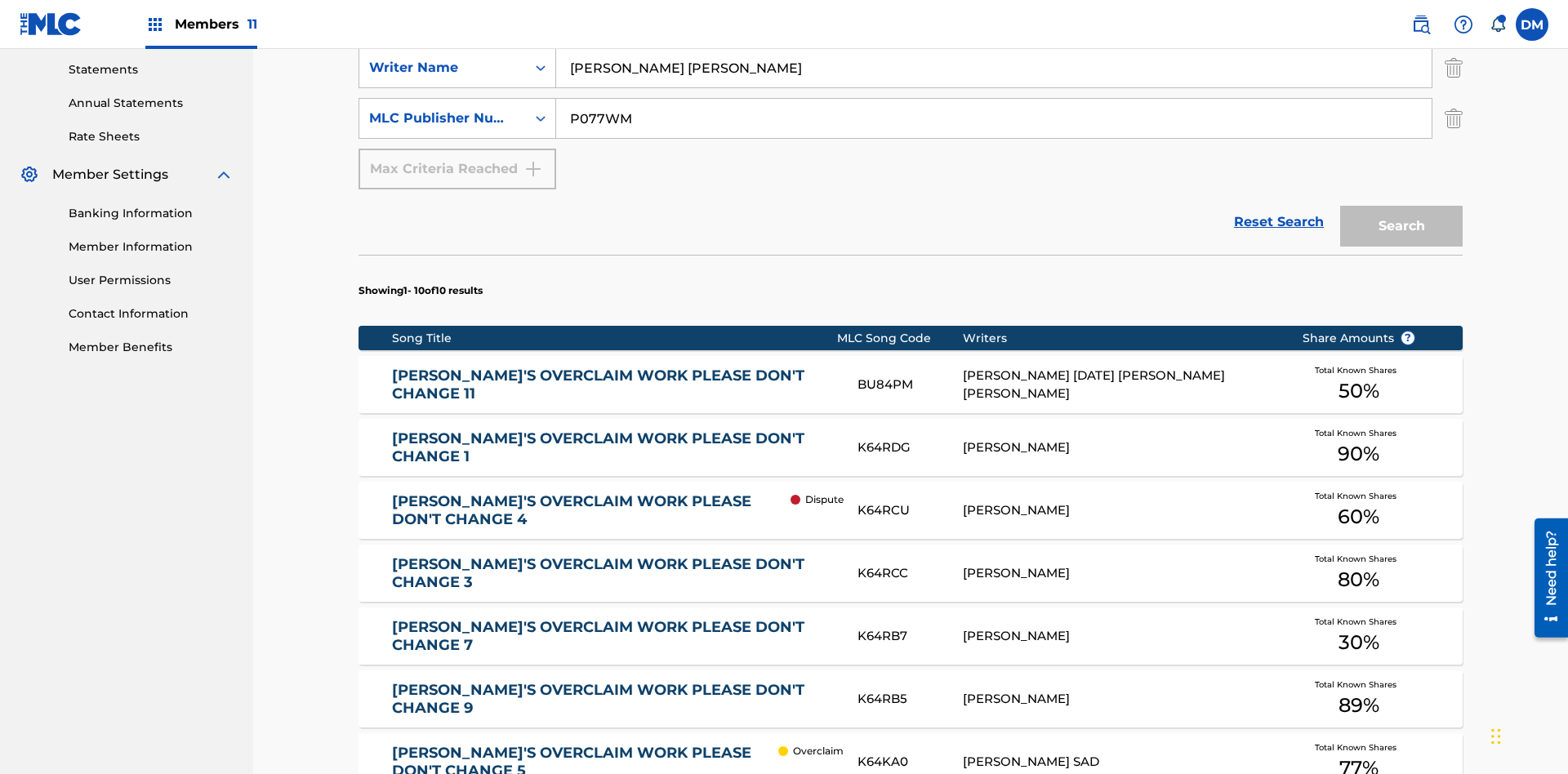
type input "P077WM"
click at [1401, 205] on button "Search" at bounding box center [1401, 225] width 122 height 41
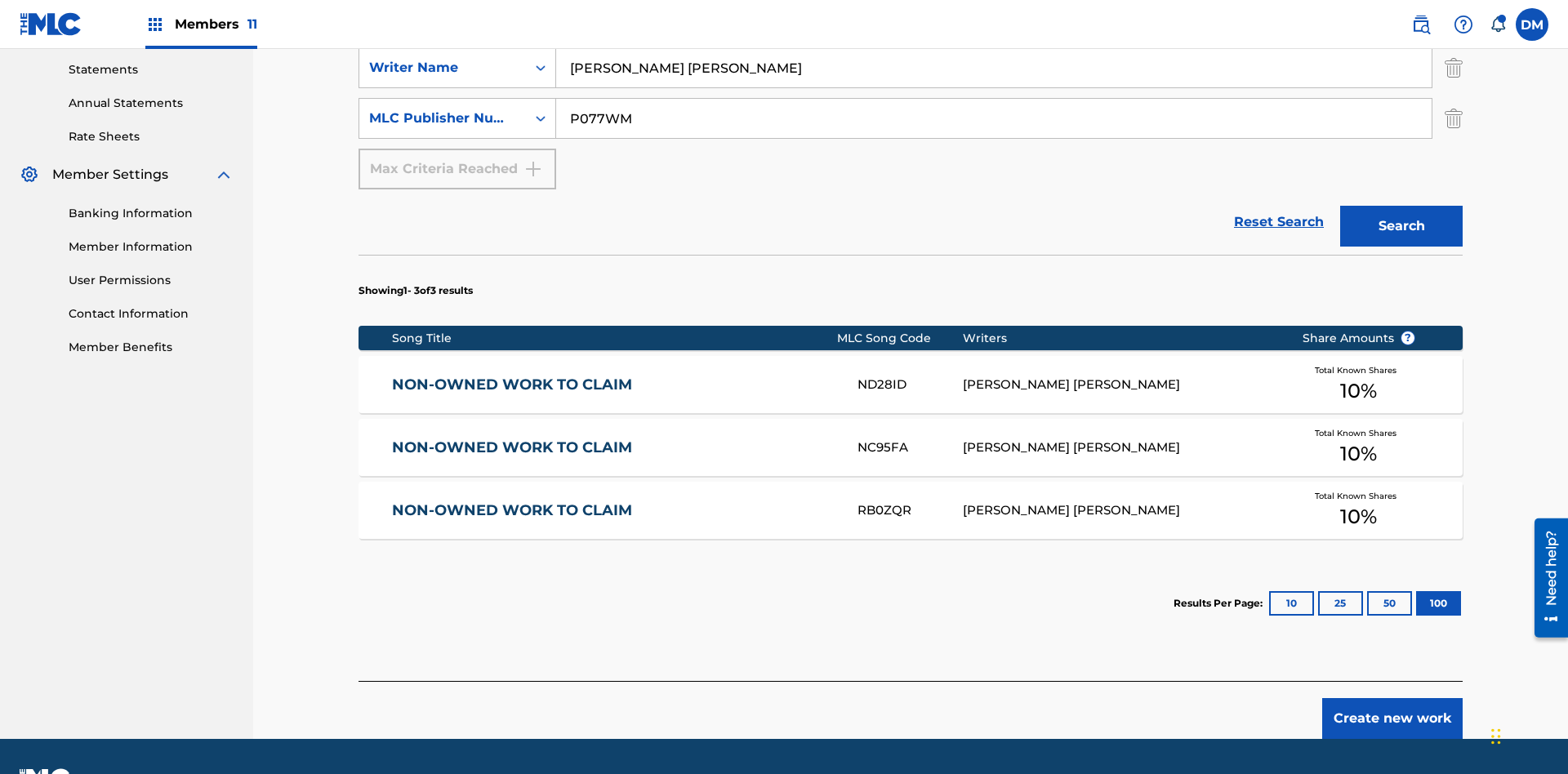
click at [1454, 37] on img "Search Form" at bounding box center [1454, 16] width 18 height 41
click at [1454, 88] on img "Search Form" at bounding box center [1454, 67] width 18 height 41
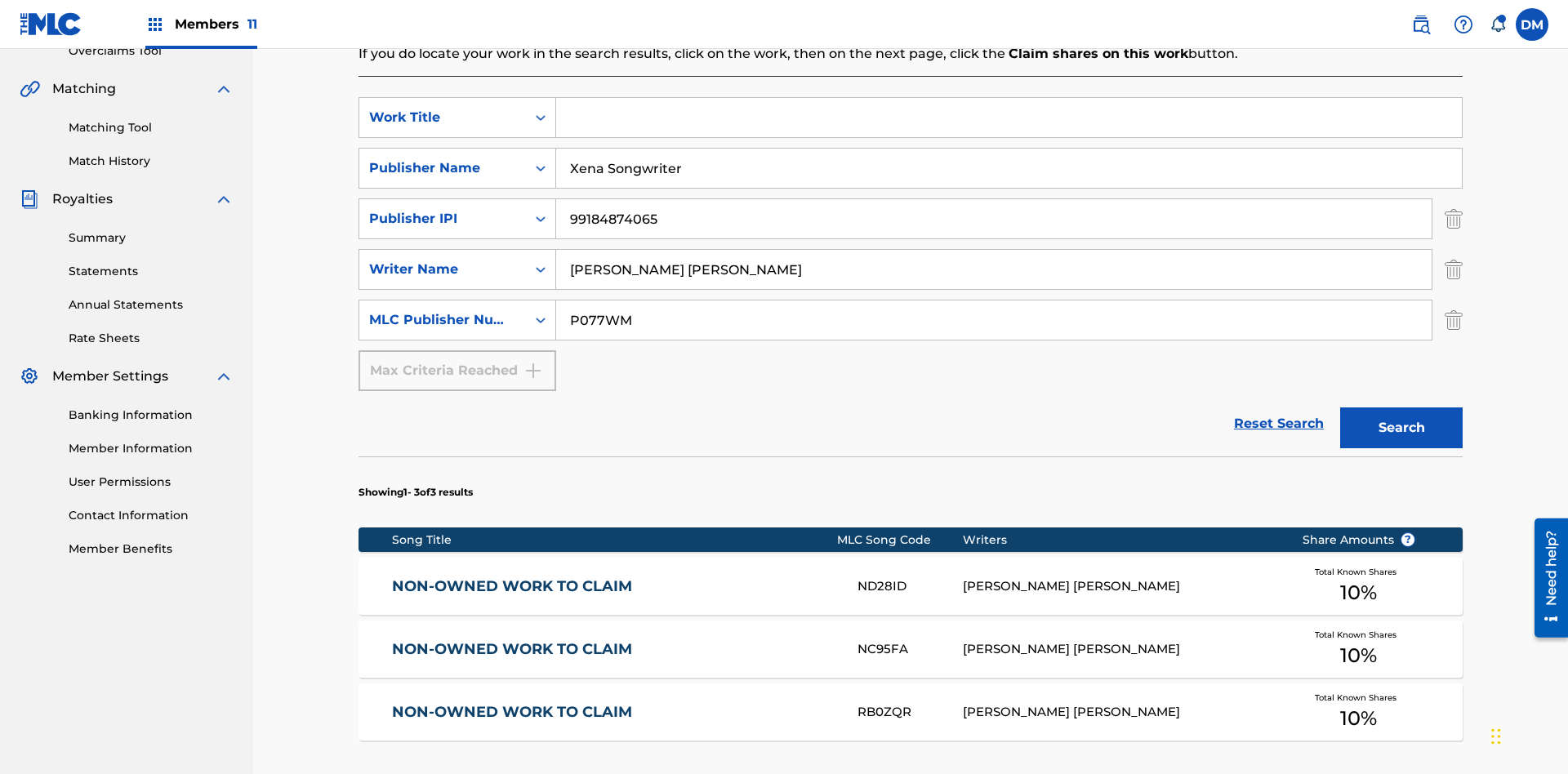
click at [1009, 148] on input "Xena Songwriter" at bounding box center [1009, 167] width 905 height 39
click at [994, 301] on input "P077WM" at bounding box center [993, 320] width 875 height 39
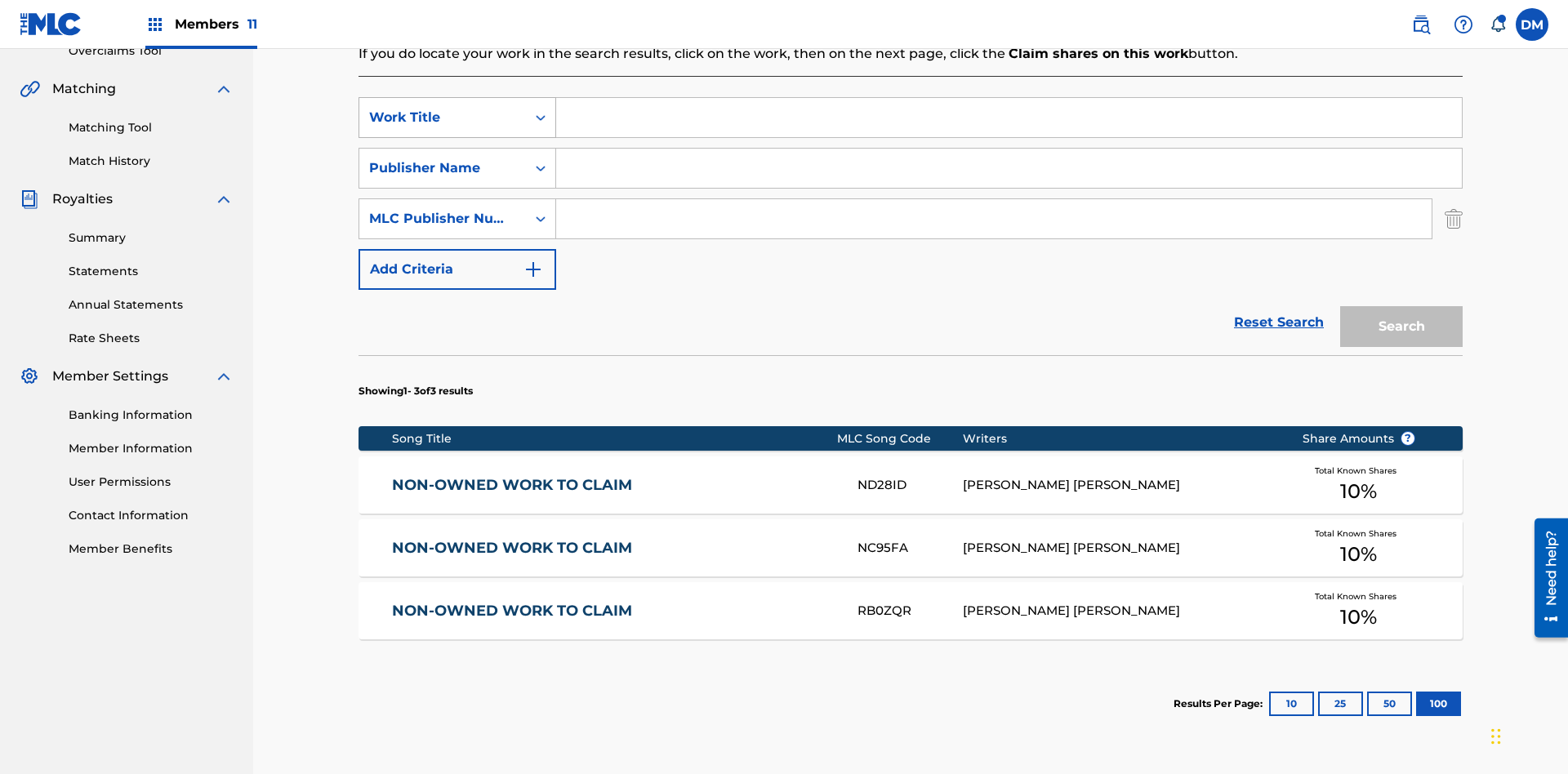
click at [443, 108] on div "Work Title" at bounding box center [443, 118] width 147 height 20
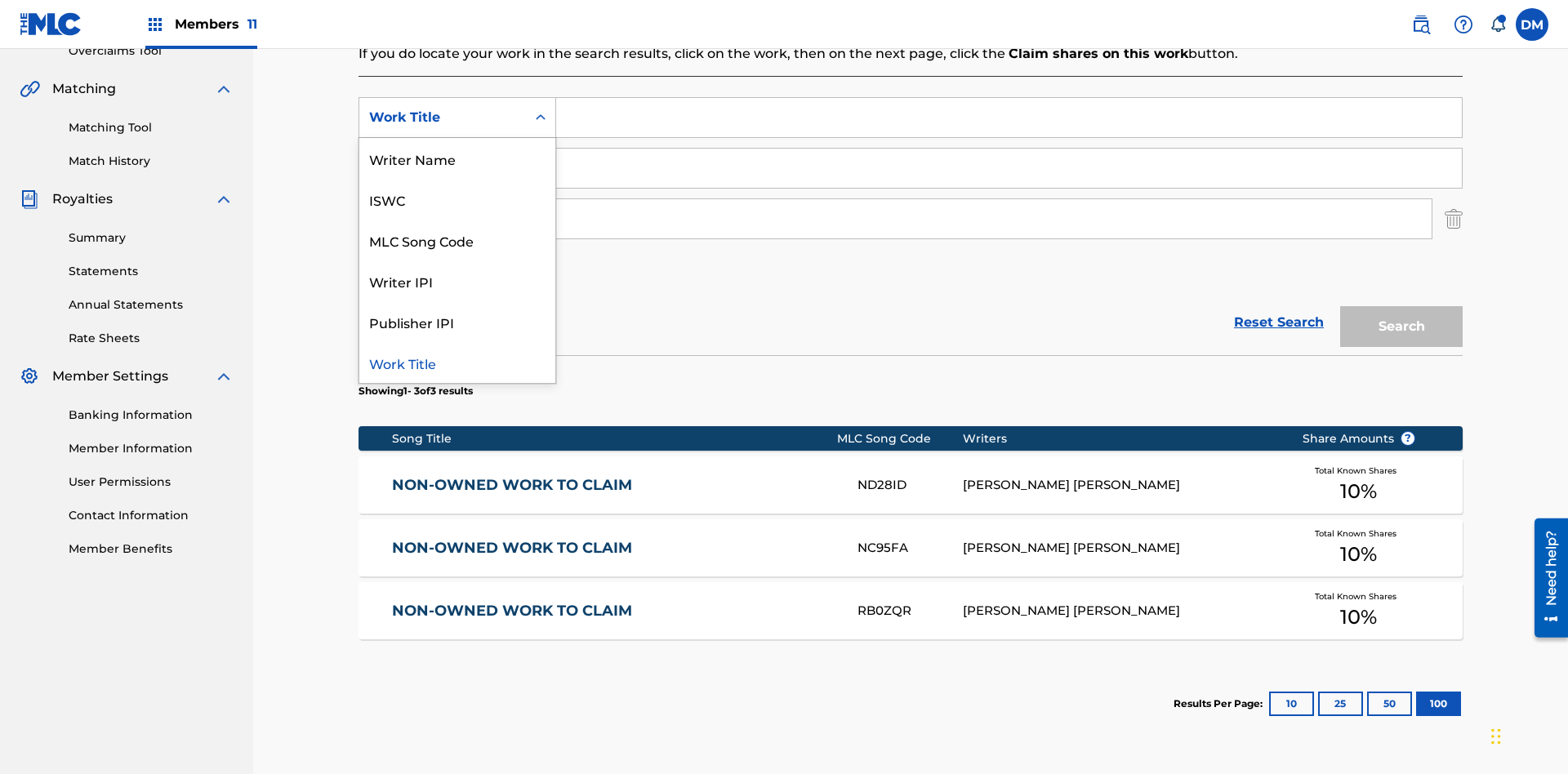
click at [457, 189] on div "ISWC" at bounding box center [457, 199] width 196 height 41
click at [443, 158] on div "Publisher Name" at bounding box center [443, 168] width 147 height 20
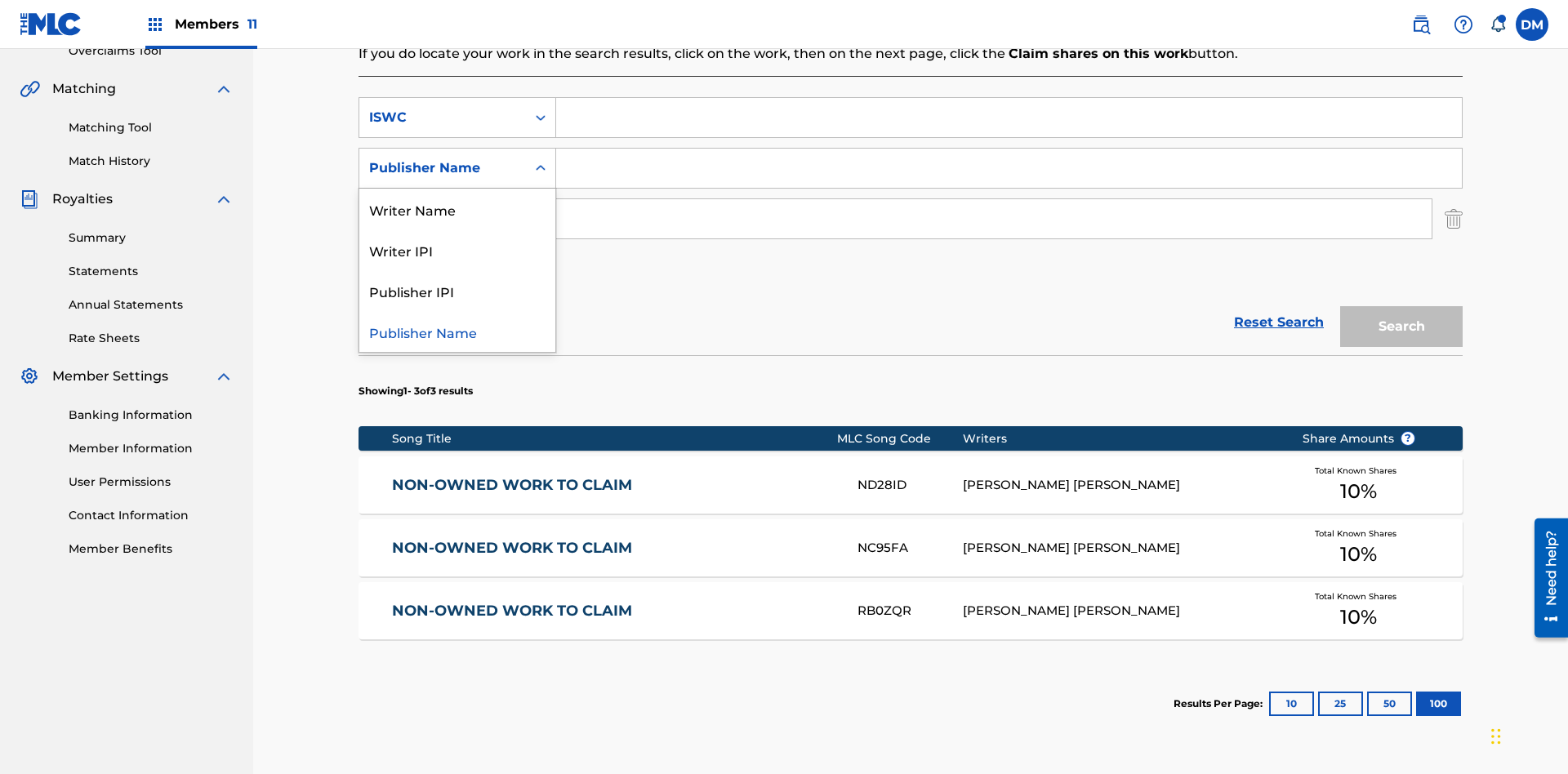
click at [457, 230] on div "Writer IPI" at bounding box center [457, 250] width 196 height 41
click at [443, 209] on div "MLC Publisher Number" at bounding box center [443, 219] width 147 height 20
click at [457, 321] on div "Publisher IPI" at bounding box center [457, 341] width 196 height 41
click at [1009, 118] on input "Search Form" at bounding box center [1009, 117] width 905 height 39
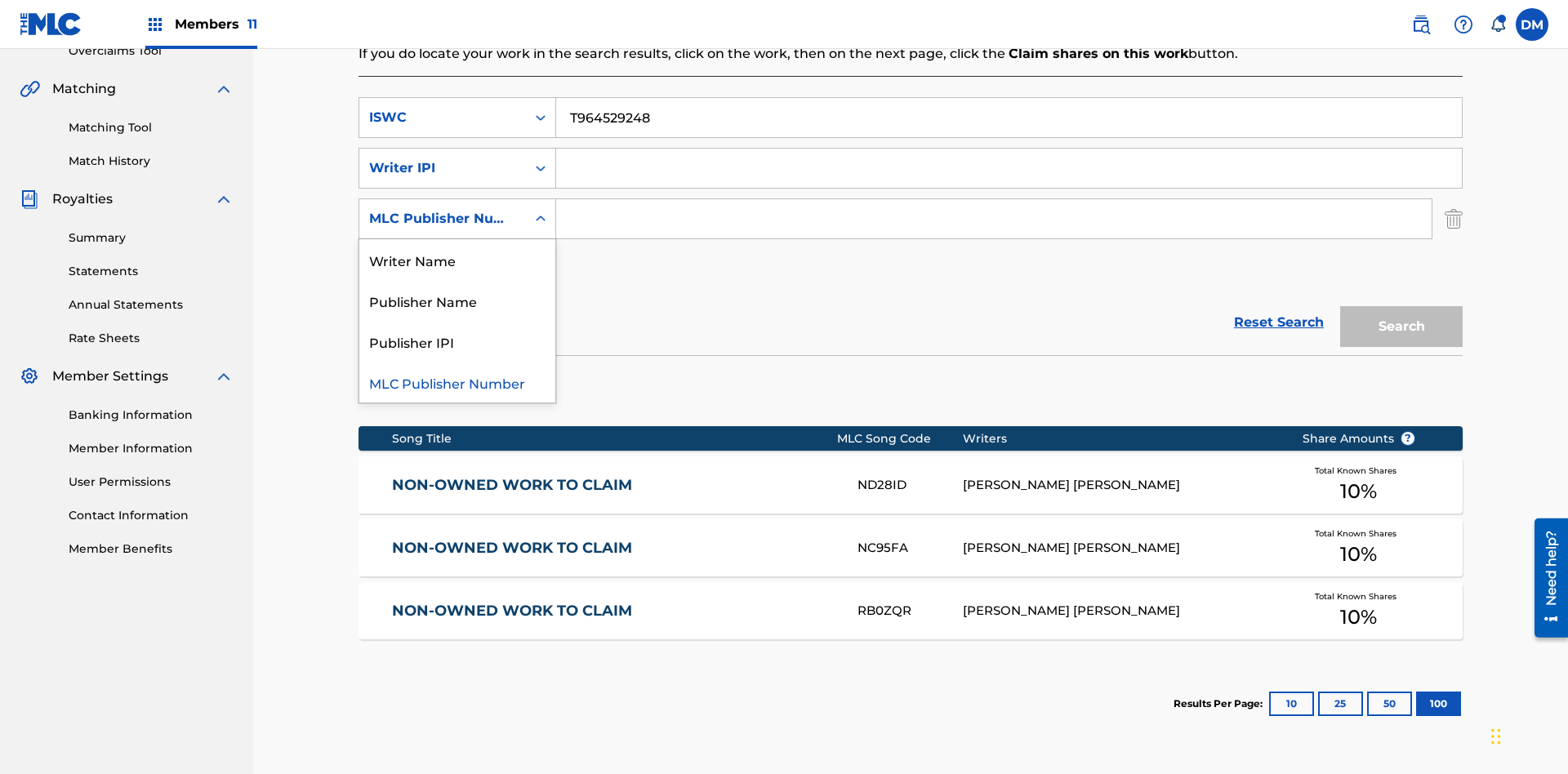
type input "T9645292484"
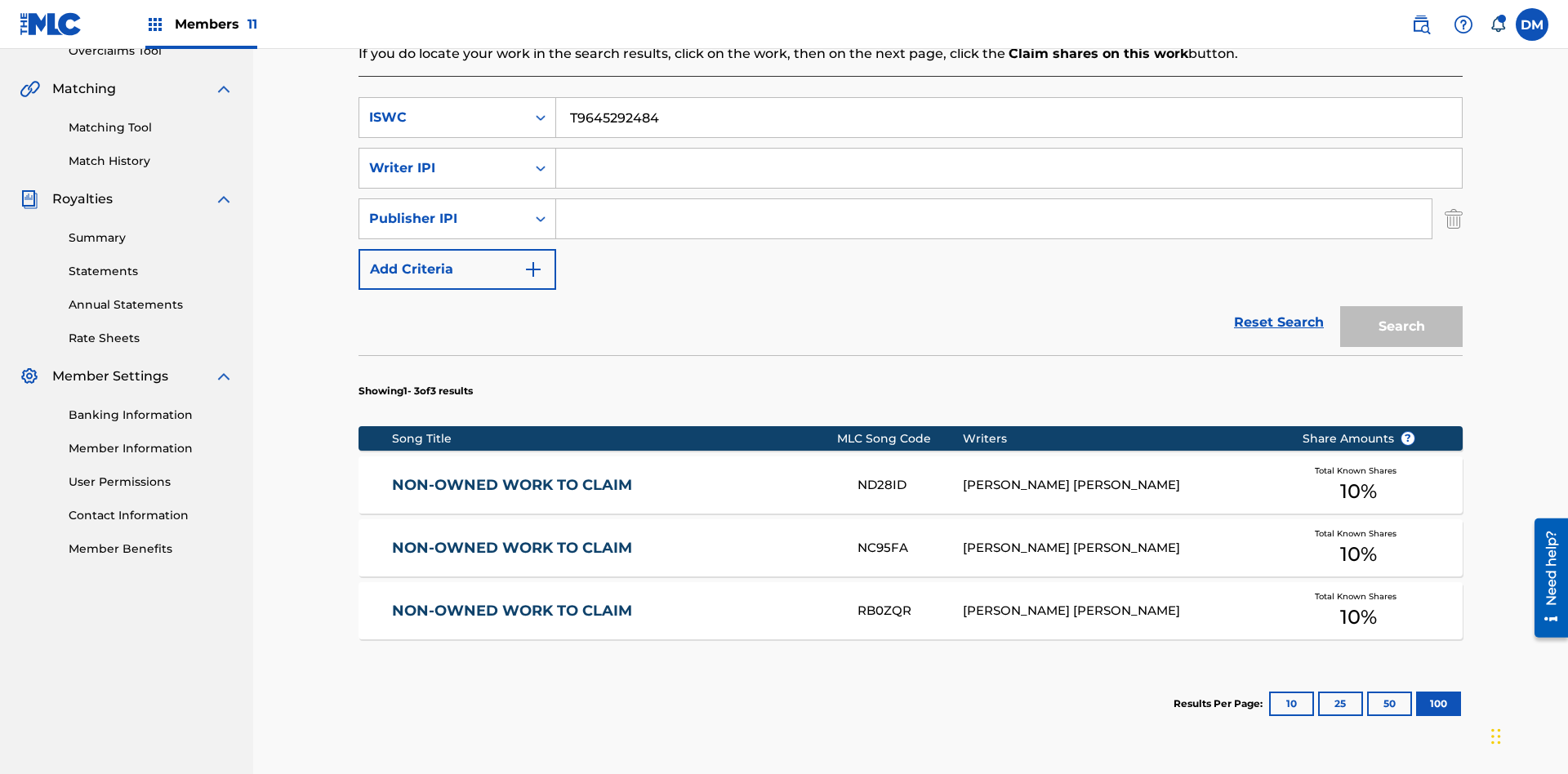
click at [1009, 148] on input "Search Form" at bounding box center [1009, 167] width 905 height 39
type input "00369275519"
click at [994, 199] on input "Search Form" at bounding box center [993, 218] width 875 height 39
type input "99184874065"
click at [1401, 306] on button "Search" at bounding box center [1401, 326] width 122 height 41
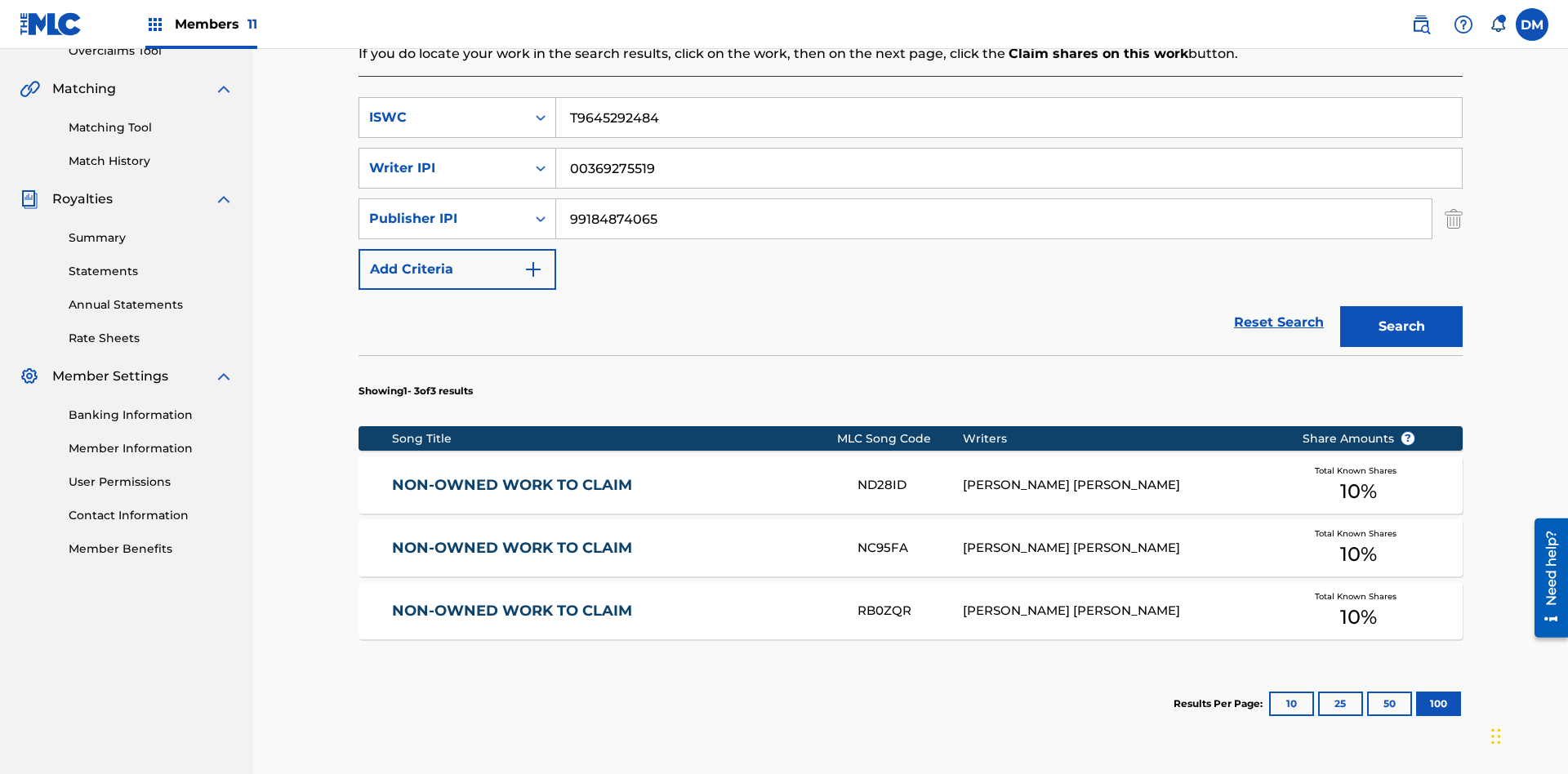
click at [1416, 692] on button "100" at bounding box center [1439, 703] width 45 height 24
click at [1009, 118] on input "T9645292484" at bounding box center [1009, 117] width 905 height 39
click at [443, 108] on div "ISWC" at bounding box center [443, 118] width 147 height 20
